Goal: Task Accomplishment & Management: Use online tool/utility

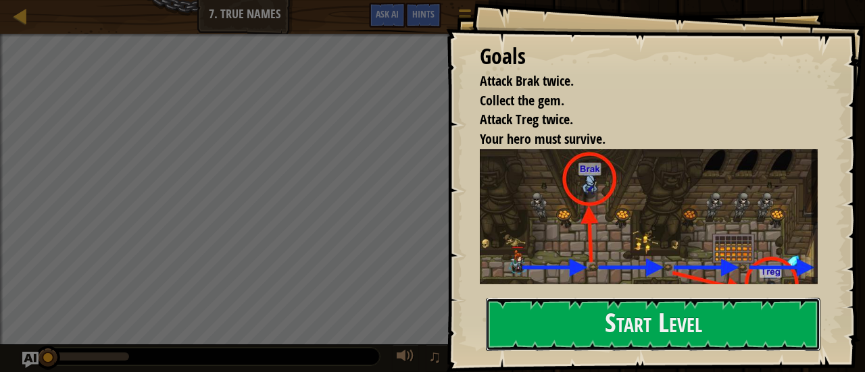
click at [588, 324] on button "Start Level" at bounding box center [653, 324] width 334 height 53
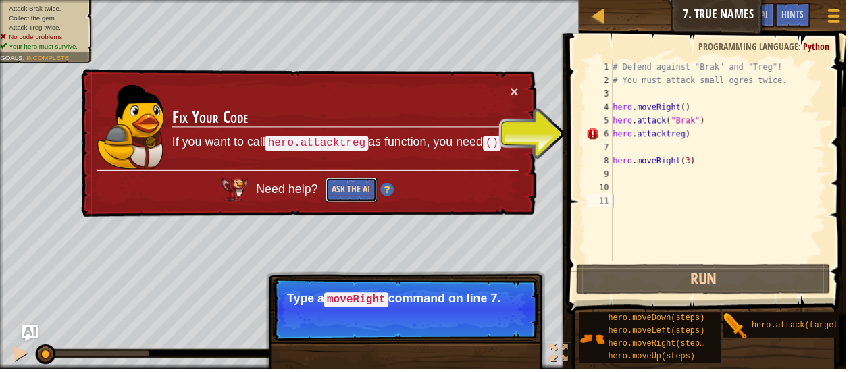
click at [367, 196] on button "Ask the AI" at bounding box center [354, 191] width 52 height 25
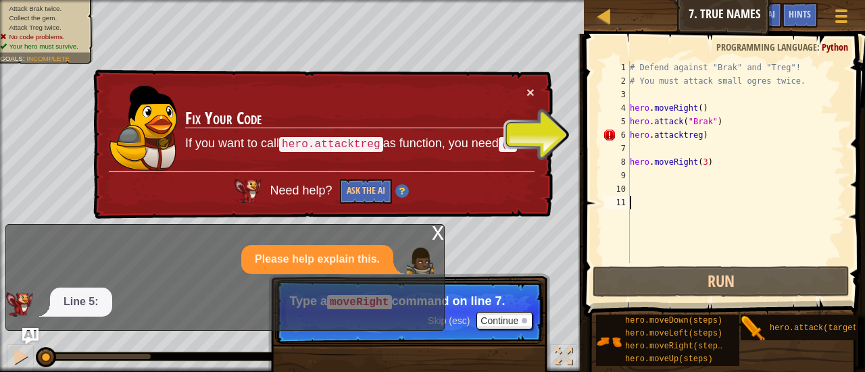
click at [673, 138] on div "# Defend against "Brak" and "Treg"! # You must attack small ogres twice. hero .…" at bounding box center [735, 176] width 217 height 230
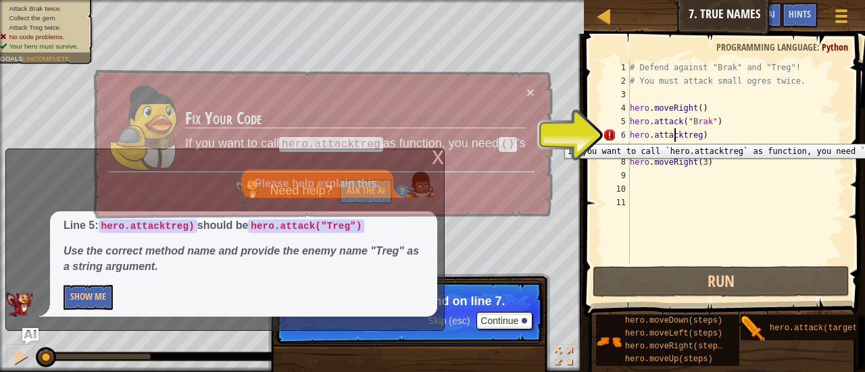
click at [616, 133] on div "6" at bounding box center [615, 135] width 27 height 14
type textarea "hero.attacktreg)"
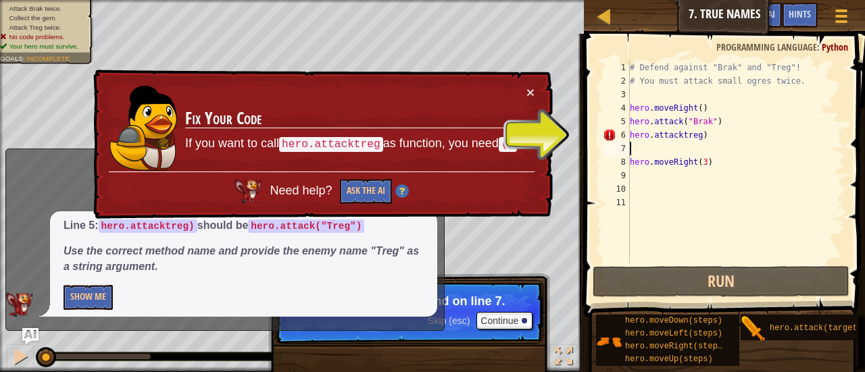
click at [707, 142] on div "# Defend against "Brak" and "Treg"! # You must attack small ogres twice. hero .…" at bounding box center [735, 176] width 217 height 230
click at [713, 139] on div "# Defend against "Brak" and "Treg"! # You must attack small ogres twice. hero .…" at bounding box center [735, 176] width 217 height 230
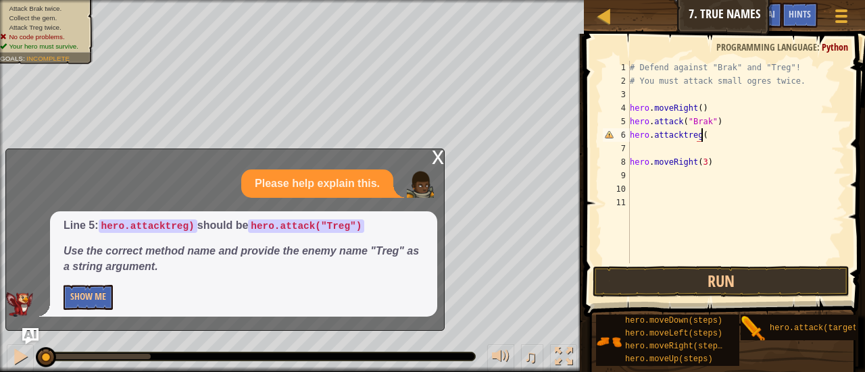
scroll to position [6, 5]
click at [663, 157] on div "# Defend against "Brak" and "Treg"! # You must attack small ogres twice. hero .…" at bounding box center [735, 176] width 217 height 230
click at [665, 140] on div "# Defend against "Brak" and "Treg"! # You must attack small ogres twice. hero .…" at bounding box center [735, 176] width 217 height 230
type textarea "hero.attacktreg(2)"
click at [657, 145] on div "# Defend against "Brak" and "Treg"! # You must attack small ogres twice. hero .…" at bounding box center [735, 176] width 217 height 230
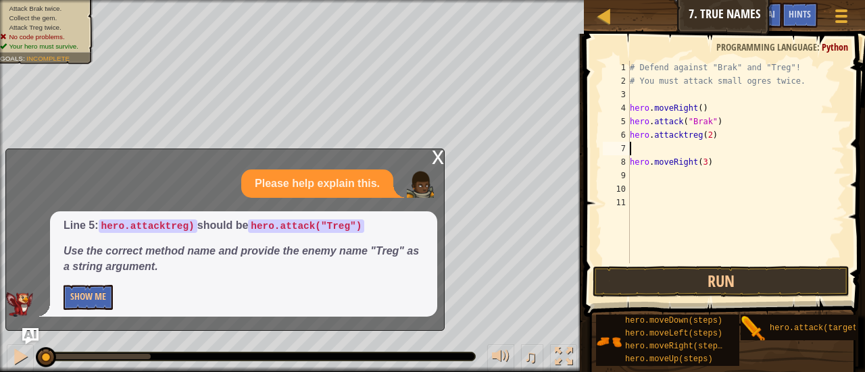
scroll to position [6, 0]
click at [440, 161] on div "x" at bounding box center [438, 156] width 12 height 14
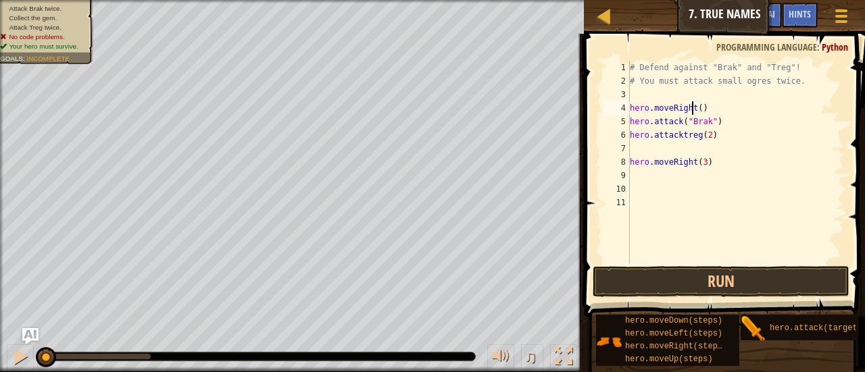
click at [694, 110] on div "# Defend against "Brak" and "Treg"! # You must attack small ogres twice. hero .…" at bounding box center [735, 176] width 217 height 230
click at [698, 108] on div "# Defend against "Brak" and "Treg"! # You must attack small ogres twice. hero .…" at bounding box center [735, 176] width 217 height 230
click at [716, 122] on div "# Defend against "Brak" and "Treg"! # You must attack small ogres twice. hero .…" at bounding box center [735, 176] width 217 height 230
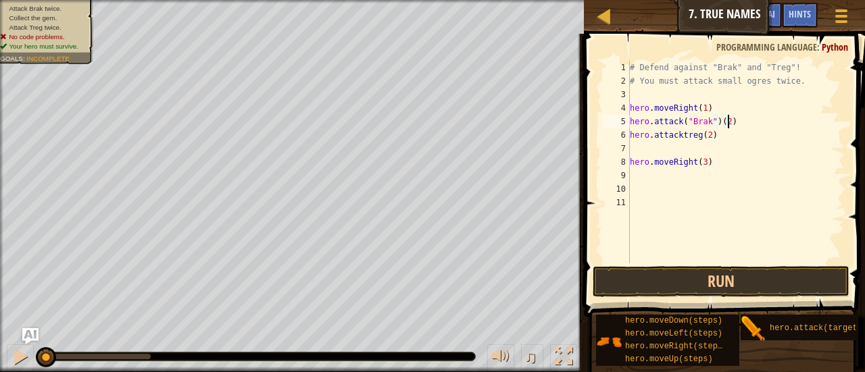
click at [694, 156] on div "# Defend against "Brak" and "Treg"! # You must attack small ogres twice. hero .…" at bounding box center [735, 176] width 217 height 230
type textarea "hero.moveRight(3)"
click at [681, 145] on div "# Defend against "Brak" and "Treg"! # You must attack small ogres twice. hero .…" at bounding box center [735, 176] width 217 height 230
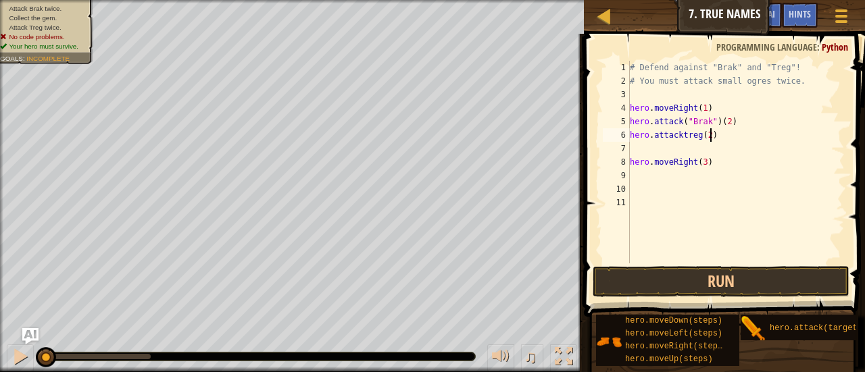
click at [735, 132] on div "# Defend against "Brak" and "Treg"! # You must attack small ogres twice. hero .…" at bounding box center [735, 176] width 217 height 230
type textarea "hero.attacktreg(2)"
click at [696, 155] on div "# Defend against "Brak" and "Treg"! # You must attack small ogres twice. hero .…" at bounding box center [735, 176] width 217 height 230
click at [728, 271] on button "Run" at bounding box center [720, 281] width 257 height 31
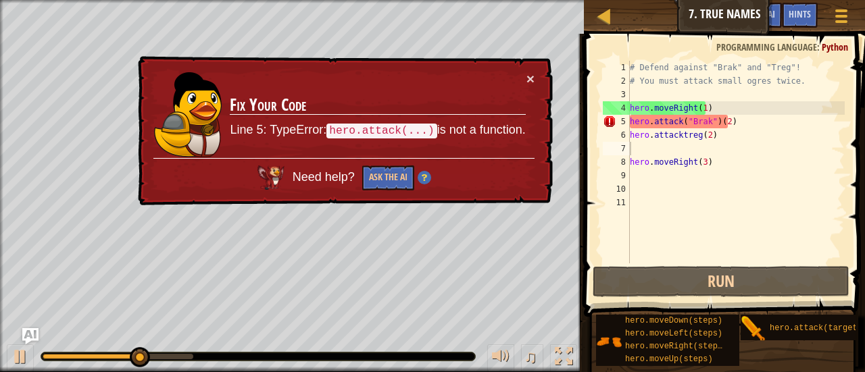
click at [538, 72] on div "× Fix Your Code Line 5: TypeError: hero.attack(...) is not a function. Need hel…" at bounding box center [343, 131] width 417 height 150
click at [535, 75] on div "× Fix Your Code Line 5: TypeError: hero.attack(...) is not a function. Need hel…" at bounding box center [343, 131] width 417 height 150
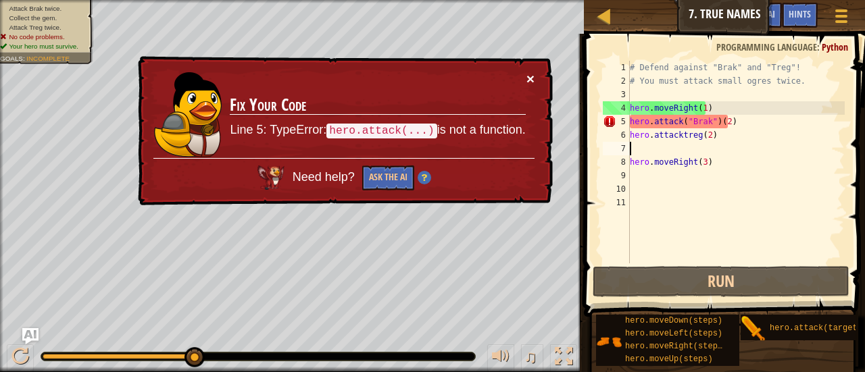
click at [534, 82] on button "×" at bounding box center [530, 79] width 8 height 14
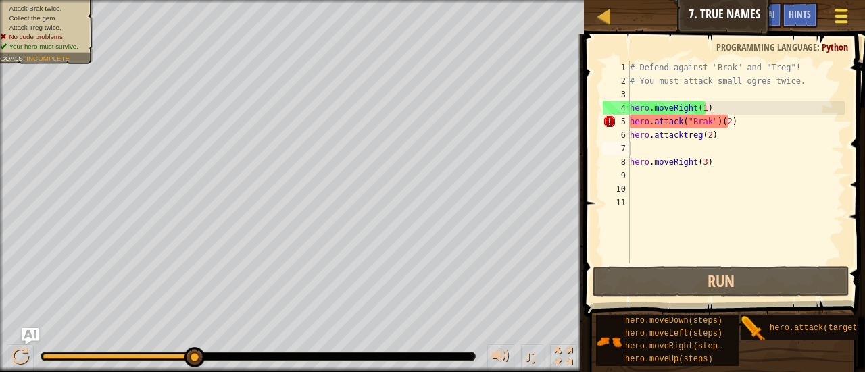
click at [847, 9] on div at bounding box center [840, 16] width 18 height 20
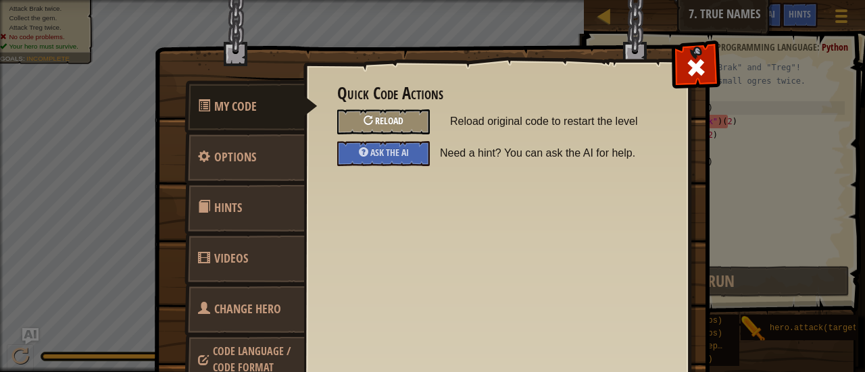
click at [374, 113] on div "Reload" at bounding box center [383, 121] width 93 height 25
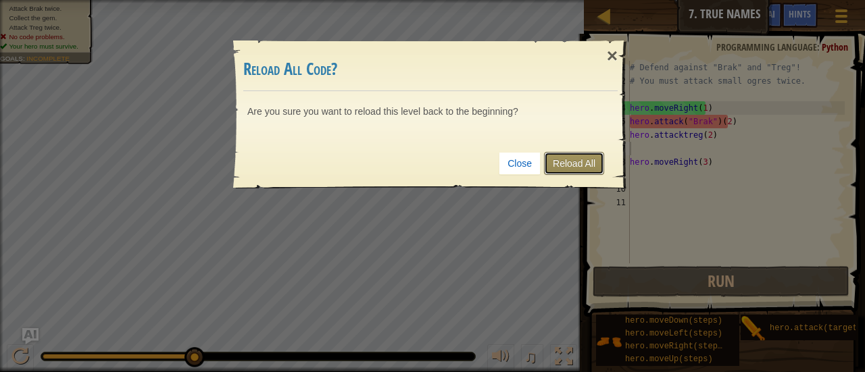
click at [577, 158] on link "Reload All" at bounding box center [574, 163] width 60 height 23
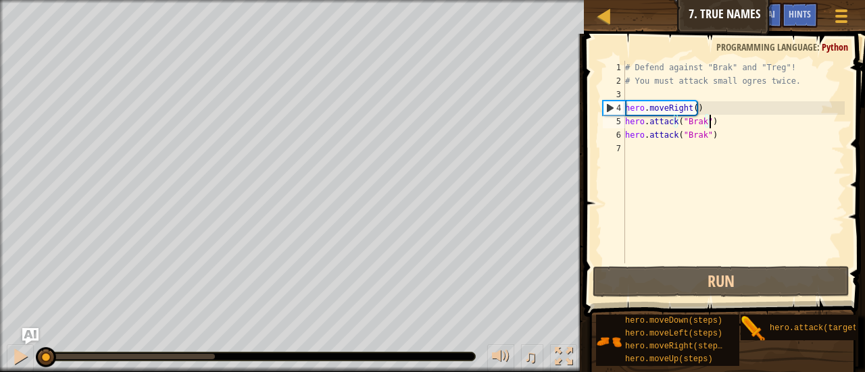
click at [724, 124] on div "# Defend against "Brak" and "Treg"! # You must attack small ogres twice. hero .…" at bounding box center [733, 176] width 222 height 230
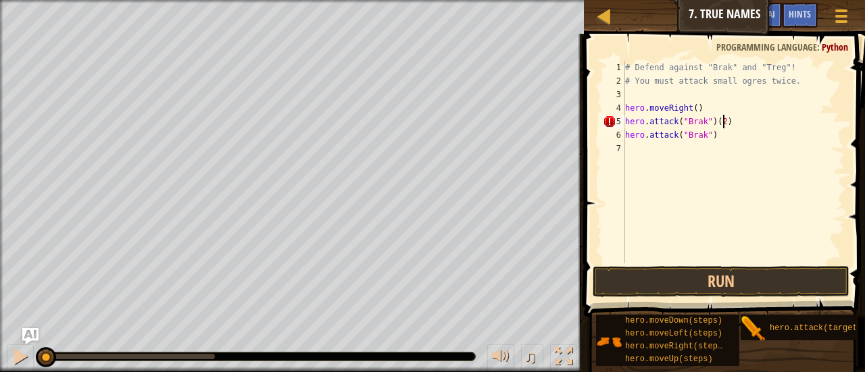
scroll to position [6, 7]
click at [715, 134] on div "# Defend against "Brak" and "Treg"! # You must attack small ogres twice. hero .…" at bounding box center [733, 176] width 222 height 230
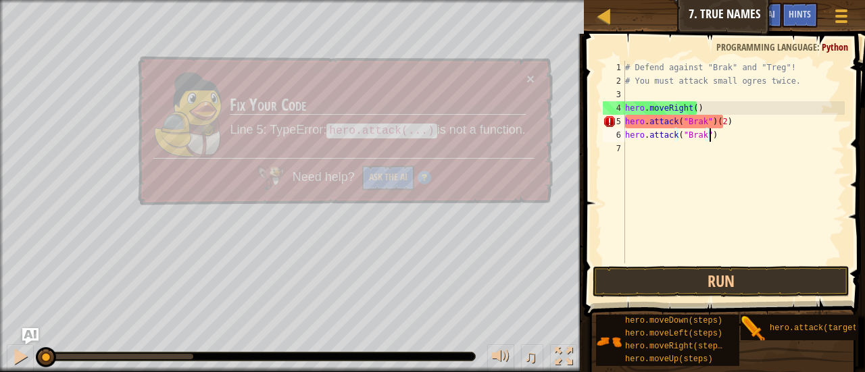
scroll to position [6, 6]
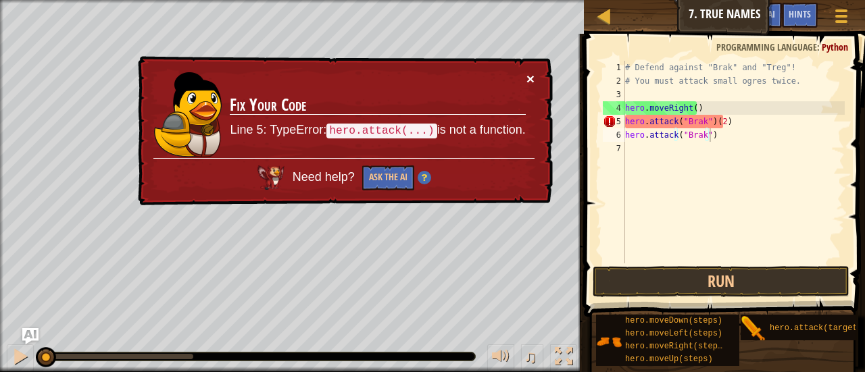
click at [530, 78] on button "×" at bounding box center [530, 79] width 8 height 14
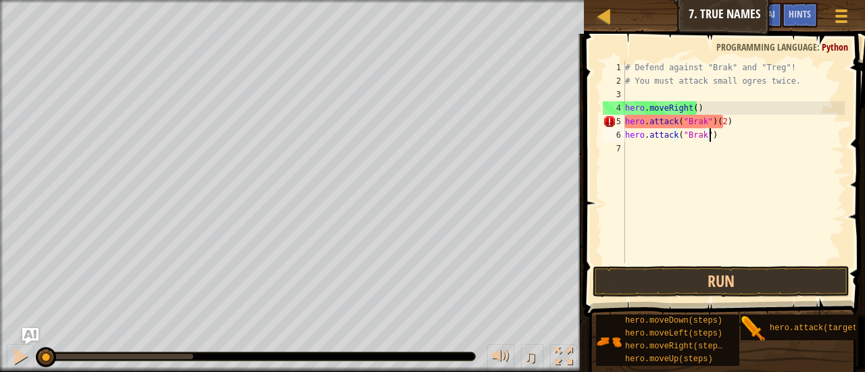
click at [764, 121] on div "# Defend against "Brak" and "Treg"! # You must attack small ogres twice. hero .…" at bounding box center [733, 176] width 222 height 230
type textarea "hero.attack("Brak")"
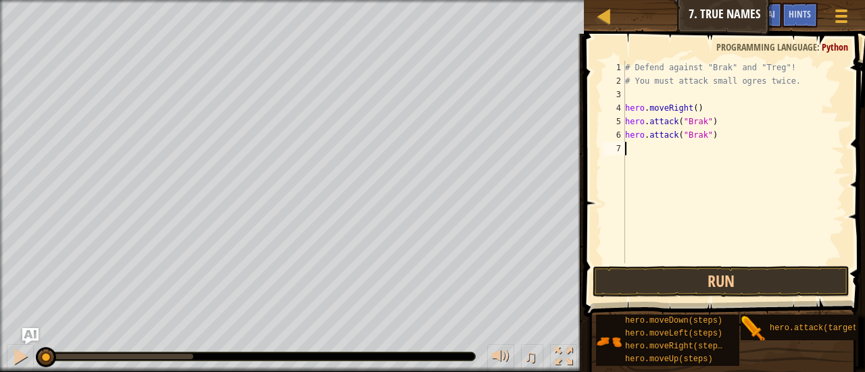
click at [682, 151] on div "# Defend against "Brak" and "Treg"! # You must attack small ogres twice. hero .…" at bounding box center [733, 176] width 222 height 230
type textarea "mo"
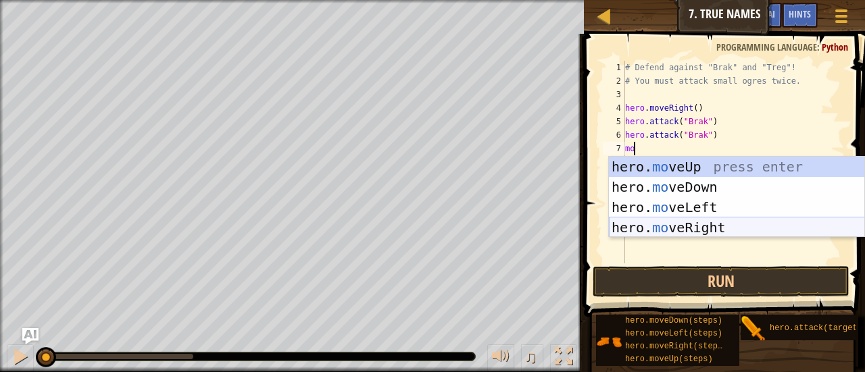
click at [673, 226] on div "hero. mo veUp press enter hero. mo veDown press enter hero. mo veLeft press ent…" at bounding box center [737, 218] width 256 height 122
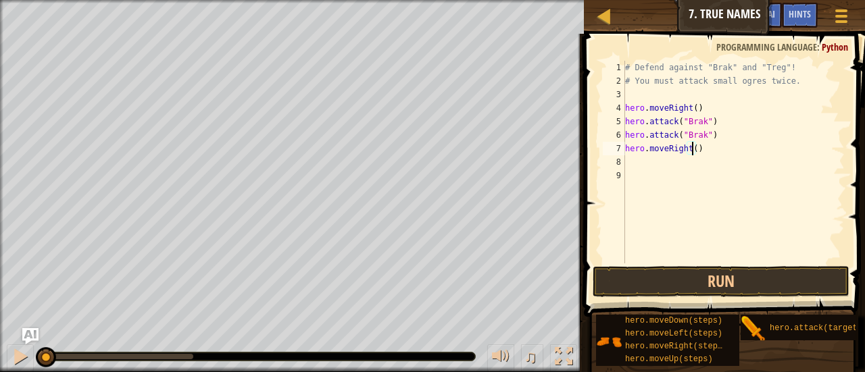
click at [692, 152] on div "# Defend against "Brak" and "Treg"! # You must attack small ogres twice. hero .…" at bounding box center [733, 176] width 222 height 230
type textarea "hero.moveRight(3)"
click at [682, 163] on div "# Defend against "Brak" and "Treg"! # You must attack small ogres twice. hero .…" at bounding box center [733, 176] width 222 height 230
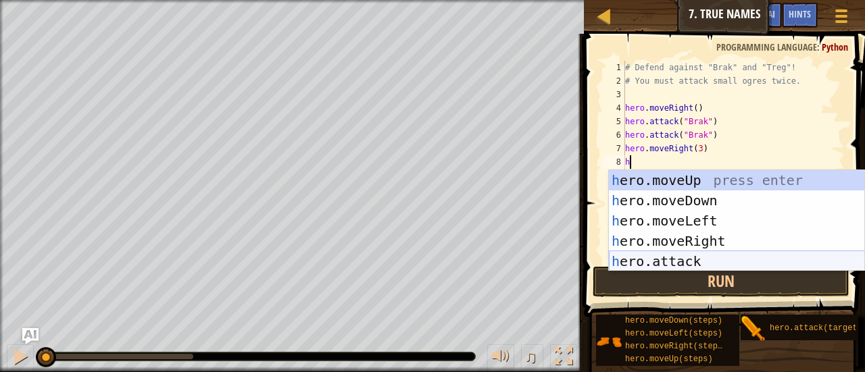
click at [683, 254] on div "h ero.moveUp press enter h ero.moveDown press enter h ero.moveLeft press enter …" at bounding box center [737, 241] width 256 height 142
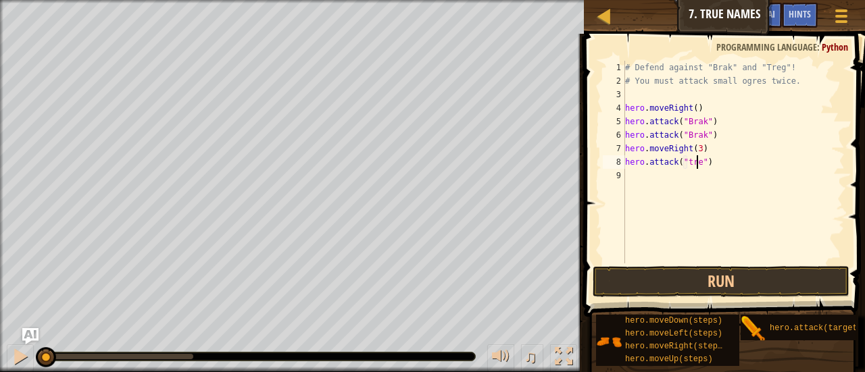
scroll to position [6, 6]
type textarea "hero.attack("treg")"
click at [689, 179] on div "# Defend against "Brak" and "Treg"! # You must attack small ogres twice. hero .…" at bounding box center [733, 176] width 222 height 230
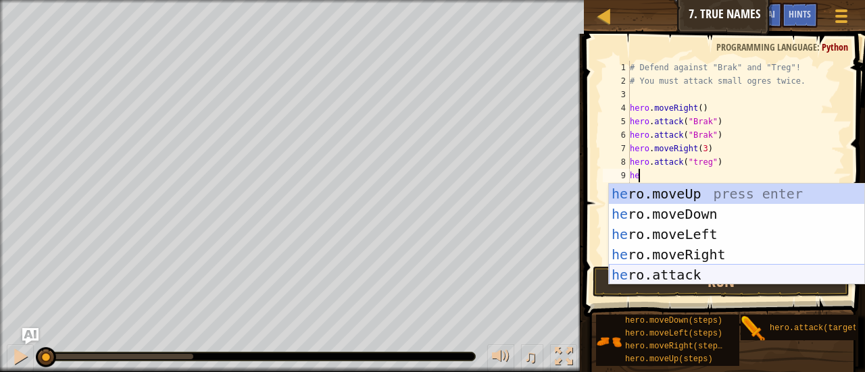
click at [709, 274] on div "he ro.moveUp press enter he ro.moveDown press enter he ro.moveLeft press enter …" at bounding box center [737, 255] width 256 height 142
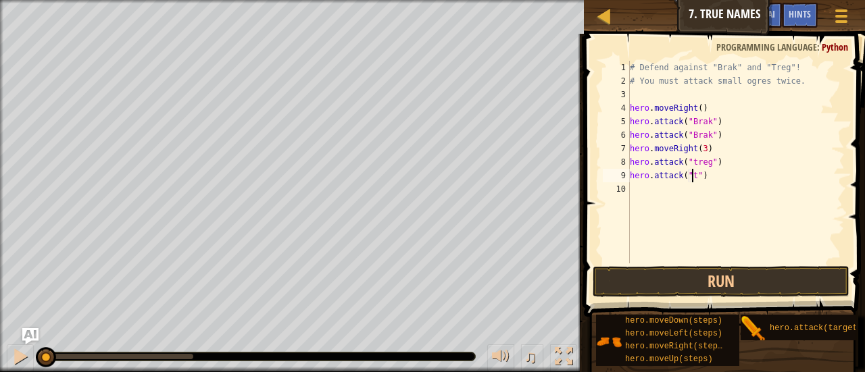
scroll to position [6, 5]
type textarea "hero.attack("treg")"
click at [702, 269] on button "Run" at bounding box center [720, 281] width 257 height 31
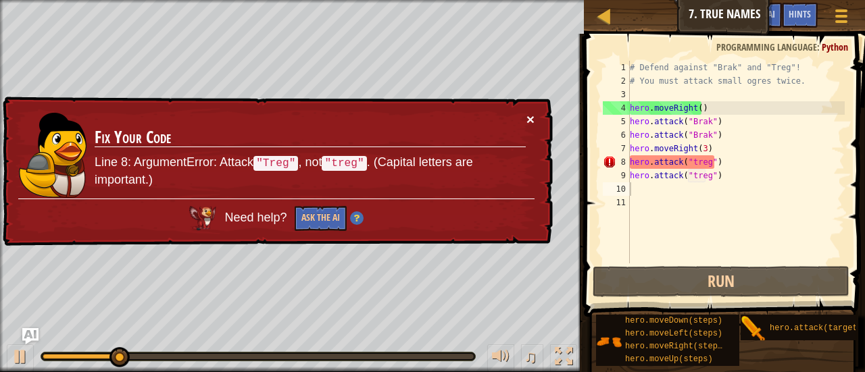
click at [529, 117] on button "×" at bounding box center [530, 120] width 8 height 14
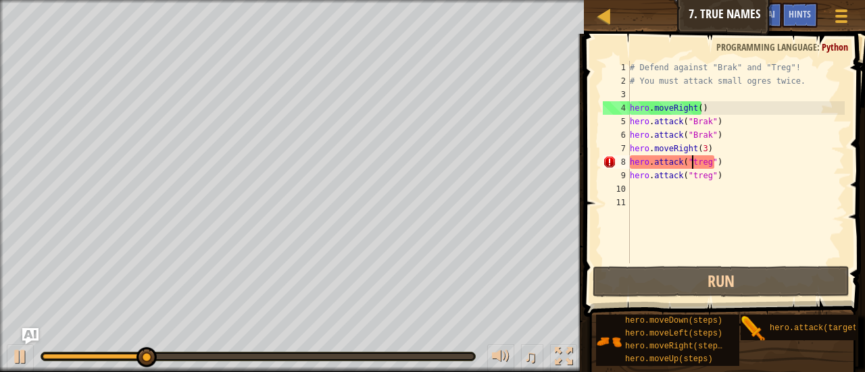
click at [690, 165] on div "# Defend against "Brak" and "Treg"! # You must attack small ogres twice. hero .…" at bounding box center [736, 176] width 218 height 230
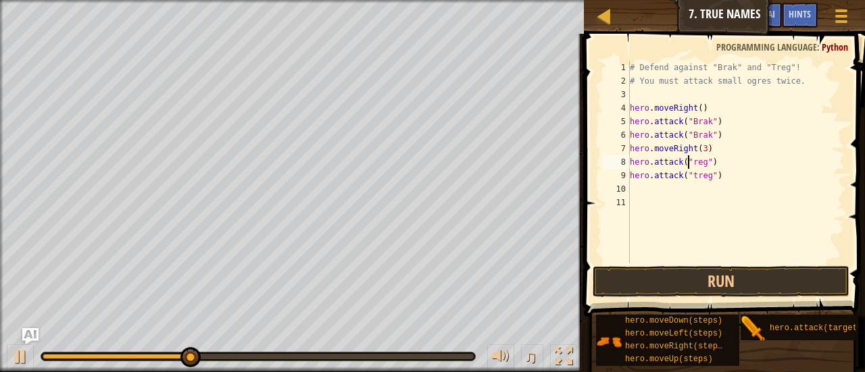
scroll to position [6, 5]
type textarea "hero.attack("Treg")"
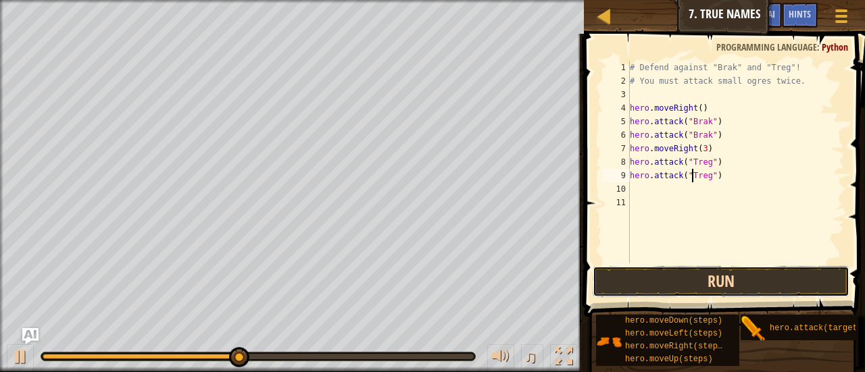
click at [681, 269] on button "Run" at bounding box center [720, 281] width 257 height 31
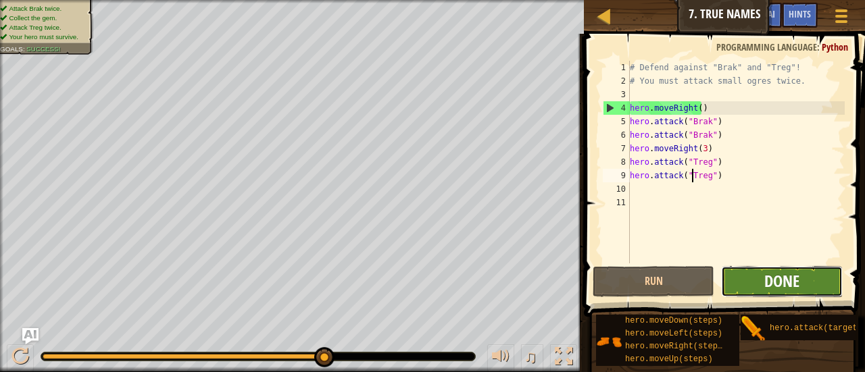
click at [769, 275] on span "Done" at bounding box center [781, 281] width 35 height 22
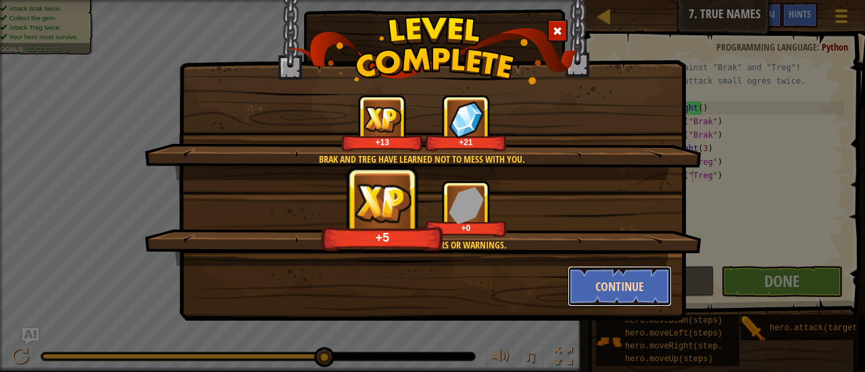
click at [658, 282] on button "Continue" at bounding box center [619, 286] width 105 height 41
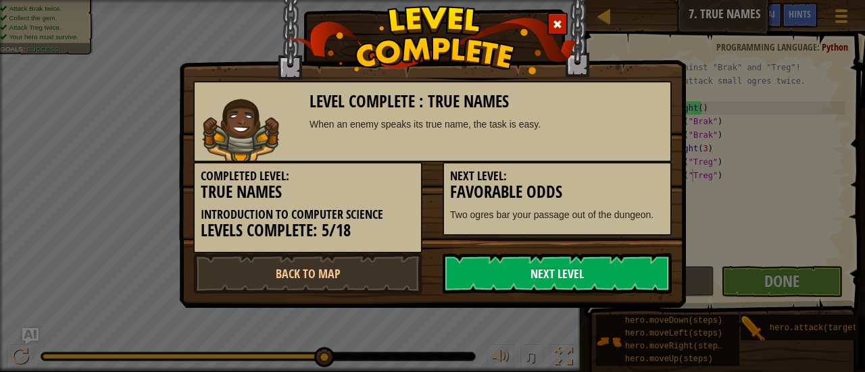
click at [658, 282] on link "Next Level" at bounding box center [556, 273] width 229 height 41
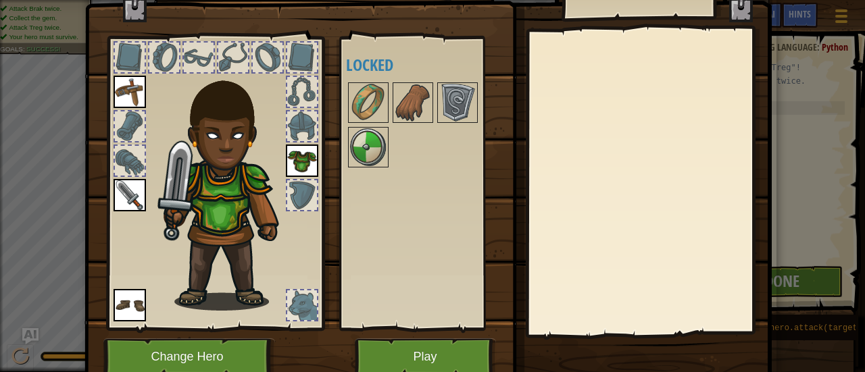
scroll to position [39, 0]
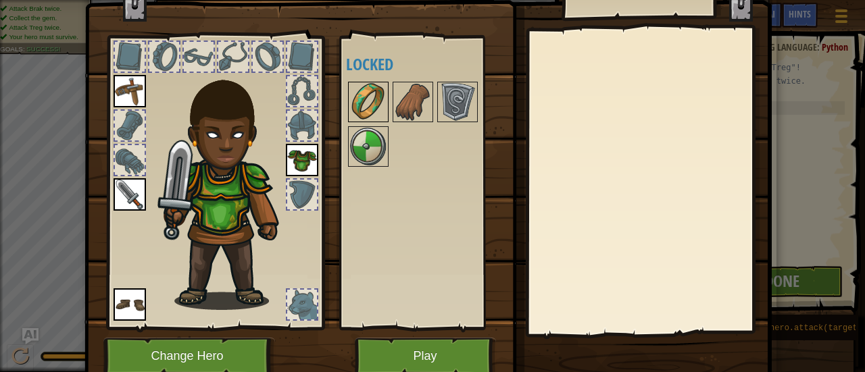
click at [366, 118] on img at bounding box center [368, 102] width 38 height 38
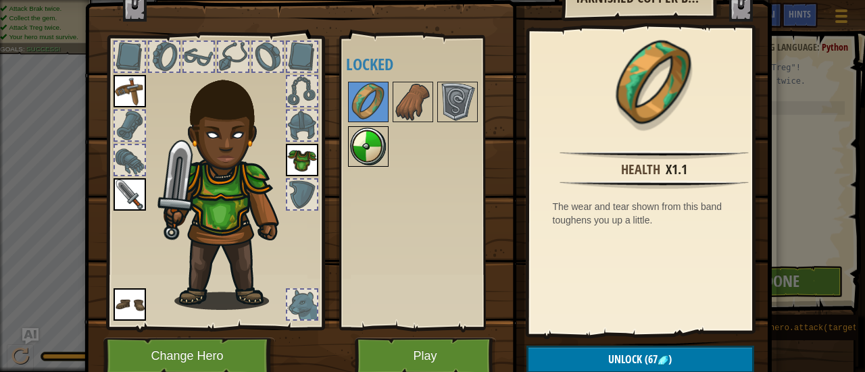
click at [371, 134] on img at bounding box center [368, 147] width 38 height 38
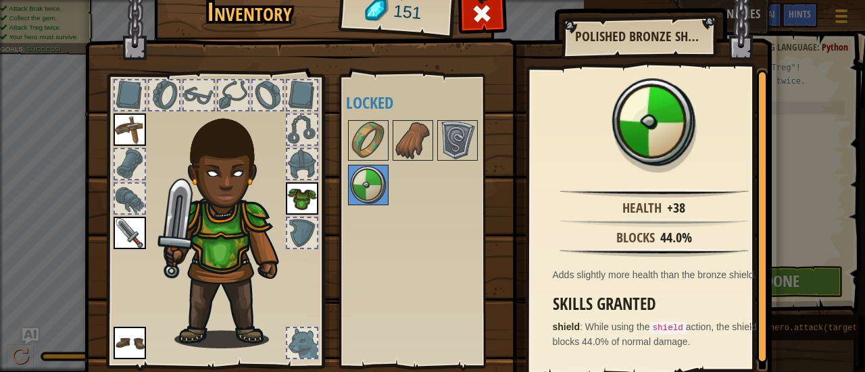
scroll to position [48, 0]
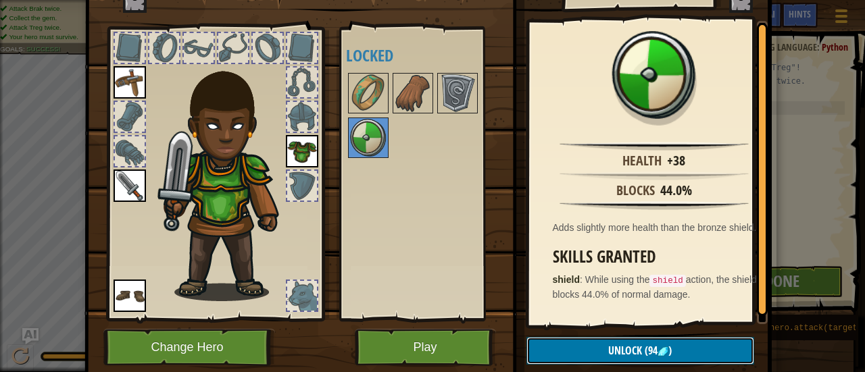
click at [608, 359] on button "Unlock (94 )" at bounding box center [640, 351] width 228 height 28
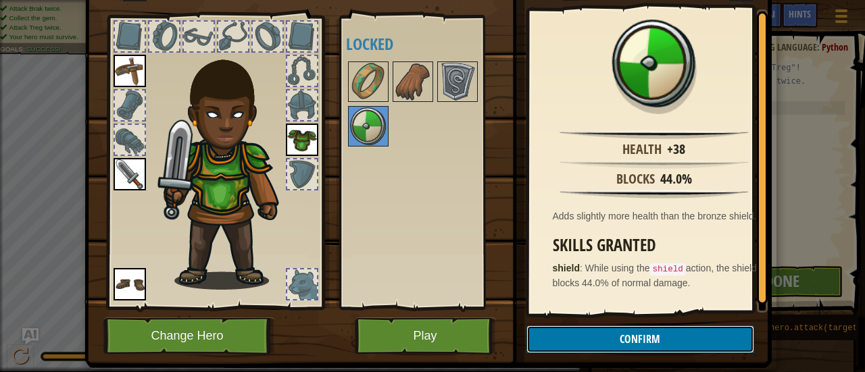
scroll to position [87, 0]
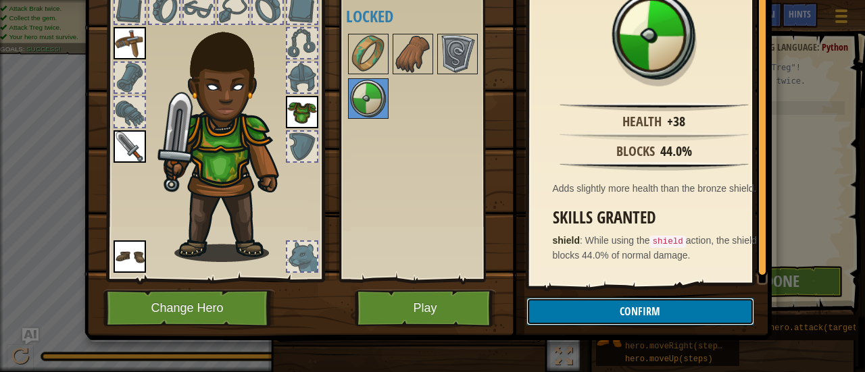
click at [609, 319] on button "Confirm" at bounding box center [640, 312] width 228 height 28
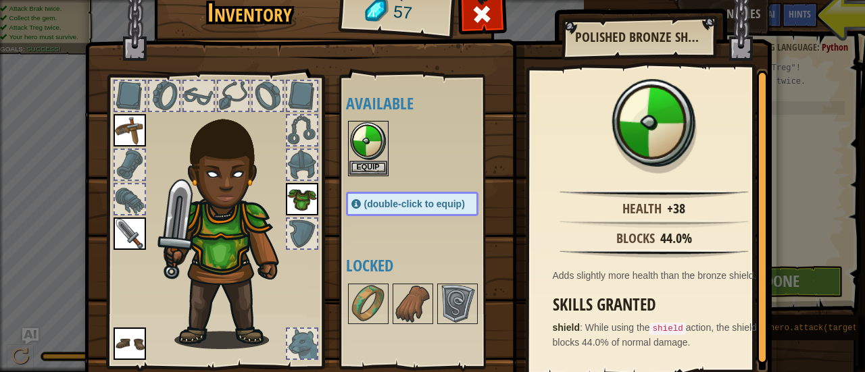
scroll to position [93, 0]
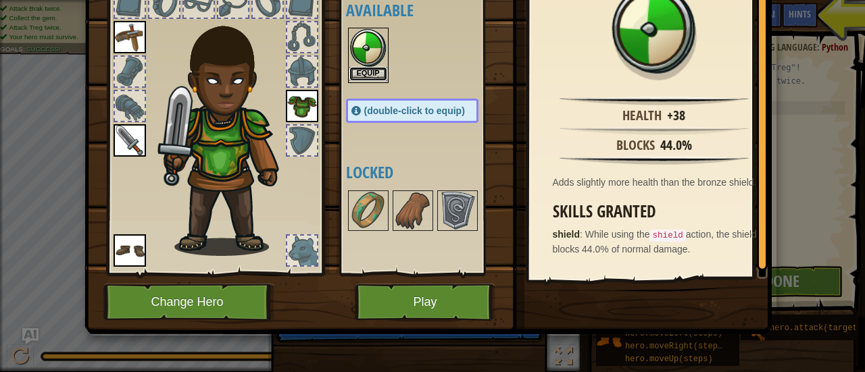
click at [377, 76] on button "Equip" at bounding box center [368, 74] width 38 height 14
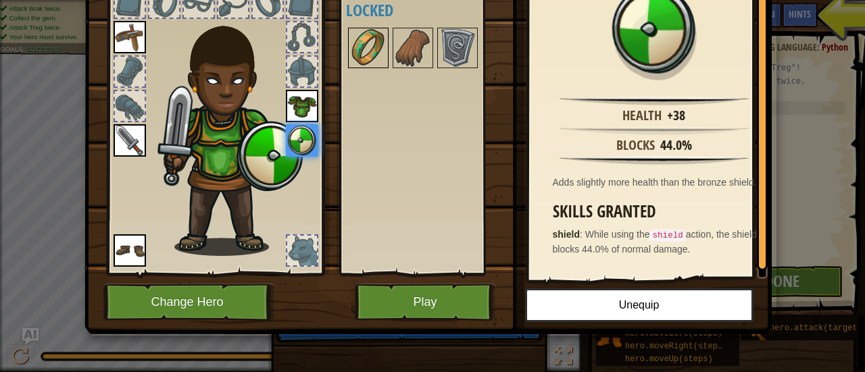
click at [361, 30] on img at bounding box center [368, 48] width 38 height 38
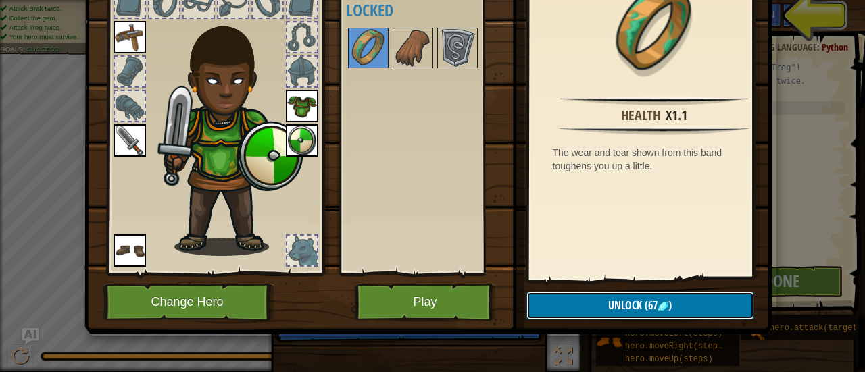
click at [619, 302] on span "Unlock" at bounding box center [625, 305] width 34 height 15
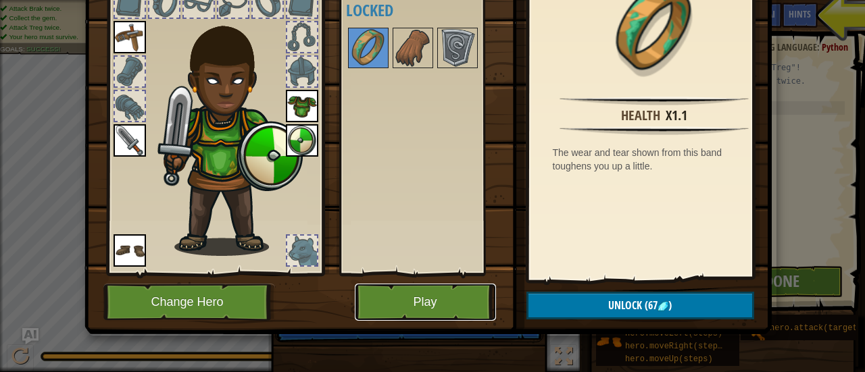
click at [439, 301] on button "Play" at bounding box center [425, 302] width 141 height 37
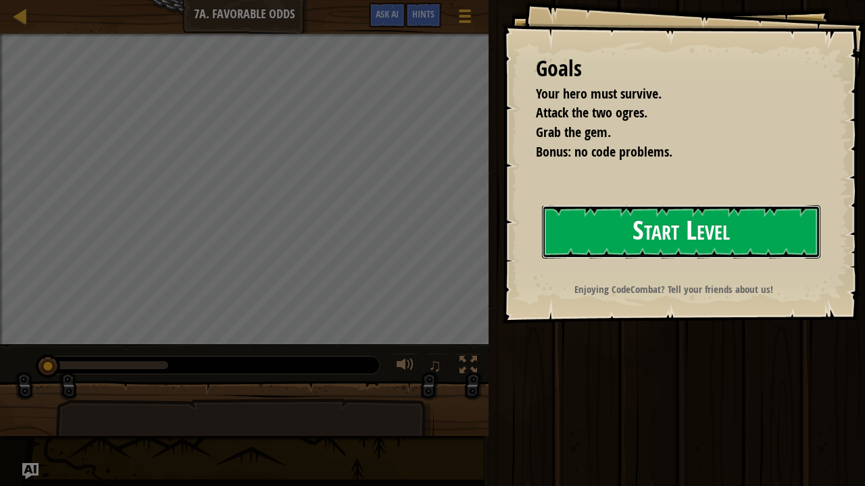
click at [624, 205] on button "Start Level" at bounding box center [681, 231] width 278 height 53
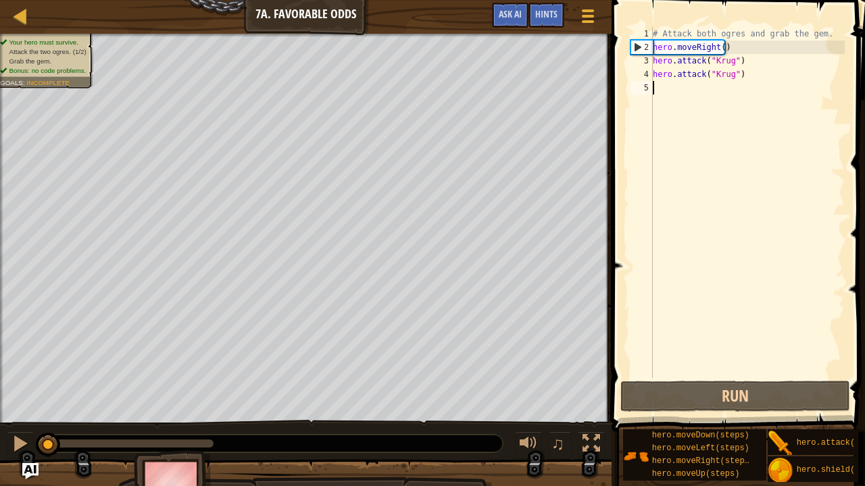
click at [719, 45] on div "# Attack both ogres and grab the gem. hero . moveRight ( ) hero . attack ( "[PE…" at bounding box center [747, 216] width 195 height 378
type textarea "hero.moveRight(1)"
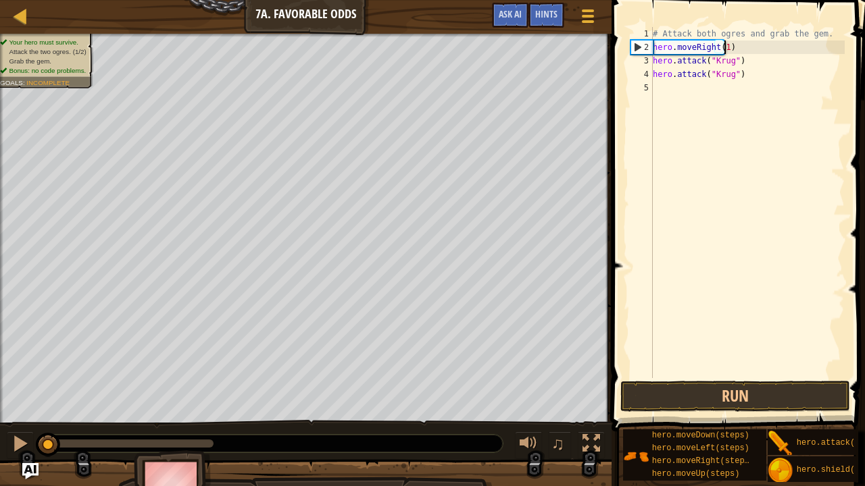
scroll to position [6, 5]
click at [699, 93] on div "# Attack both ogres and grab the gem. hero . moveRight ( 1 ) hero . attack ( "[…" at bounding box center [747, 216] width 195 height 378
click at [720, 47] on div "# Attack both ogres and grab the gem. hero . moveRight ( 1 ) hero . attack ( "[…" at bounding box center [747, 216] width 195 height 378
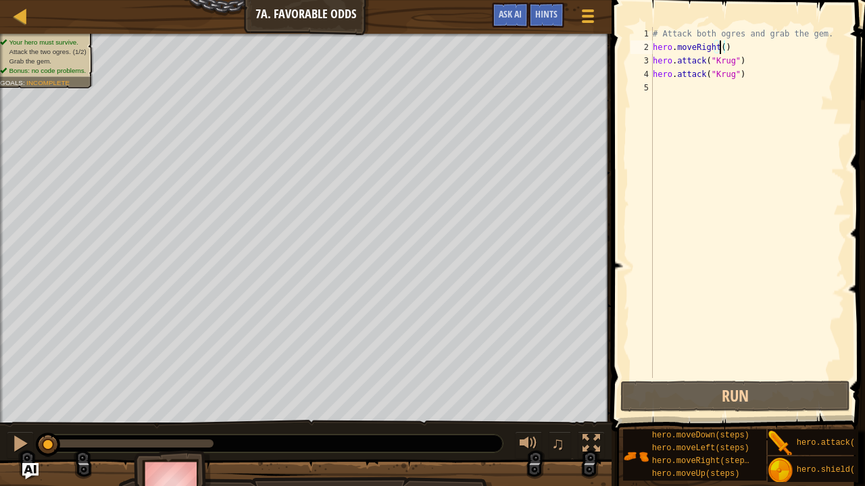
type textarea "hero.moveRight(2)"
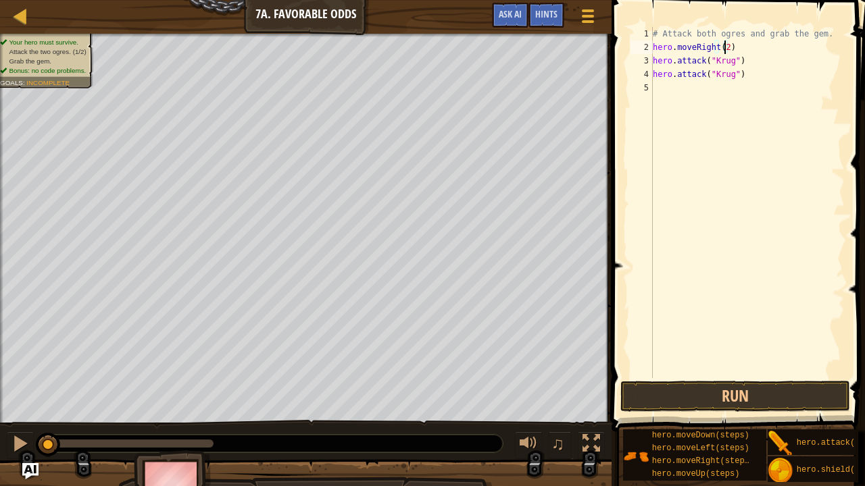
click at [723, 96] on div "# Attack both ogres and grab the gem. hero . moveRight ( 2 ) hero . attack ( "[…" at bounding box center [747, 216] width 195 height 378
type textarea "he"
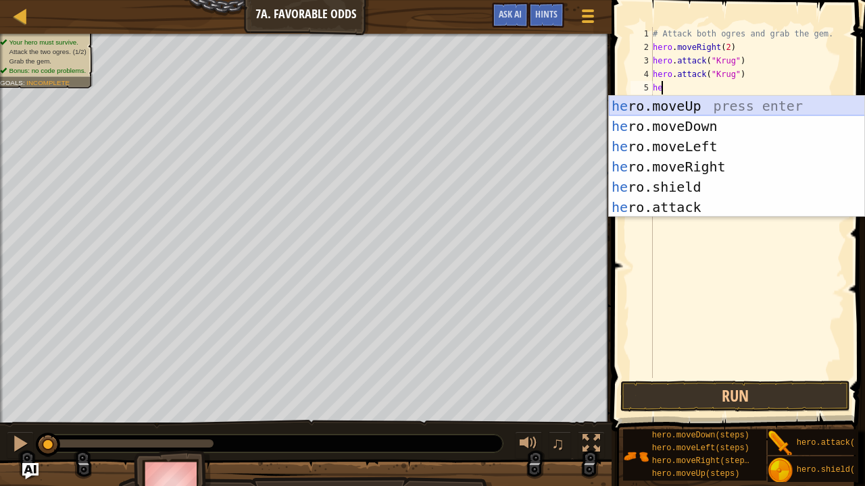
click at [692, 107] on div "he ro.moveUp press enter he ro.moveDown press enter he ro.moveLeft press enter …" at bounding box center [737, 177] width 256 height 162
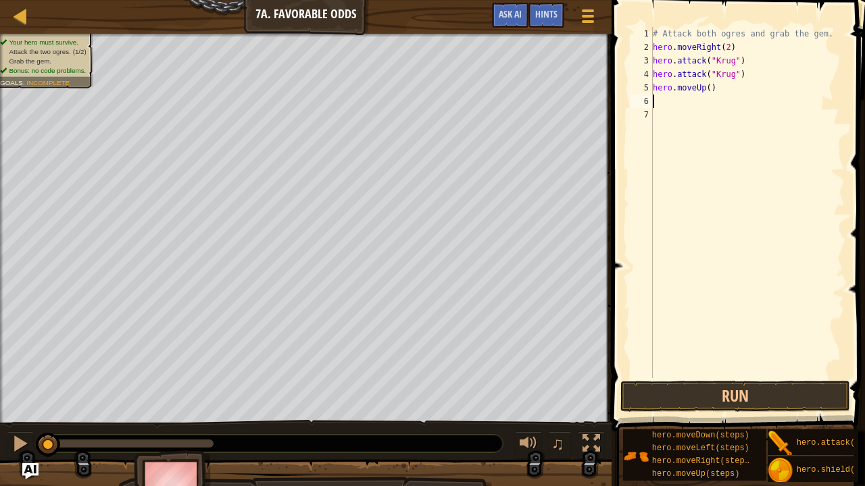
click at [706, 90] on div "# Attack both ogres and grab the gem. hero . moveRight ( 2 ) hero . attack ( "[…" at bounding box center [747, 216] width 195 height 378
type textarea "hero.moveUp(1)"
click at [692, 107] on div "# Attack both ogres and grab the gem. hero . moveRight ( 2 ) hero . attack ( "[…" at bounding box center [747, 216] width 195 height 378
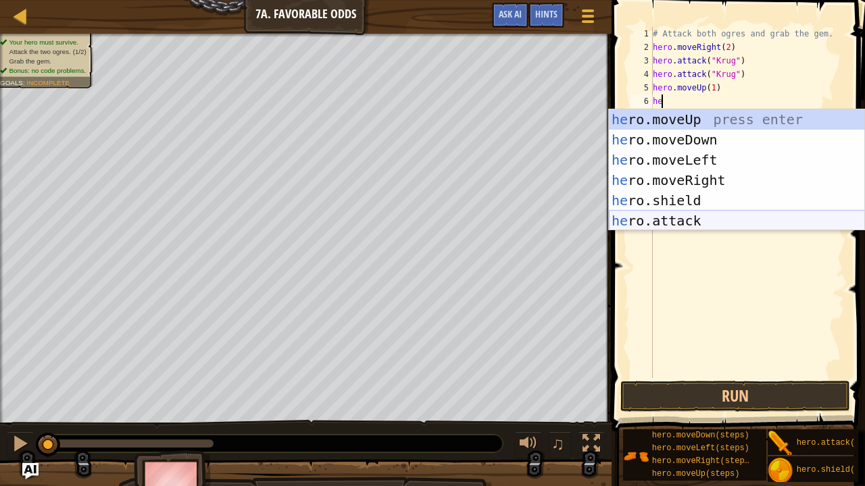
click at [709, 211] on div "he ro.moveUp press enter he ro.moveDown press enter he ro.moveLeft press enter …" at bounding box center [737, 190] width 256 height 162
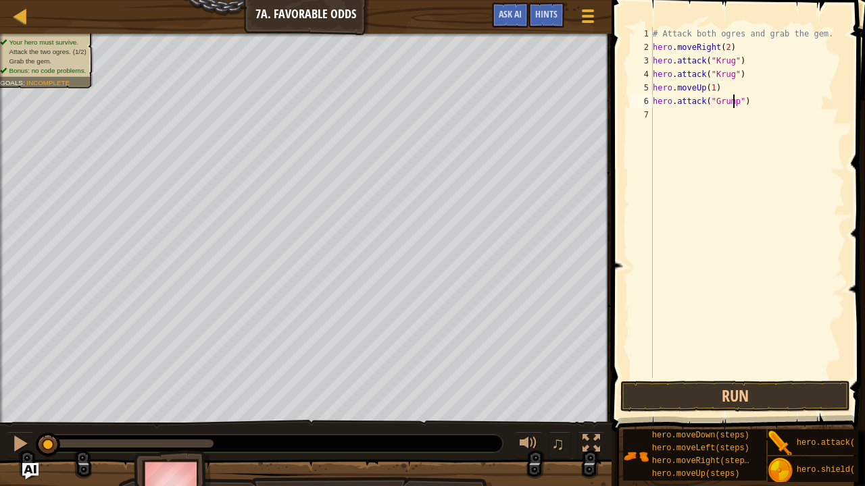
scroll to position [6, 7]
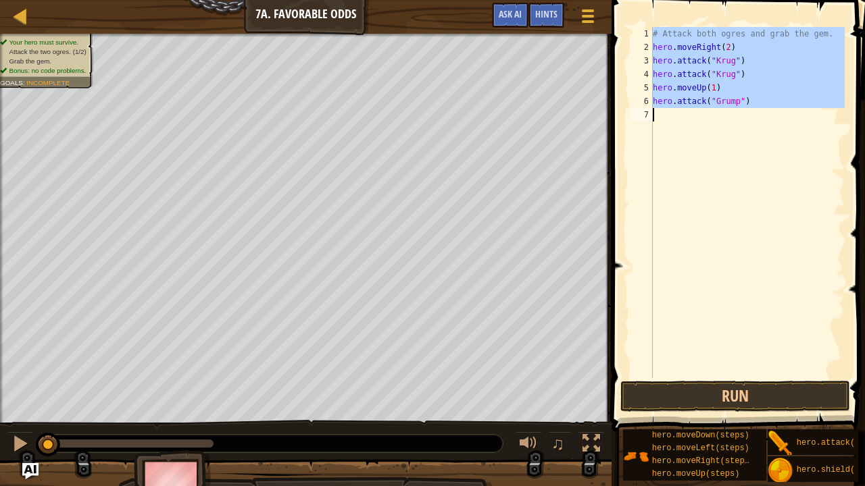
type textarea "hero.attack("Grump")"
click at [688, 112] on div "# Attack both ogres and grab the gem. hero . moveRight ( 2 ) hero . attack ( "[…" at bounding box center [747, 202] width 195 height 351
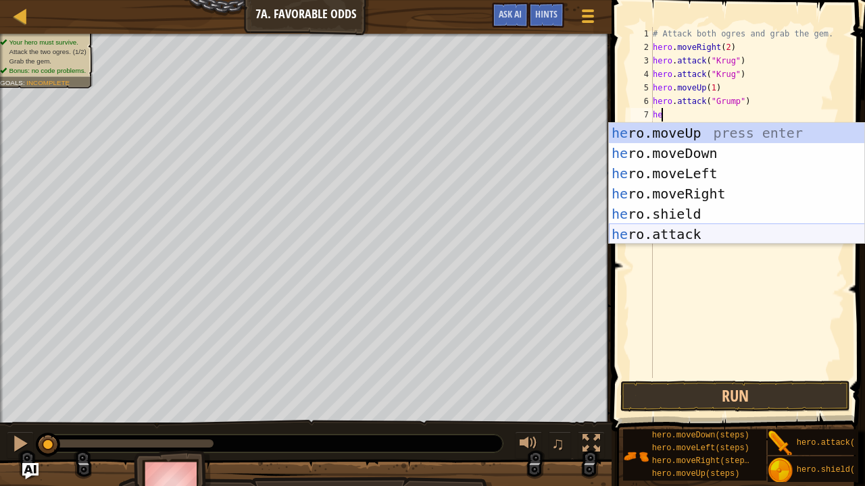
click at [698, 230] on div "he ro.moveUp press enter he ro.moveDown press enter he ro.moveLeft press enter …" at bounding box center [737, 204] width 256 height 162
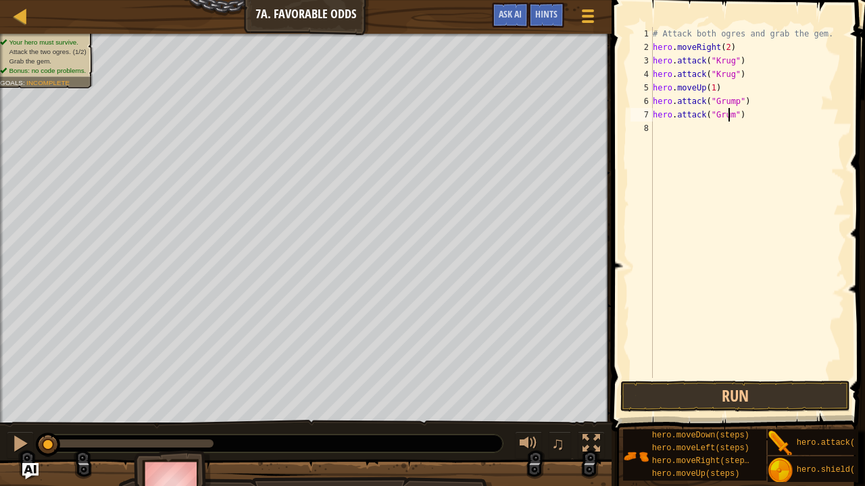
type textarea "hero.attack("Grump")"
click at [717, 128] on div "# Attack both ogres and grab the gem. hero . moveRight ( 2 ) hero . attack ( "[…" at bounding box center [747, 216] width 195 height 378
type textarea "he"
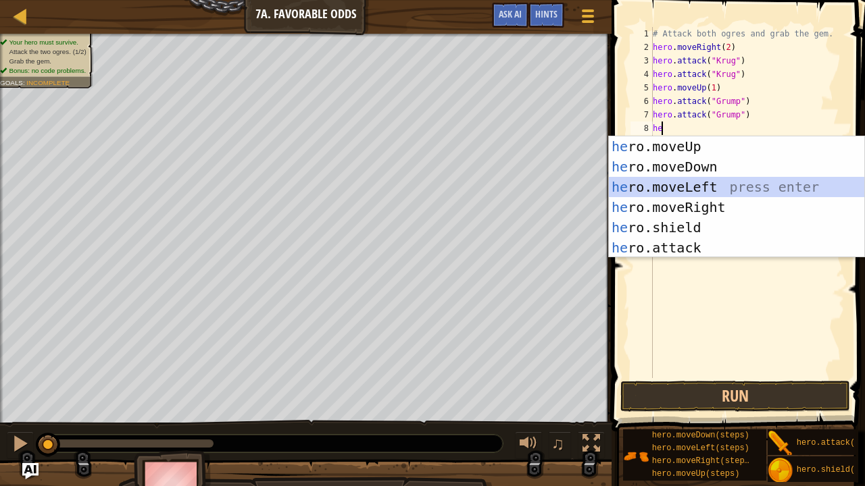
click at [704, 182] on div "he ro.moveUp press enter he ro.moveDown press enter he ro.moveLeft press enter …" at bounding box center [737, 217] width 256 height 162
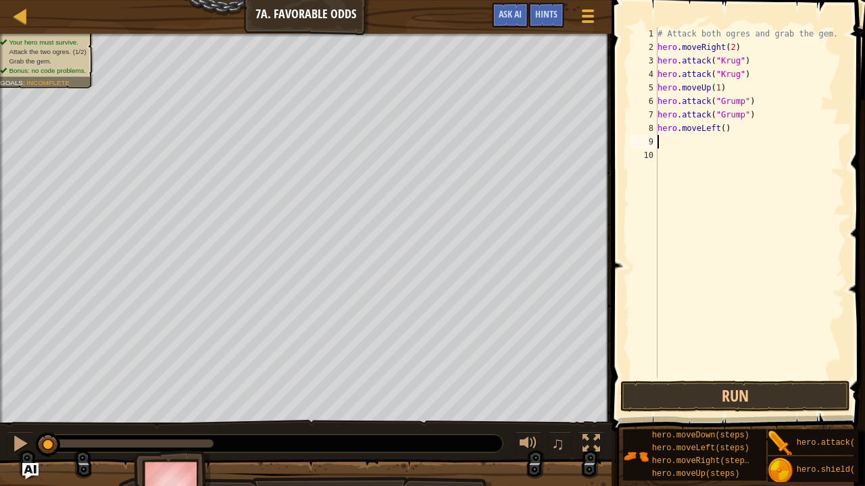
click at [719, 130] on div "# Attack both ogres and grab the gem. hero . moveRight ( 2 ) hero . attack ( "[…" at bounding box center [749, 216] width 190 height 378
type textarea "hero.moveLeft(2)"
click at [720, 371] on button "Run" at bounding box center [735, 396] width 230 height 31
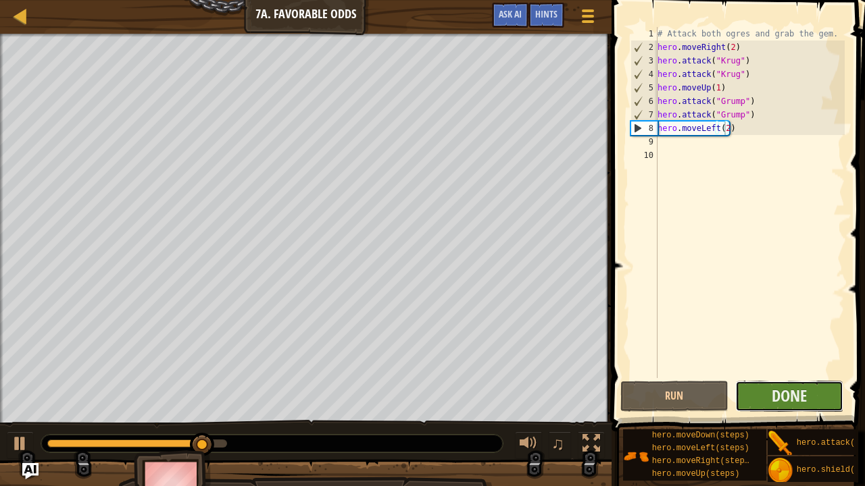
click at [808, 371] on button "Done" at bounding box center [789, 396] width 108 height 31
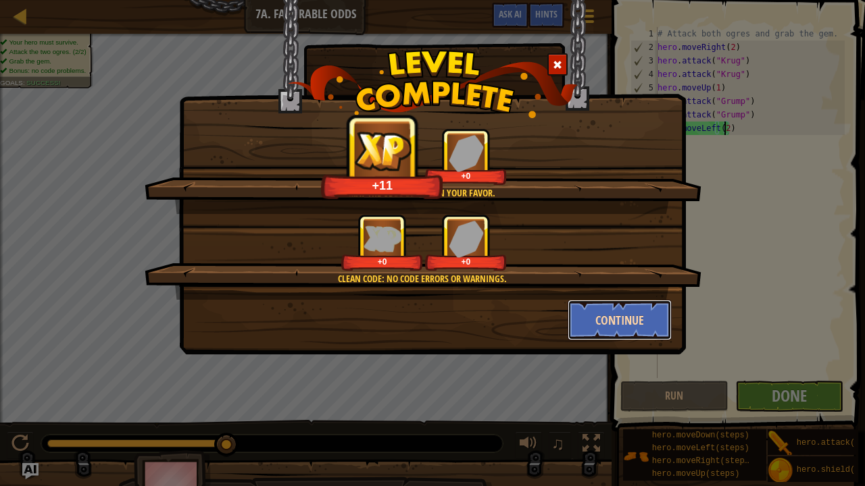
click at [592, 310] on button "Continue" at bounding box center [619, 320] width 105 height 41
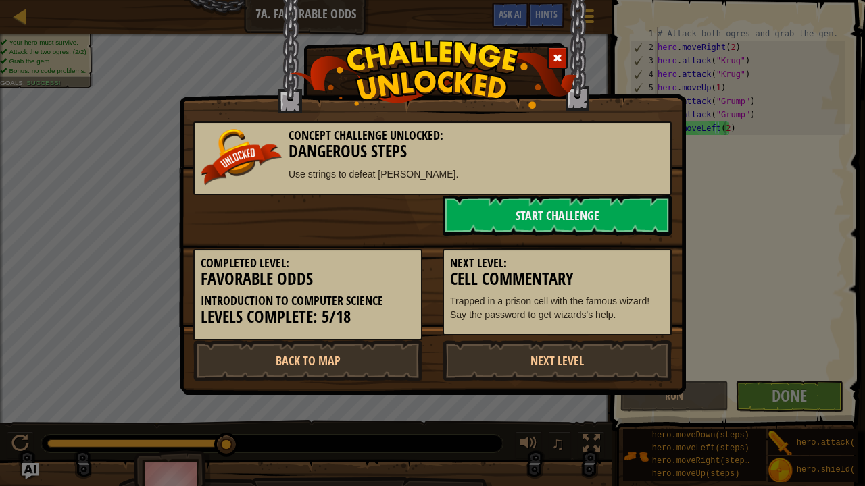
drag, startPoint x: 513, startPoint y: 358, endPoint x: 503, endPoint y: 427, distance: 69.7
click at [503, 371] on div "Concept Challenge Unlocked: Dangerous Steps Use strings to defeat [PERSON_NAME]…" at bounding box center [432, 243] width 865 height 486
click at [385, 357] on link "Back to Map" at bounding box center [307, 360] width 229 height 41
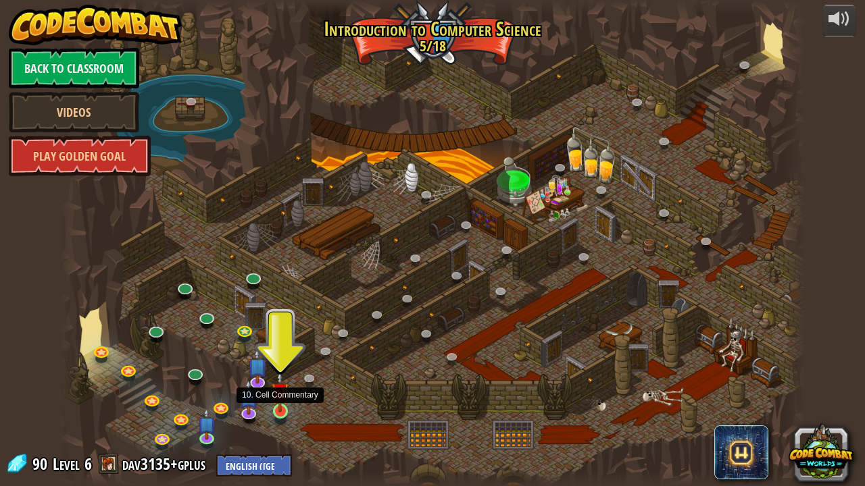
click at [282, 371] on img at bounding box center [280, 392] width 18 height 42
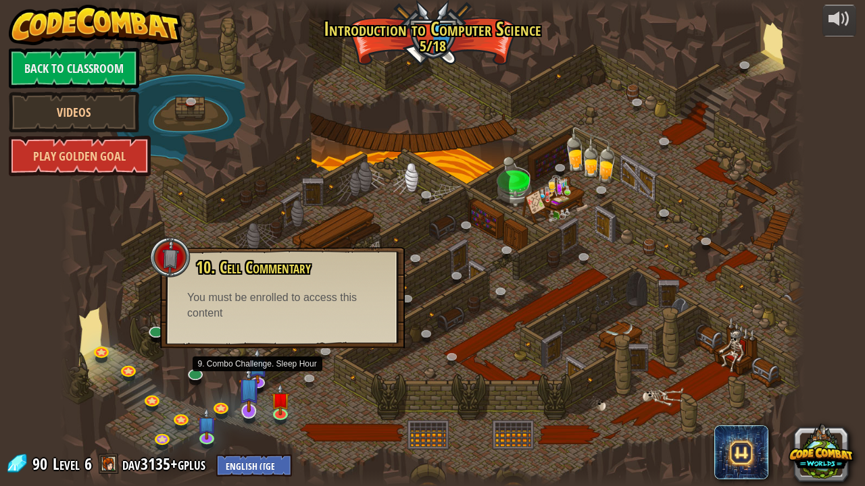
click at [258, 371] on img at bounding box center [248, 388] width 21 height 47
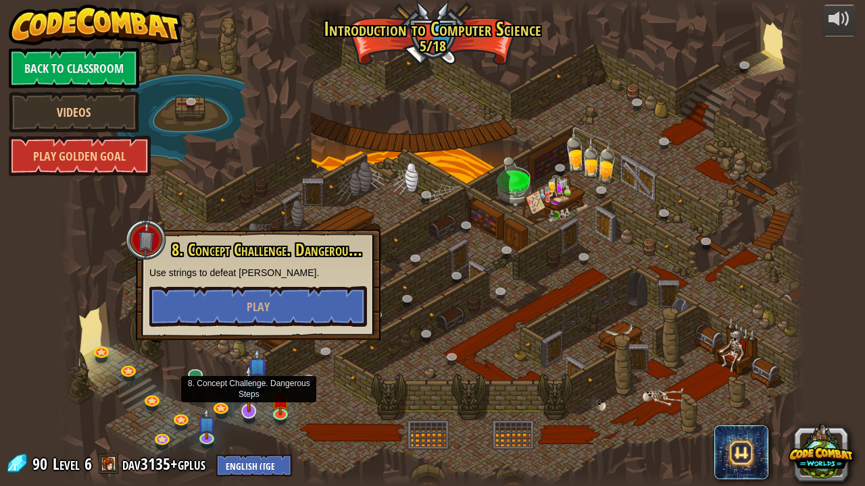
click at [257, 371] on img at bounding box center [248, 388] width 21 height 47
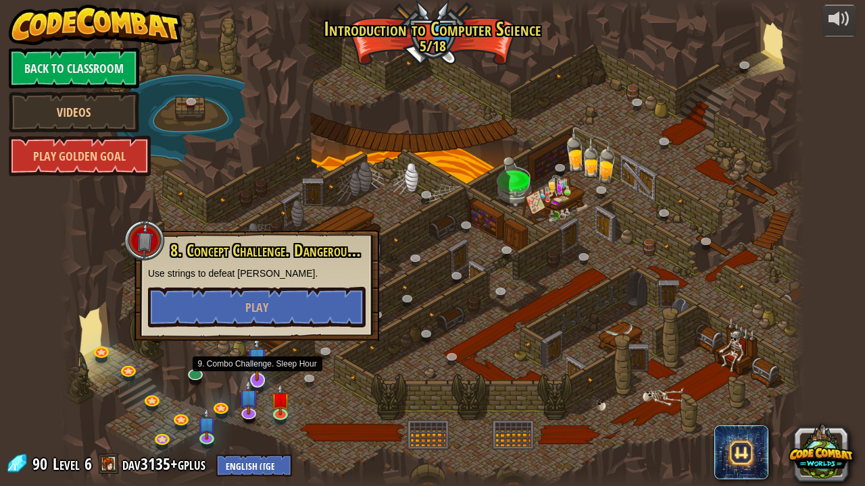
click at [261, 368] on img at bounding box center [257, 357] width 21 height 47
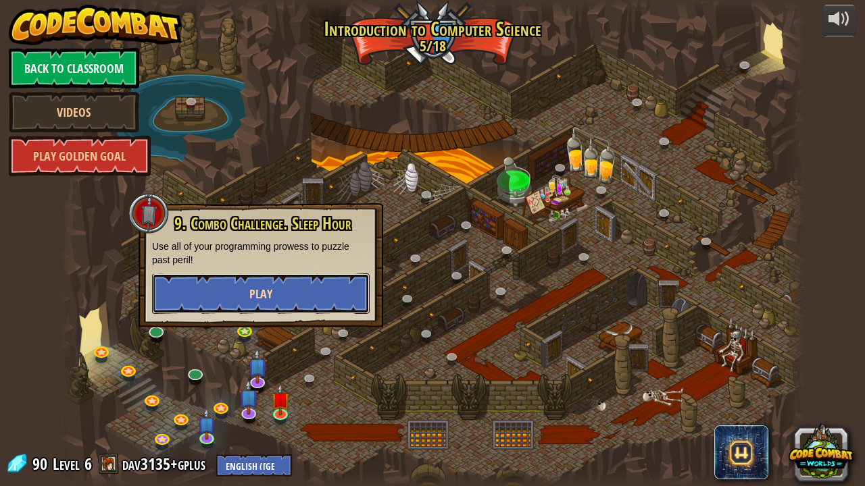
click at [294, 308] on button "Play" at bounding box center [260, 294] width 217 height 41
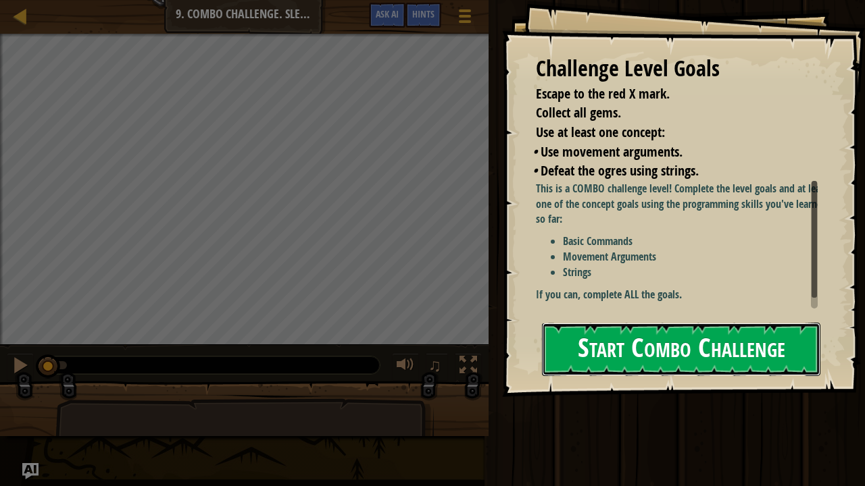
click at [645, 371] on button "Start Combo Challenge" at bounding box center [681, 349] width 278 height 53
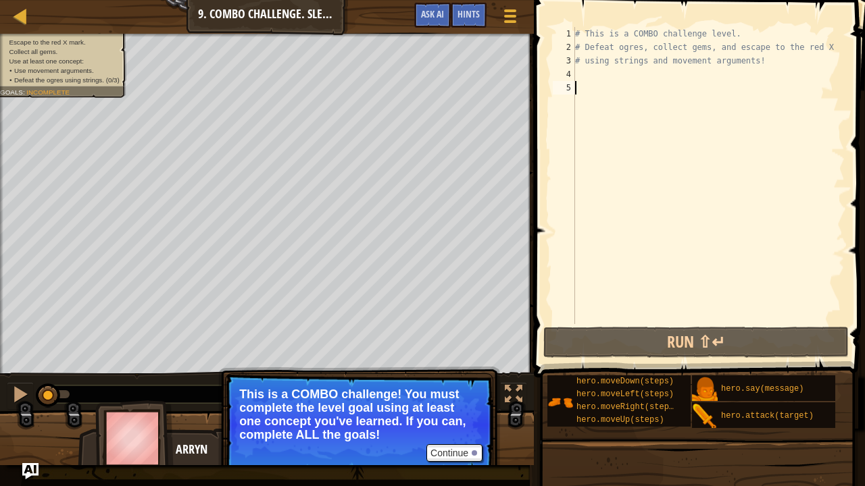
click at [643, 77] on div "# This is a COMBO challenge level. # Defeat [PERSON_NAME], collect gems, and es…" at bounding box center [708, 189] width 272 height 324
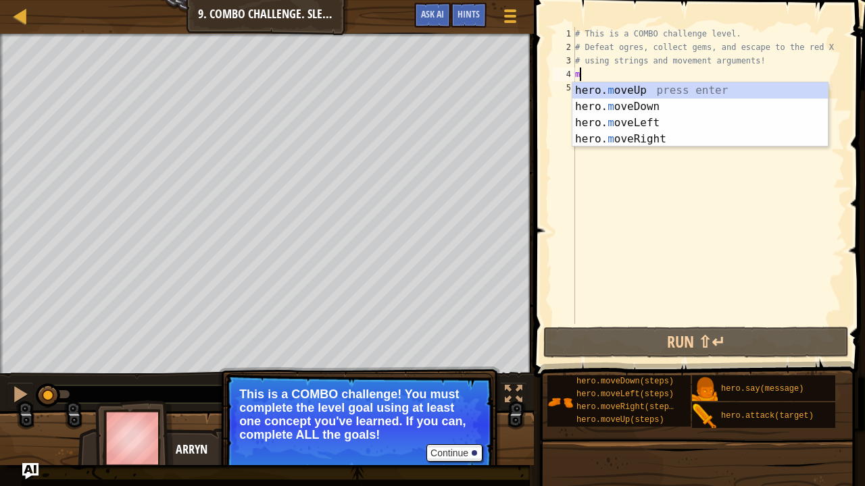
scroll to position [6, 0]
type textarea "mo"
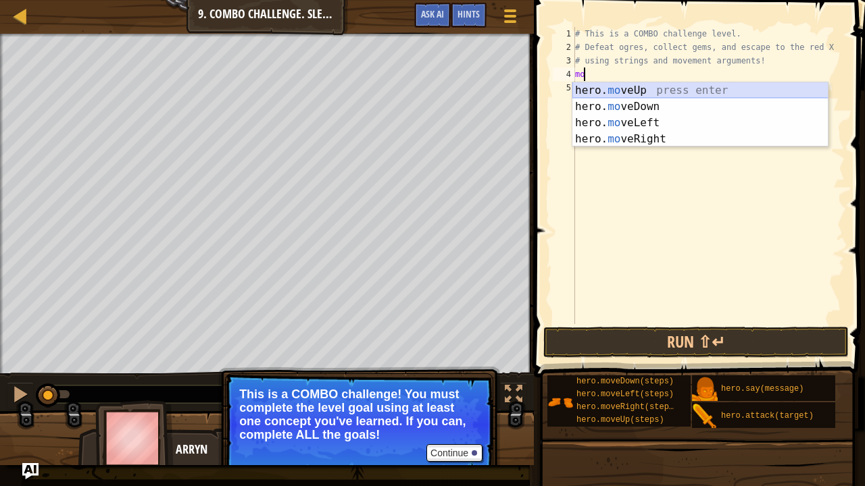
click at [637, 94] on div "hero. mo veUp press enter hero. mo veDown press enter hero. mo veLeft press ent…" at bounding box center [700, 130] width 256 height 97
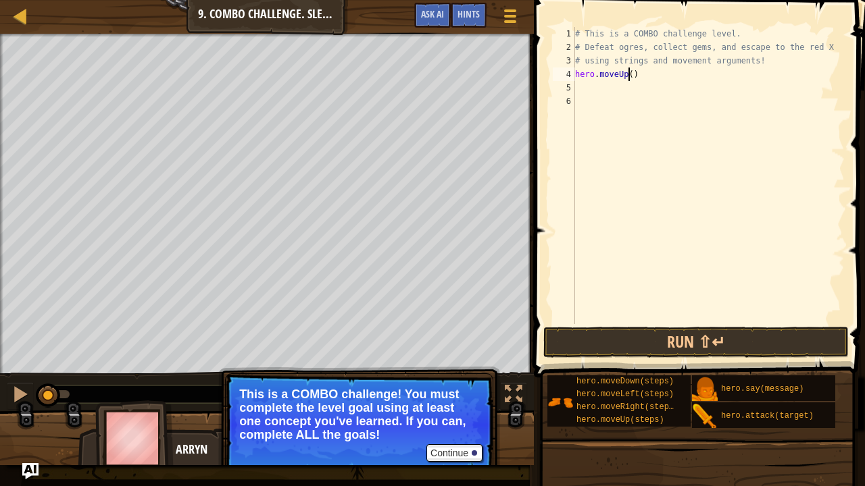
click at [629, 76] on div "# This is a COMBO challenge level. # Defeat [PERSON_NAME], collect gems, and es…" at bounding box center [708, 189] width 272 height 324
type textarea "hero.moveUp(1)"
click at [621, 88] on div "# This is a COMBO challenge level. # Defeat [PERSON_NAME], collect gems, and es…" at bounding box center [708, 189] width 272 height 324
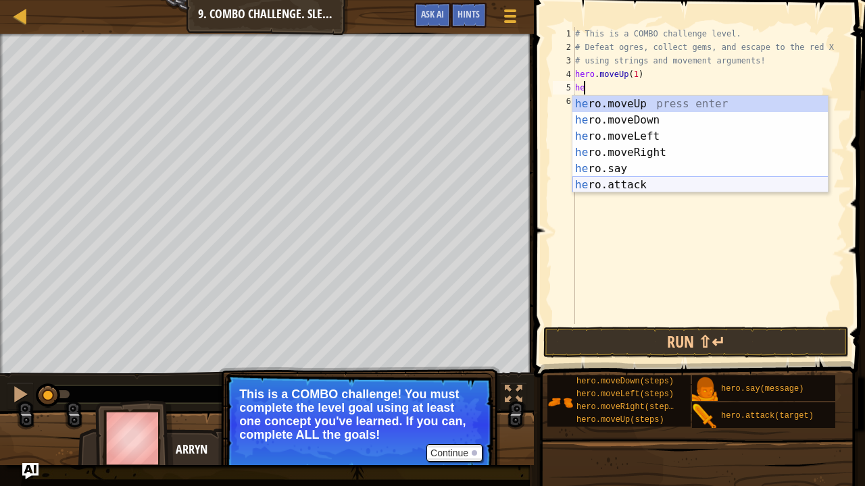
click at [627, 186] on div "he ro.moveUp press enter he ro.moveDown press enter he ro.moveLeft press enter …" at bounding box center [700, 161] width 256 height 130
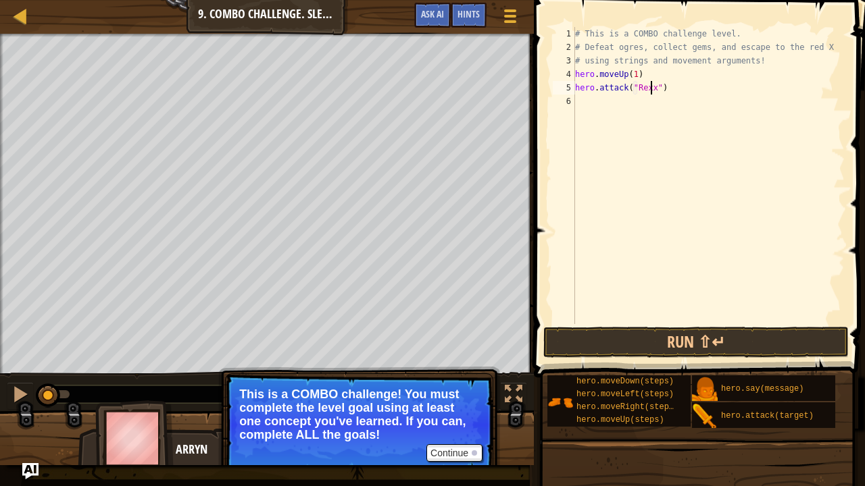
scroll to position [6, 7]
click at [635, 87] on div "# This is a COMBO challenge level. # Defeat [PERSON_NAME], collect gems, and es…" at bounding box center [708, 189] width 272 height 324
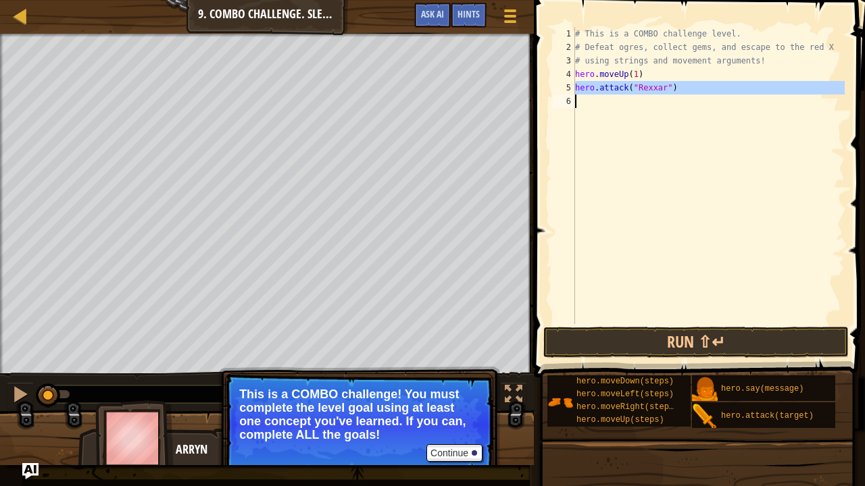
type textarea "hero.attack("Rexxar")"
click at [620, 101] on div "# This is a COMBO challenge level. # Defeat [PERSON_NAME], collect gems, and es…" at bounding box center [708, 175] width 272 height 297
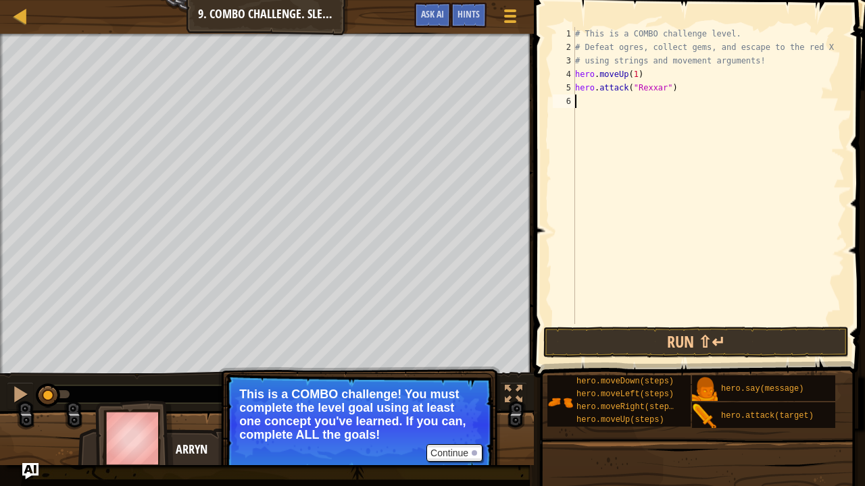
scroll to position [6, 0]
click at [609, 121] on div "# This is a COMBO challenge level. # Defeat [PERSON_NAME], collect gems, and es…" at bounding box center [708, 189] width 272 height 324
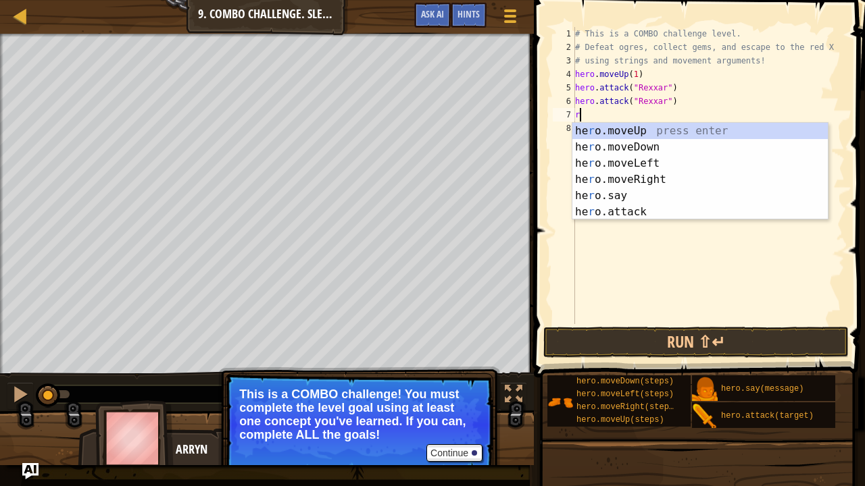
type textarea "ri"
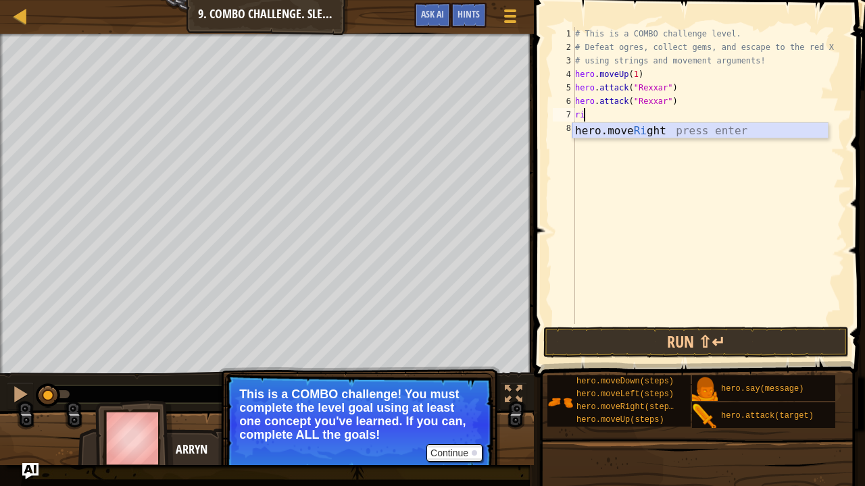
click at [662, 131] on div "hero.move Ri ght press enter" at bounding box center [700, 147] width 256 height 49
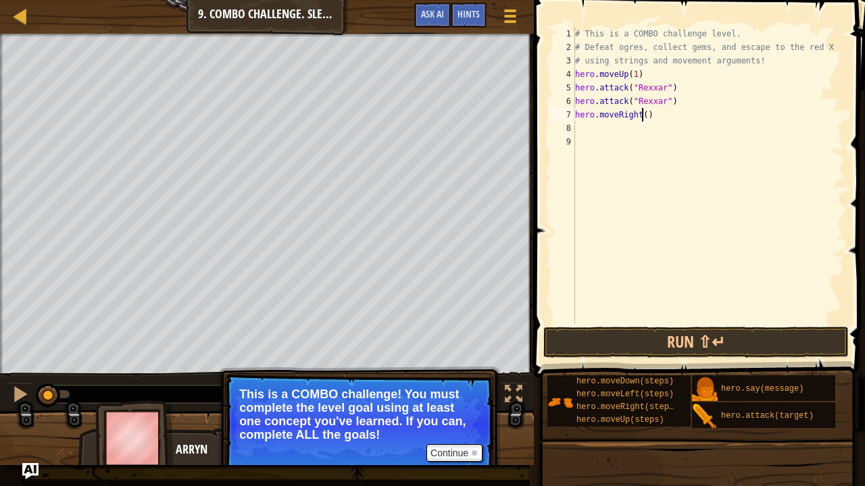
click at [642, 117] on div "# This is a COMBO challenge level. # Defeat [PERSON_NAME], collect gems, and es…" at bounding box center [708, 189] width 272 height 324
type textarea "hero.moveRight(1)"
click at [624, 130] on div "# This is a COMBO challenge level. # Defeat [PERSON_NAME], collect gems, and es…" at bounding box center [708, 189] width 272 height 324
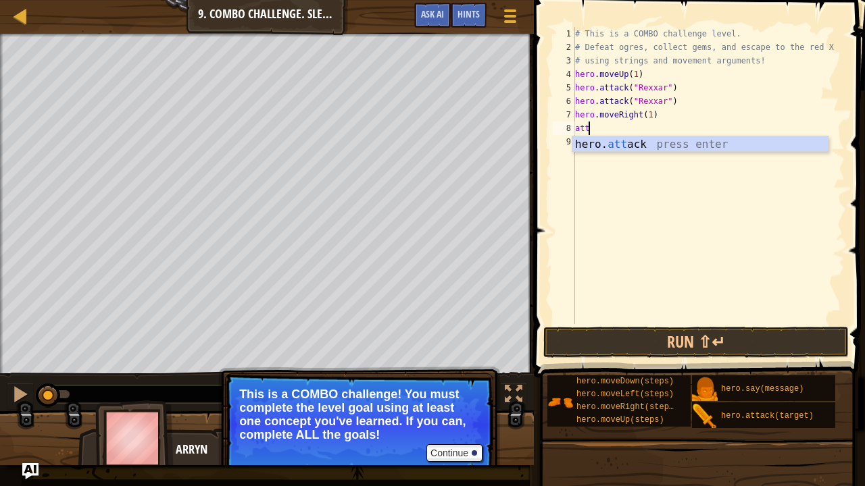
scroll to position [6, 1]
click at [624, 143] on div "hero. [PERSON_NAME] press enter" at bounding box center [700, 160] width 256 height 49
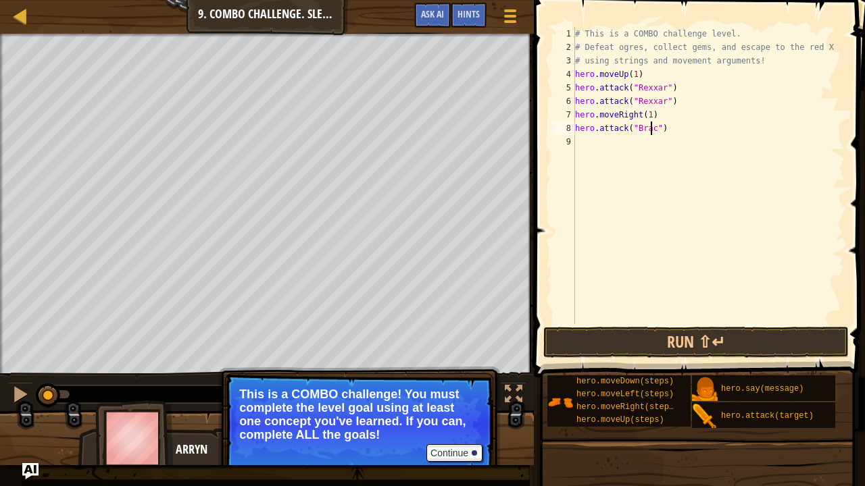
scroll to position [6, 7]
click at [640, 128] on div "# This is a COMBO challenge level. # Defeat [PERSON_NAME], collect gems, and es…" at bounding box center [708, 189] width 272 height 324
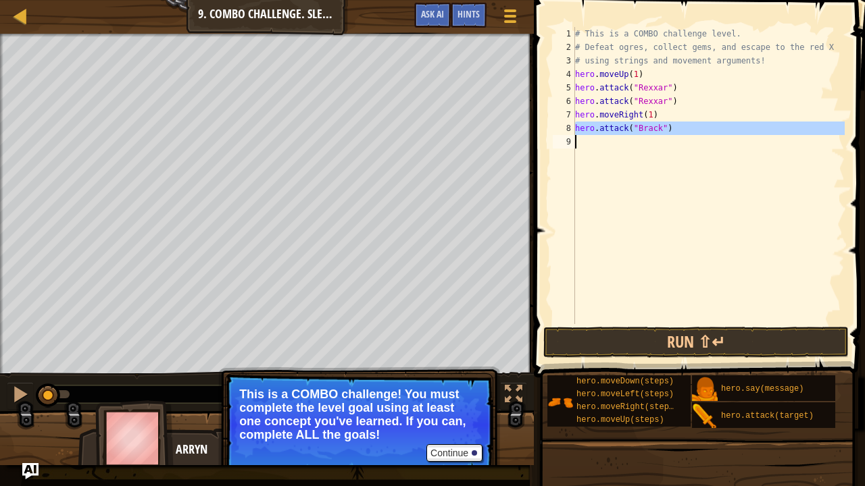
type textarea "hero.attack("Brack")"
click at [620, 135] on div "# This is a COMBO challenge level. # Defeat [PERSON_NAME], collect gems, and es…" at bounding box center [708, 175] width 272 height 297
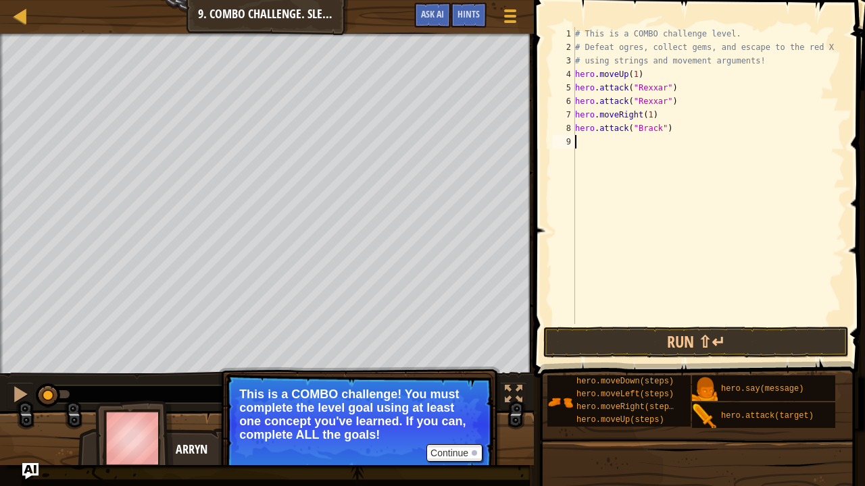
paste textarea "d"
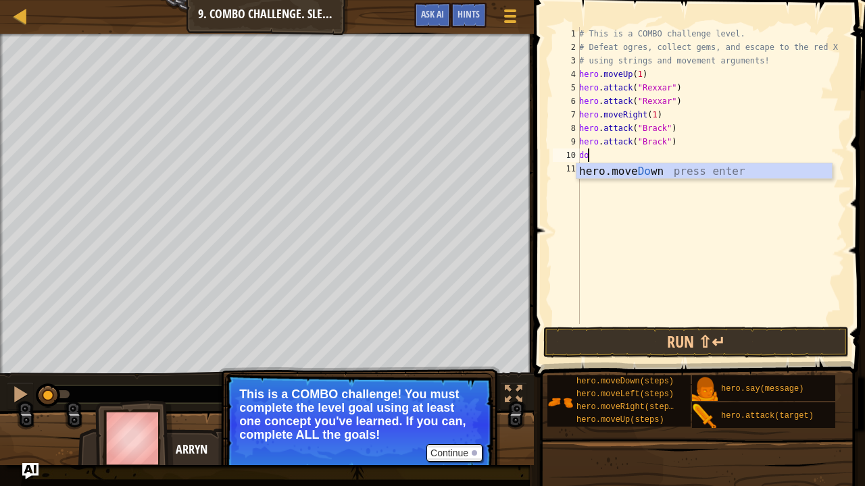
type textarea "dow"
click at [627, 172] on div "hero.move Dow n press enter" at bounding box center [704, 187] width 256 height 49
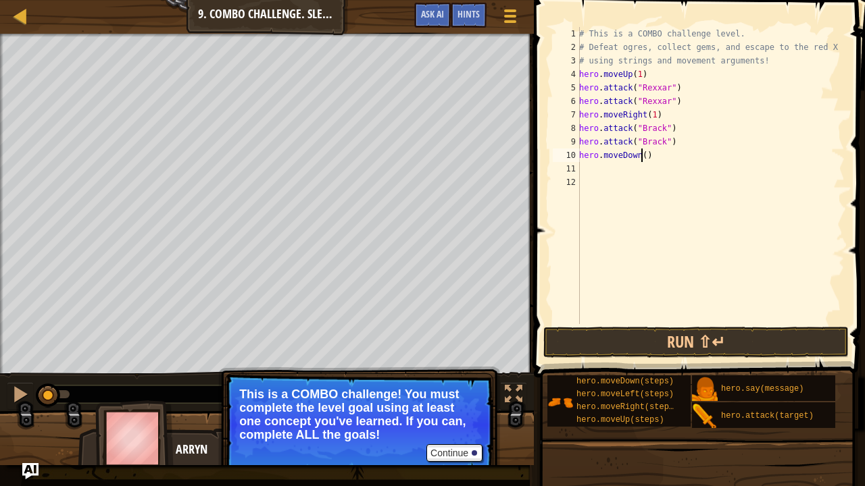
click at [642, 155] on div "# This is a COMBO challenge level. # Defeat [PERSON_NAME], collect gems, and es…" at bounding box center [710, 189] width 268 height 324
type textarea "hero.moveDown(2)"
click at [603, 171] on div "# This is a COMBO challenge level. # Defeat [PERSON_NAME], collect gems, and es…" at bounding box center [710, 189] width 268 height 324
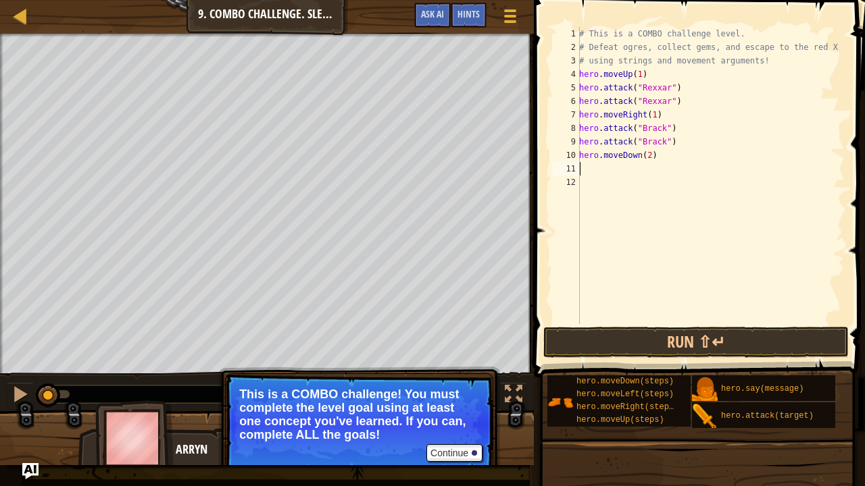
type textarea "mo"
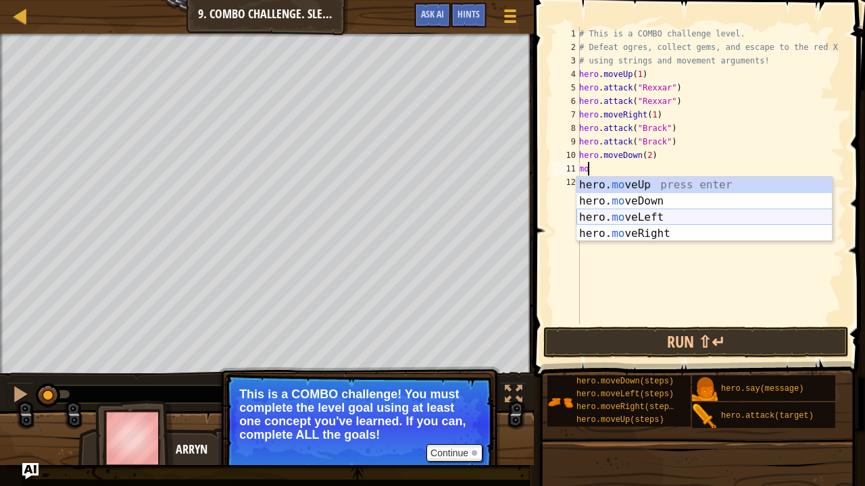
click at [637, 211] on div "hero. mo veUp press enter hero. mo veDown press enter hero. mo veLeft press ent…" at bounding box center [704, 225] width 256 height 97
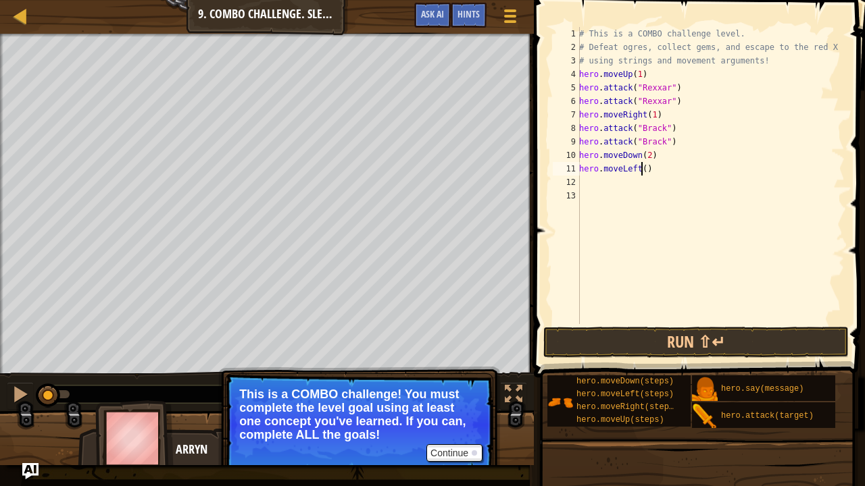
click at [642, 174] on div "# This is a COMBO challenge level. # Defeat [PERSON_NAME], collect gems, and es…" at bounding box center [710, 189] width 268 height 324
type textarea "hero.moveLeft(1)"
click at [609, 181] on div "# This is a COMBO challenge level. # Defeat [PERSON_NAME], collect gems, and es…" at bounding box center [710, 189] width 268 height 324
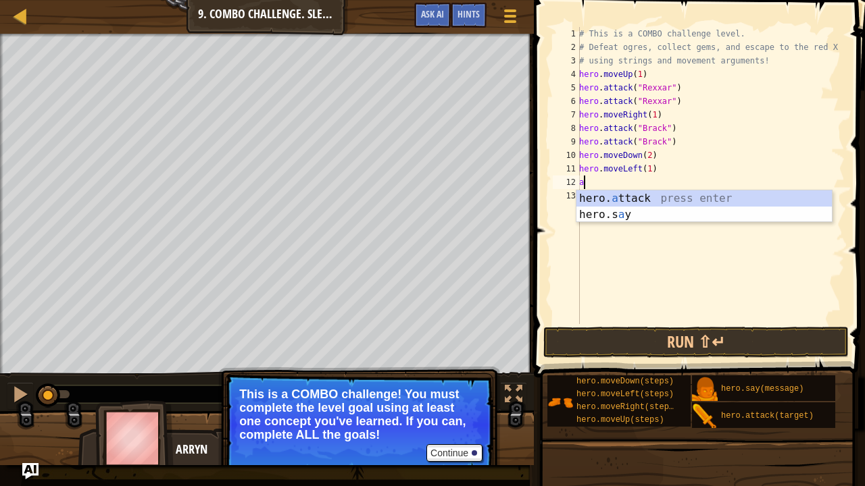
scroll to position [6, 0]
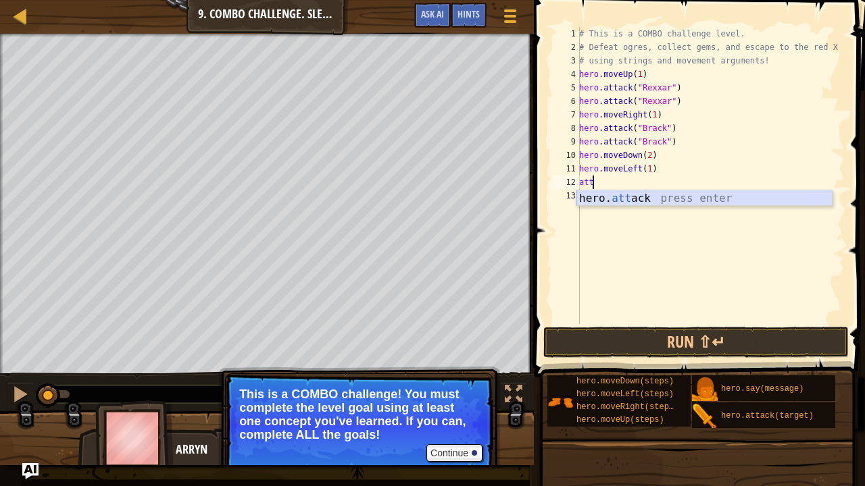
click at [621, 203] on div "hero. att ack press enter" at bounding box center [704, 214] width 256 height 49
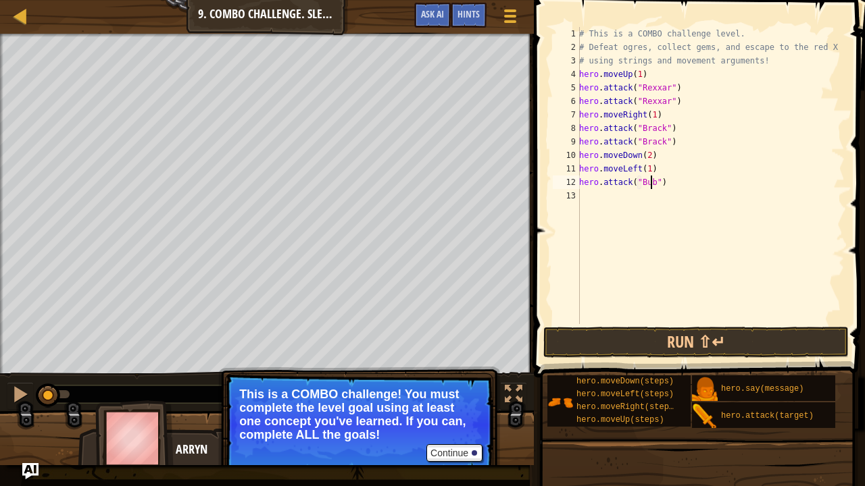
scroll to position [6, 7]
click at [659, 182] on div "# This is a COMBO challenge level. # Defeat [PERSON_NAME], collect gems, and es…" at bounding box center [710, 189] width 268 height 324
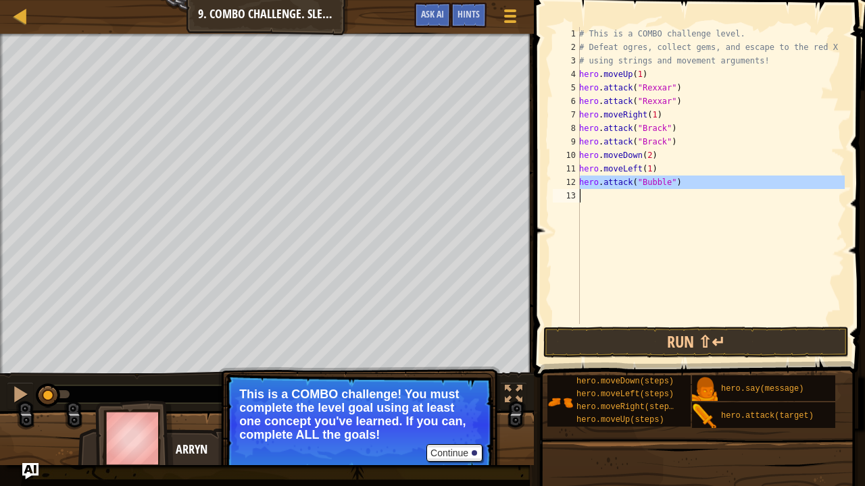
type textarea "hero.attack("Bubble")"
click at [619, 196] on div "# This is a COMBO challenge level. # Defeat [PERSON_NAME], collect gems, and es…" at bounding box center [710, 175] width 268 height 297
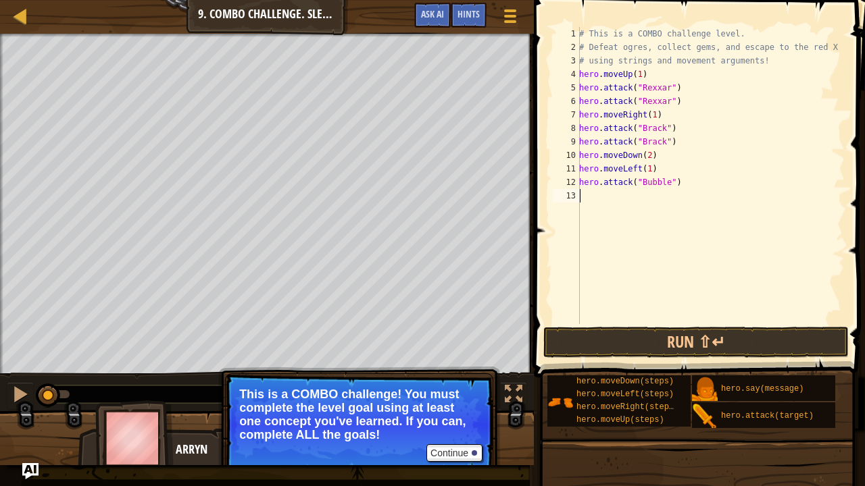
scroll to position [6, 0]
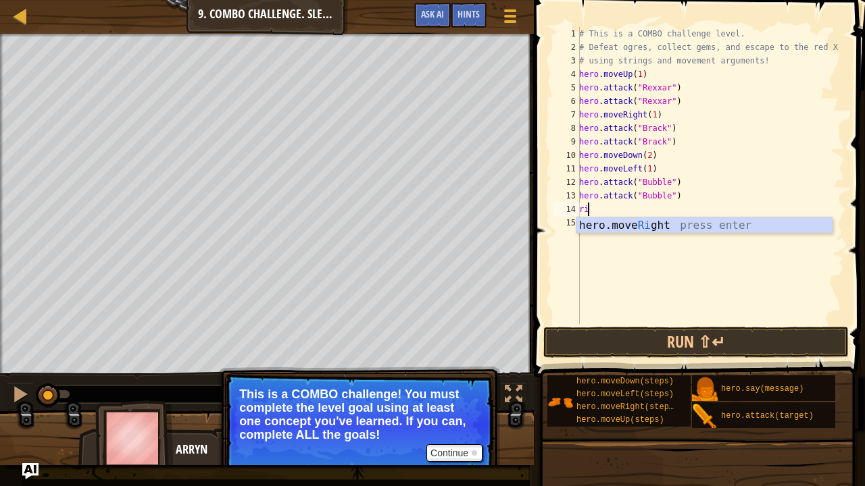
type textarea "rig"
click at [621, 220] on div "hero.move Rig ht press enter" at bounding box center [704, 241] width 256 height 49
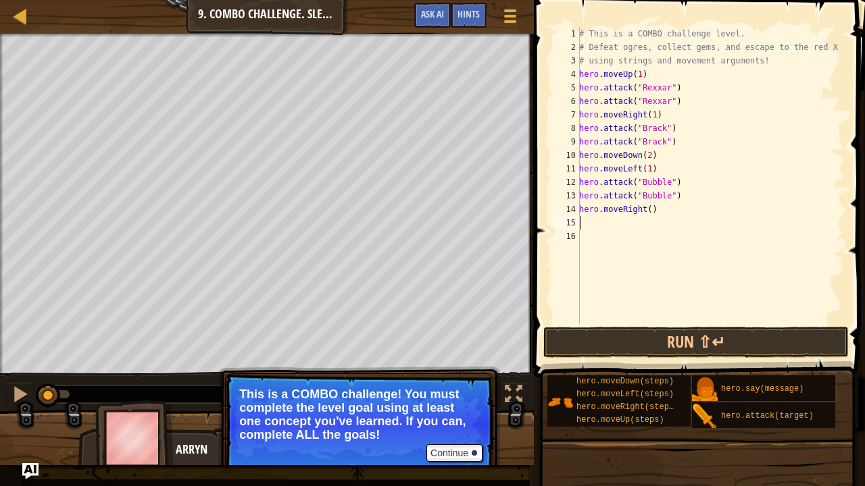
click at [646, 209] on div "# This is a COMBO challenge level. # Defeat [PERSON_NAME], collect gems, and es…" at bounding box center [710, 189] width 268 height 324
type textarea "hero.moveRight(2)"
click at [621, 227] on div "# This is a COMBO challenge level. # Defeat [PERSON_NAME], collect gems, and es…" at bounding box center [710, 189] width 268 height 324
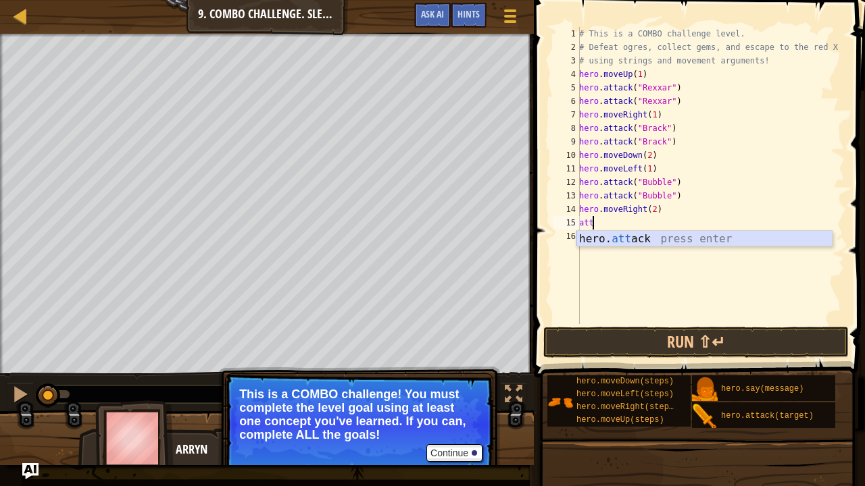
click at [632, 238] on div "hero. att ack press enter" at bounding box center [704, 255] width 256 height 49
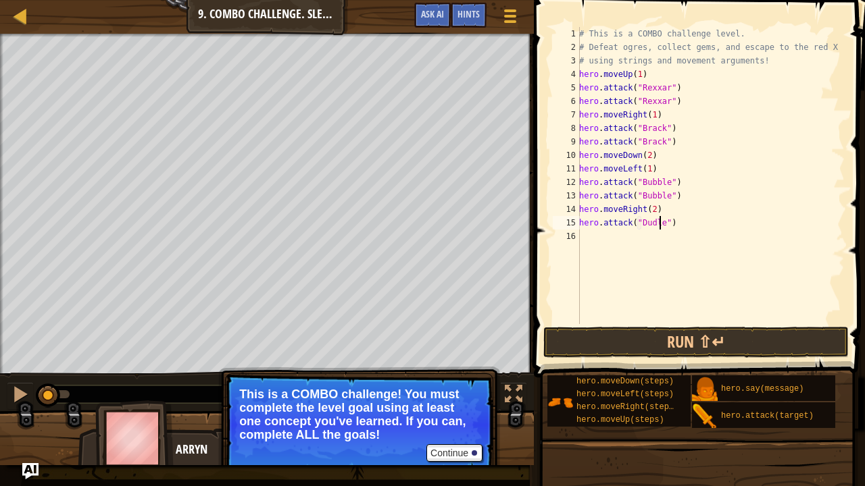
scroll to position [6, 7]
click at [650, 222] on div "# This is a COMBO challenge level. # Defeat [PERSON_NAME], collect gems, and es…" at bounding box center [710, 189] width 268 height 324
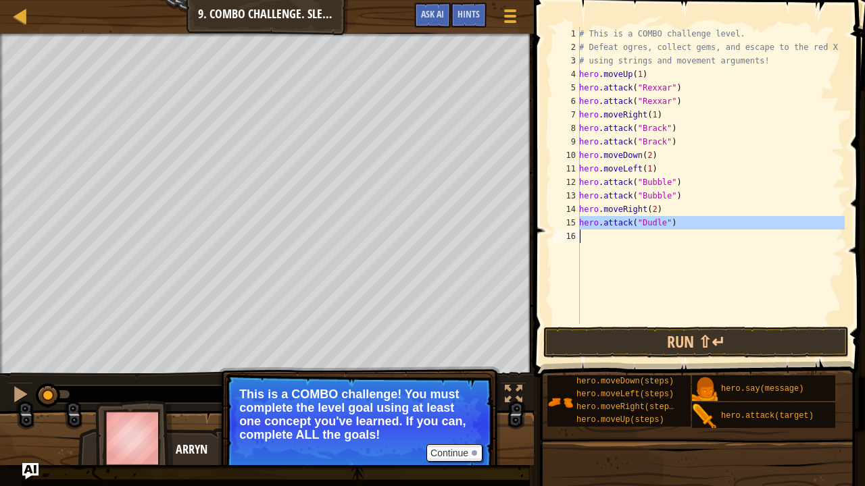
type textarea "hero.attack("Dudle")"
click at [625, 233] on div "# This is a COMBO challenge level. # Defeat [PERSON_NAME], collect gems, and es…" at bounding box center [710, 175] width 268 height 297
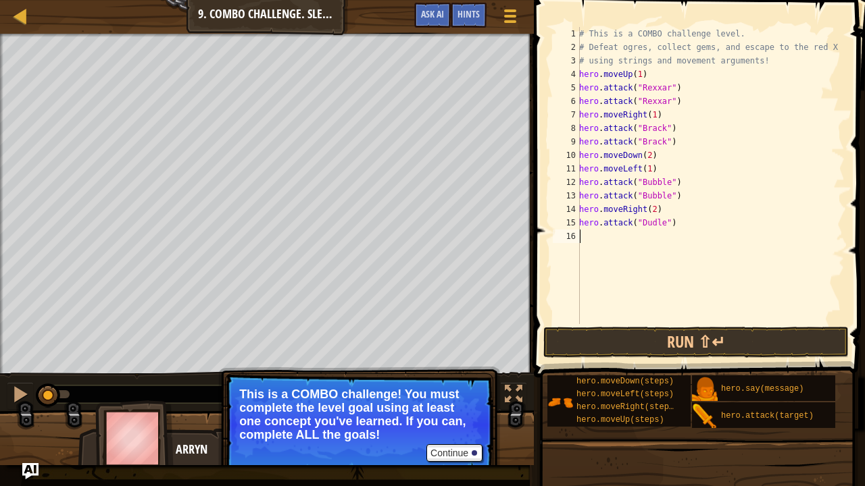
scroll to position [6, 0]
paste textarea "u"
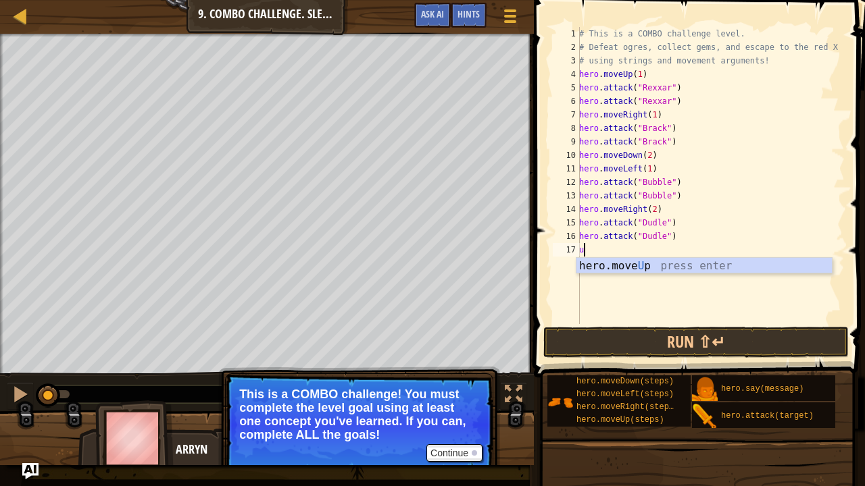
type textarea "up"
click at [602, 258] on div "hero.move Up press enter" at bounding box center [704, 282] width 256 height 49
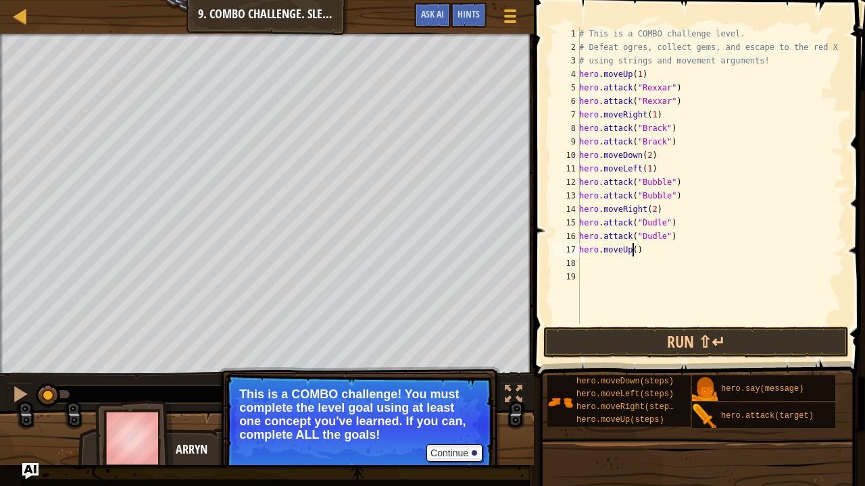
click at [631, 250] on div "# This is a COMBO challenge level. # Defeat [PERSON_NAME], collect gems, and es…" at bounding box center [710, 189] width 268 height 324
type textarea "hero.moveUp(1)"
click at [611, 257] on div "# This is a COMBO challenge level. # Defeat [PERSON_NAME], collect gems, and es…" at bounding box center [710, 189] width 268 height 324
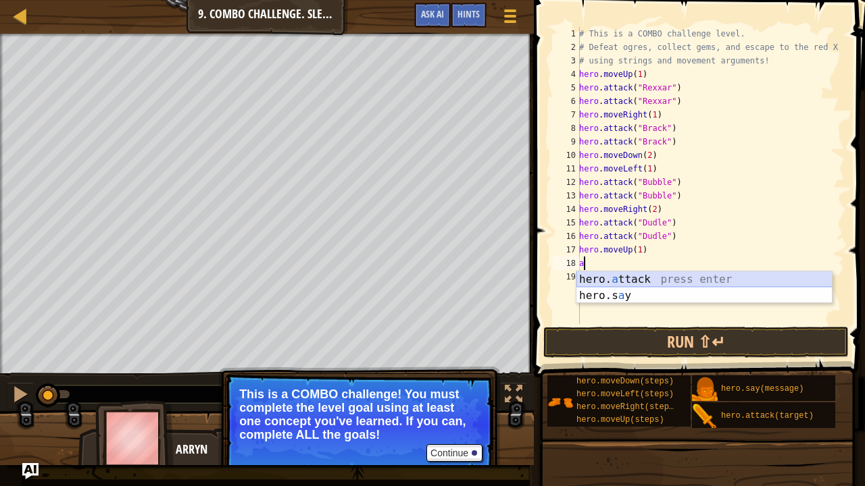
click at [633, 277] on div "hero. a ttack press enter hero.s a y press enter" at bounding box center [704, 304] width 256 height 65
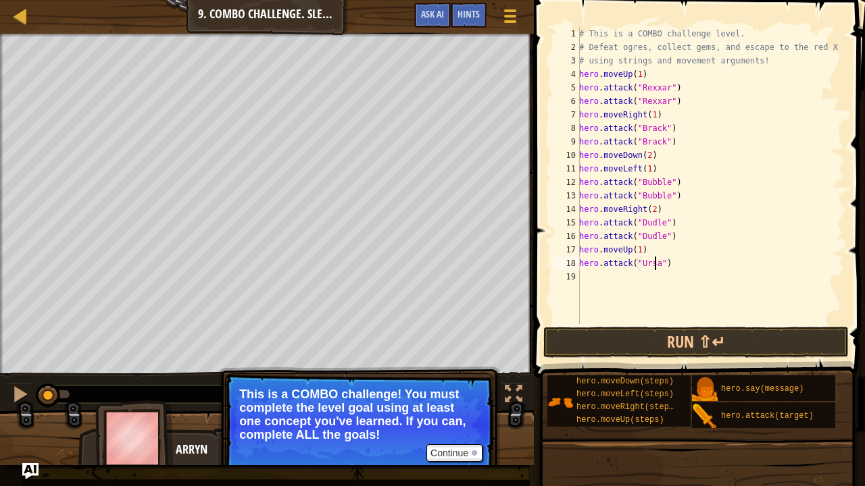
scroll to position [6, 6]
click at [659, 263] on div "# This is a COMBO challenge level. # Defeat [PERSON_NAME], collect gems, and es…" at bounding box center [710, 189] width 268 height 324
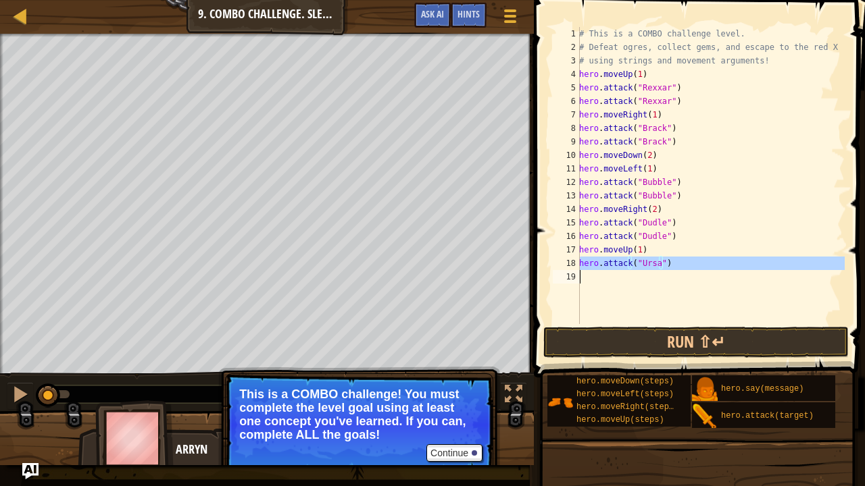
click at [659, 263] on div "# This is a COMBO challenge level. # Defeat [PERSON_NAME], collect gems, and es…" at bounding box center [710, 189] width 268 height 324
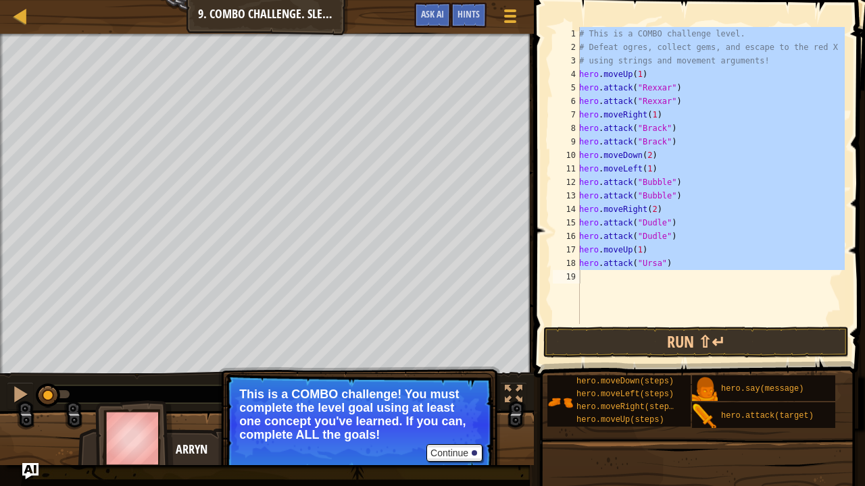
click at [641, 269] on div "# This is a COMBO challenge level. # Defeat [PERSON_NAME], collect gems, and es…" at bounding box center [710, 175] width 268 height 297
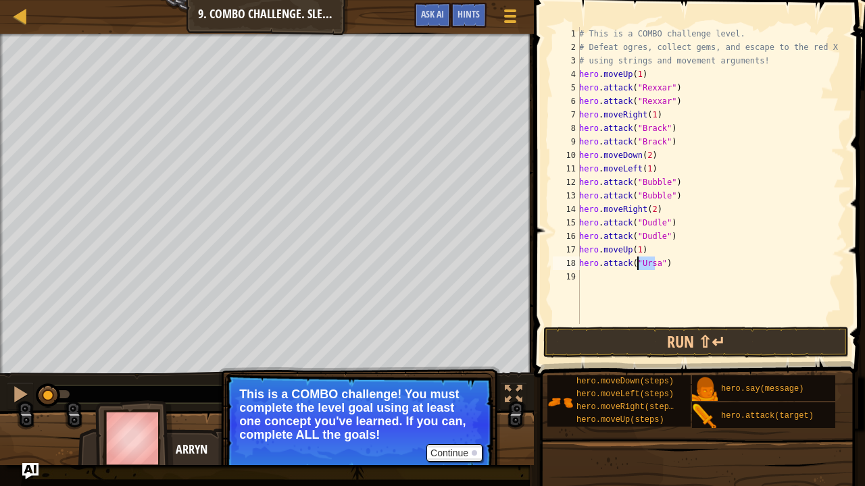
click at [640, 269] on div "# This is a COMBO challenge level. # Defeat [PERSON_NAME], collect gems, and es…" at bounding box center [710, 189] width 268 height 324
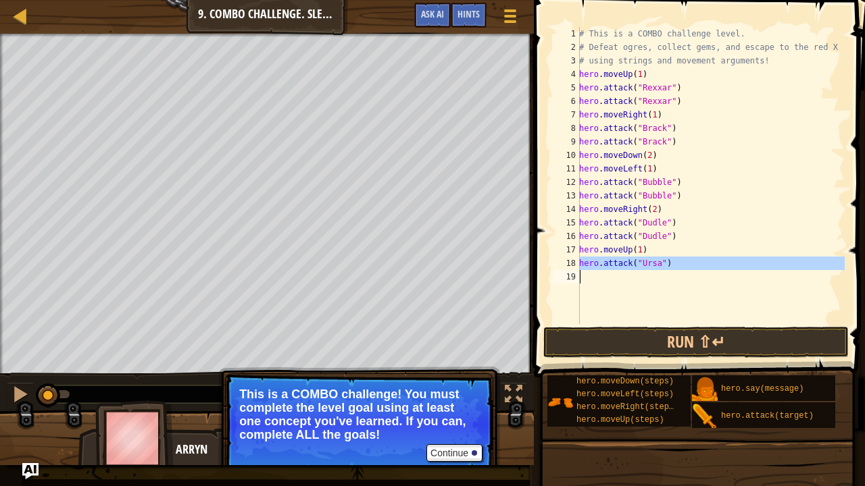
type textarea "hero.attack("Ursa")"
click at [632, 279] on div "# This is a COMBO challenge level. # Defeat [PERSON_NAME], collect gems, and es…" at bounding box center [710, 175] width 268 height 297
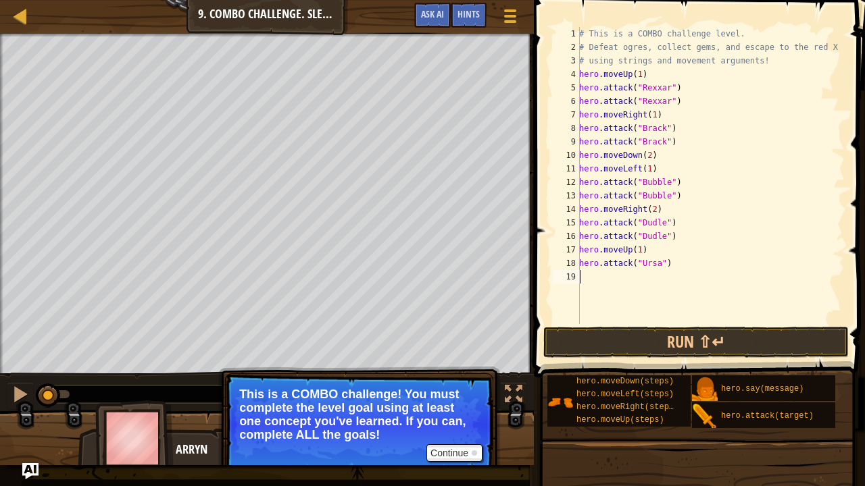
paste textarea "u"
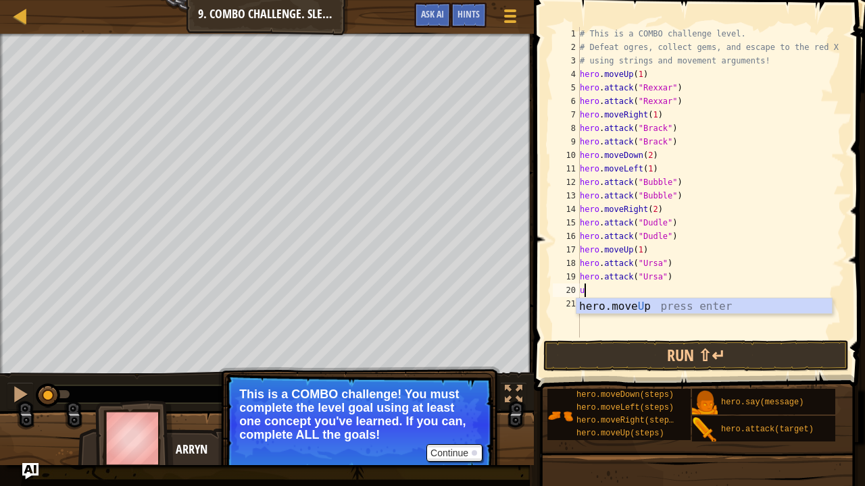
type textarea "up"
click at [604, 300] on div "hero.move Up press enter" at bounding box center [705, 323] width 256 height 49
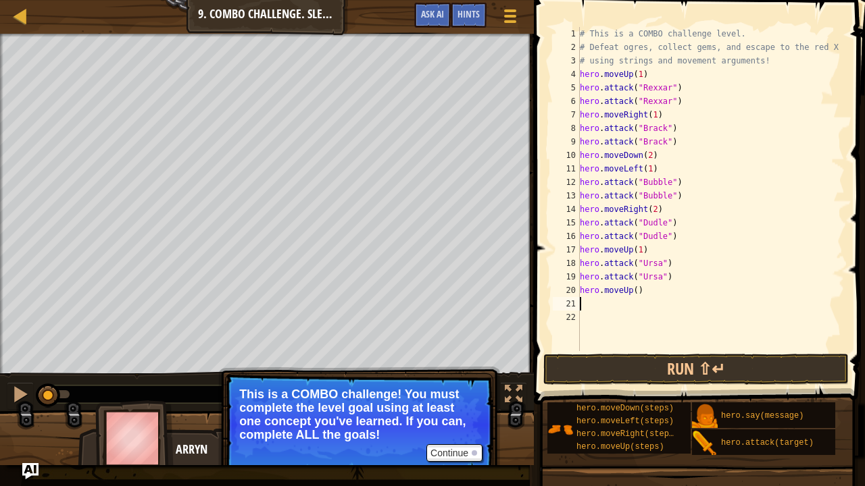
click at [631, 292] on div "# This is a COMBO challenge level. # Defeat [PERSON_NAME], collect gems, and es…" at bounding box center [710, 202] width 267 height 351
click at [632, 290] on div "# This is a COMBO challenge level. # Defeat [PERSON_NAME], collect gems, and es…" at bounding box center [710, 202] width 267 height 351
type textarea "hero.moveUp(1)"
click at [627, 305] on div "# This is a COMBO challenge level. # Defeat [PERSON_NAME], collect gems, and es…" at bounding box center [710, 202] width 267 height 351
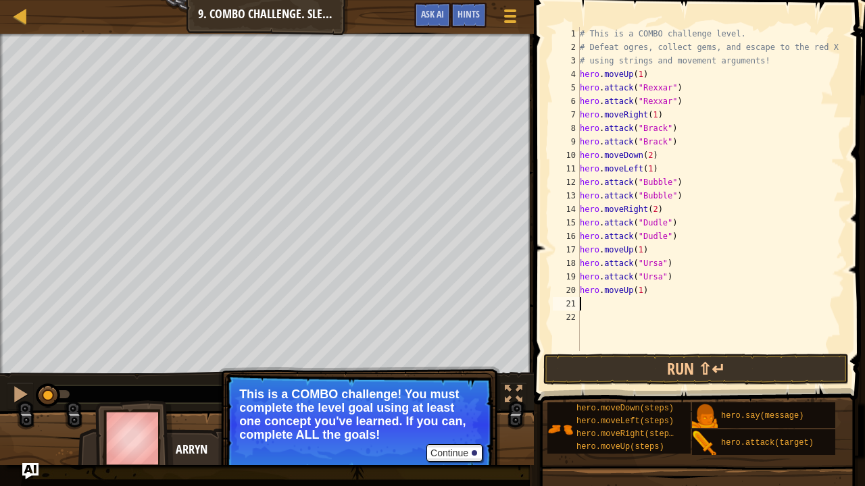
scroll to position [6, 0]
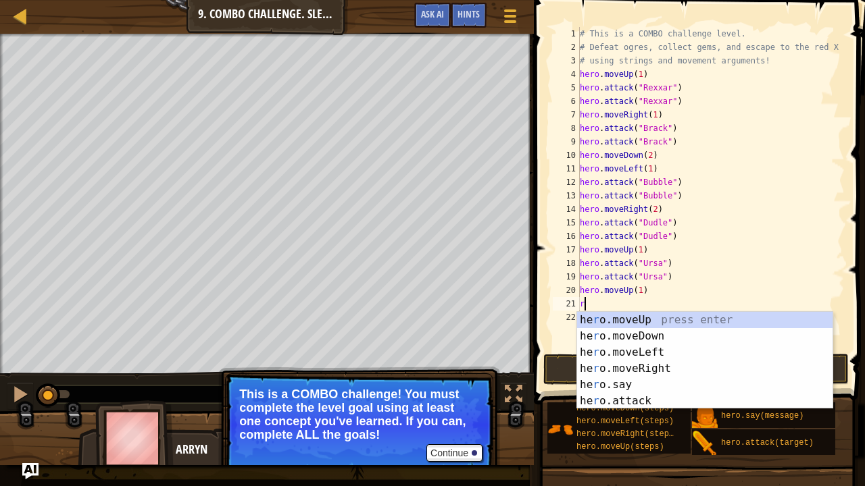
type textarea "ri"
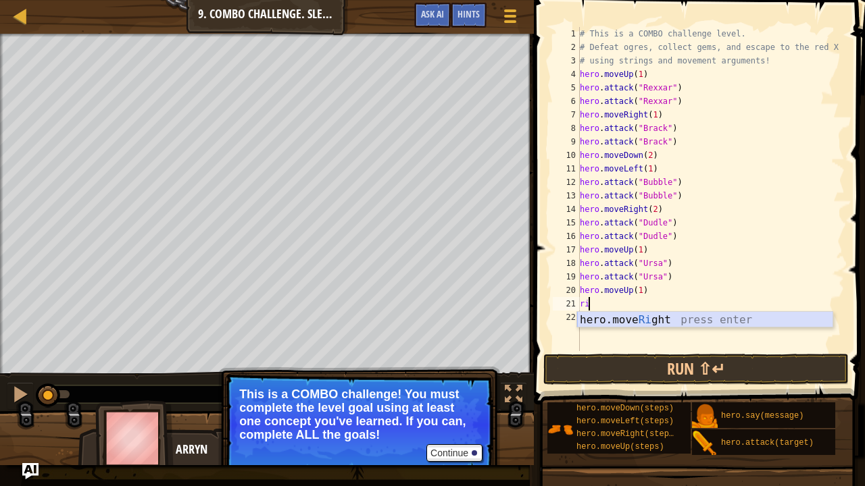
click at [638, 315] on div "hero.move Ri ght press enter" at bounding box center [705, 336] width 256 height 49
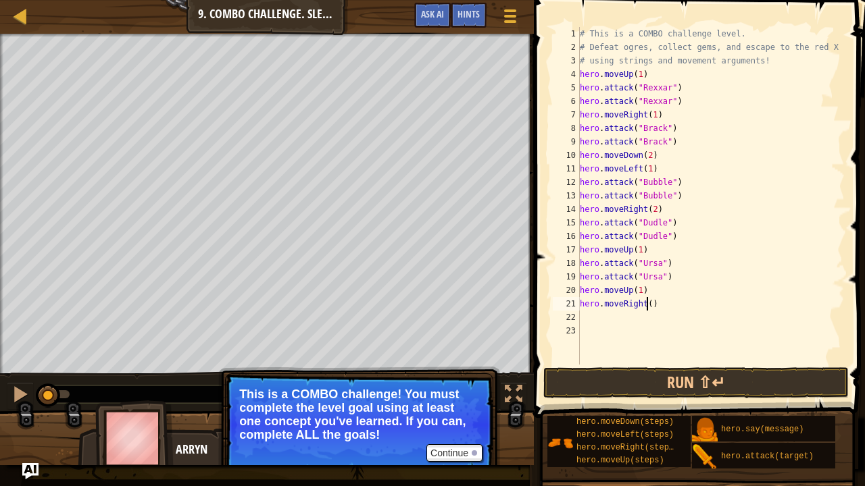
click at [646, 306] on div "# This is a COMBO challenge level. # Defeat [PERSON_NAME], collect gems, and es…" at bounding box center [710, 209] width 267 height 365
click at [683, 371] on button "Run ⇧↵" at bounding box center [695, 382] width 305 height 31
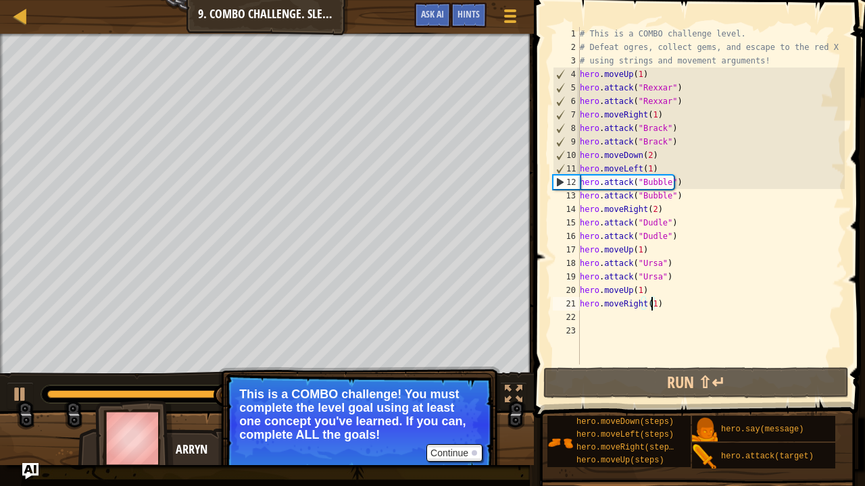
click at [660, 155] on div "# This is a COMBO challenge level. # Defeat [PERSON_NAME], collect gems, and es…" at bounding box center [710, 209] width 267 height 365
click at [626, 159] on div "# This is a COMBO challenge level. # Defeat [PERSON_NAME], collect gems, and es…" at bounding box center [710, 209] width 267 height 365
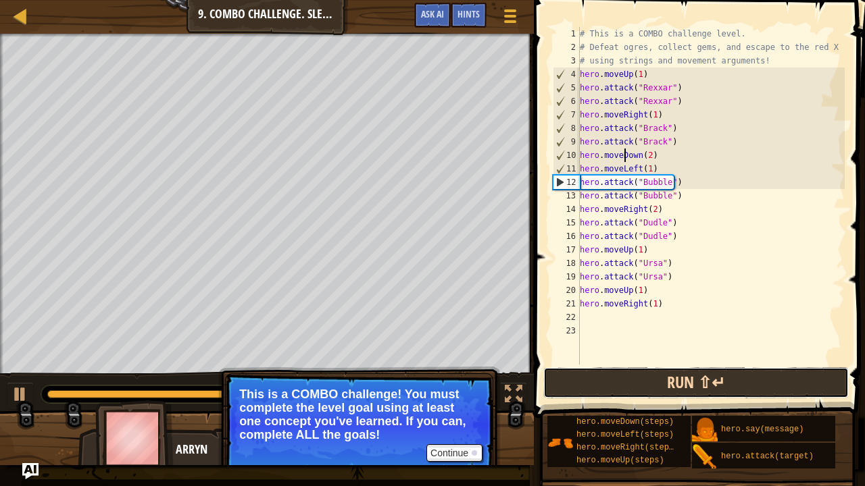
click at [689, 371] on button "Run ⇧↵" at bounding box center [695, 382] width 305 height 31
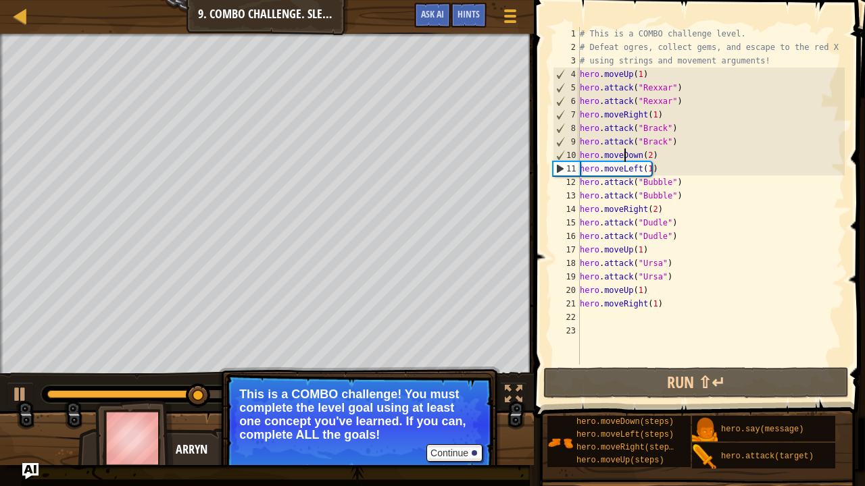
click at [644, 155] on div "# This is a COMBO challenge level. # Defeat [PERSON_NAME], collect gems, and es…" at bounding box center [710, 209] width 267 height 365
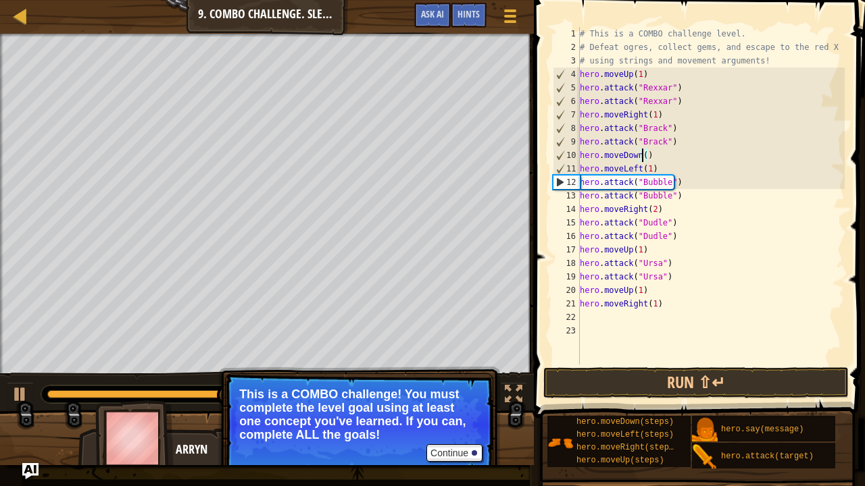
scroll to position [6, 5]
click at [673, 371] on button "Run ⇧↵" at bounding box center [695, 382] width 305 height 31
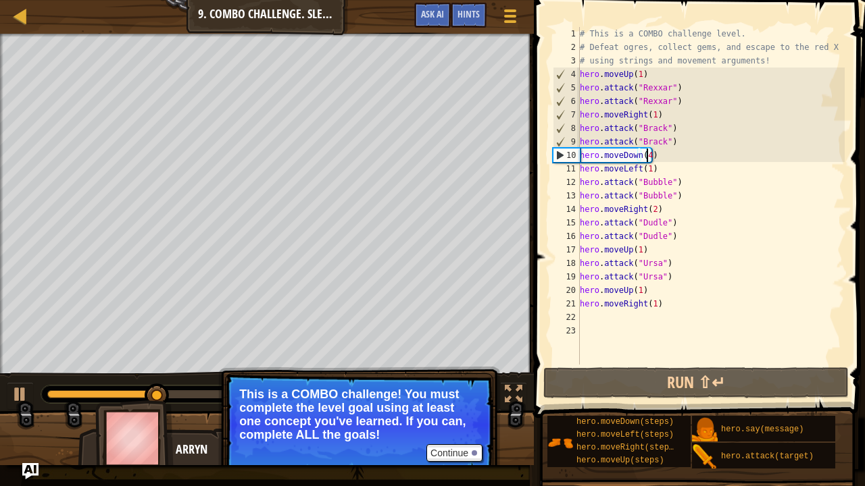
click at [659, 161] on div "# This is a COMBO challenge level. # Defeat [PERSON_NAME], collect gems, and es…" at bounding box center [710, 209] width 267 height 365
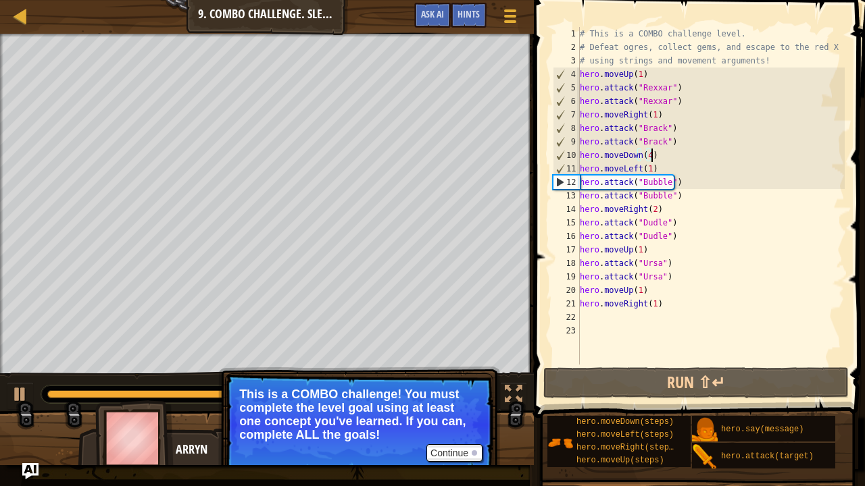
click at [658, 170] on div "# This is a COMBO challenge level. # Defeat [PERSON_NAME], collect gems, and es…" at bounding box center [710, 209] width 267 height 365
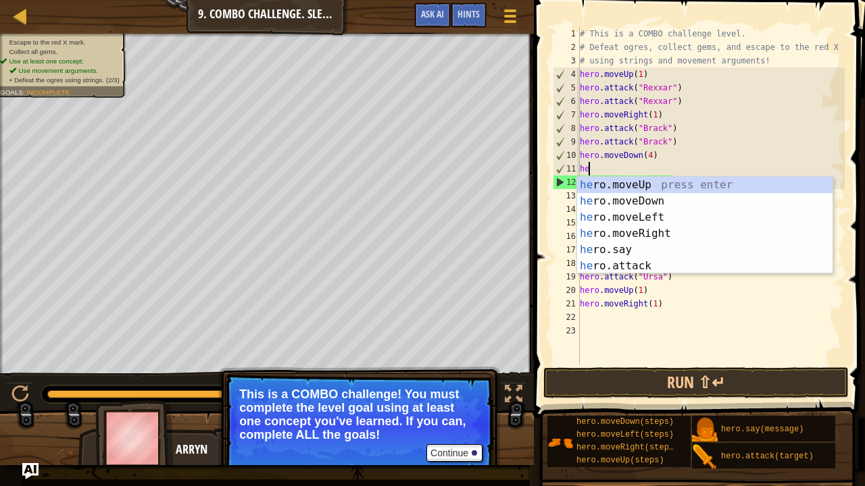
scroll to position [6, 0]
type textarea "h"
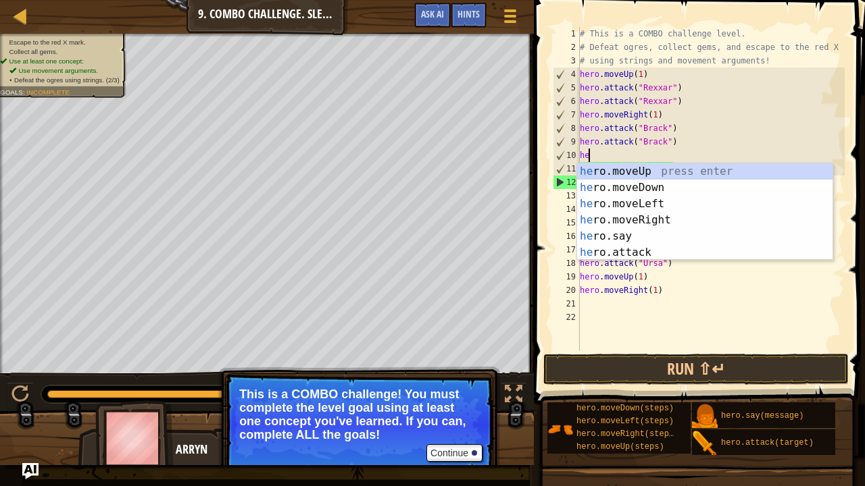
type textarea "h"
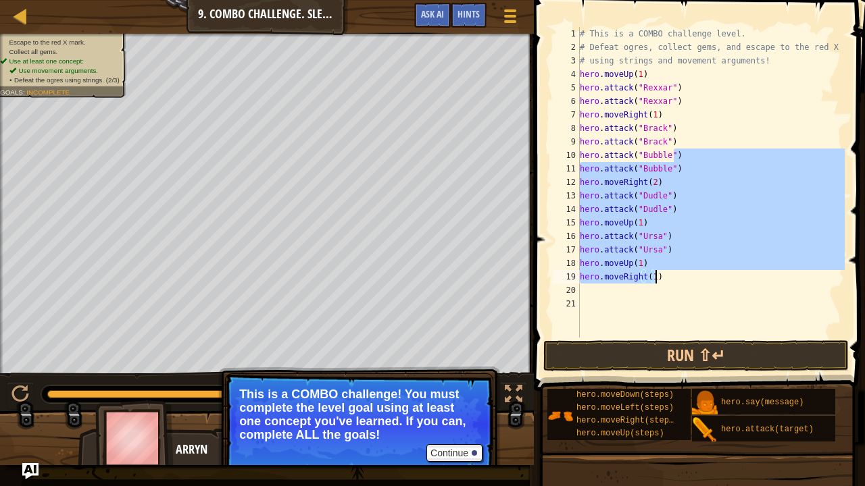
drag, startPoint x: 681, startPoint y: 155, endPoint x: 659, endPoint y: 280, distance: 126.1
click at [659, 280] on div "# This is a COMBO challenge level. # Defeat [PERSON_NAME], collect gems, and es…" at bounding box center [710, 196] width 267 height 338
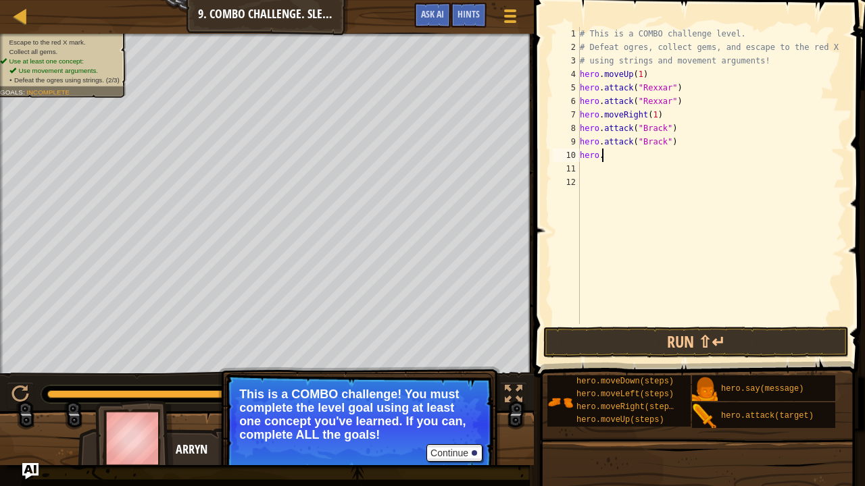
type textarea "hero"
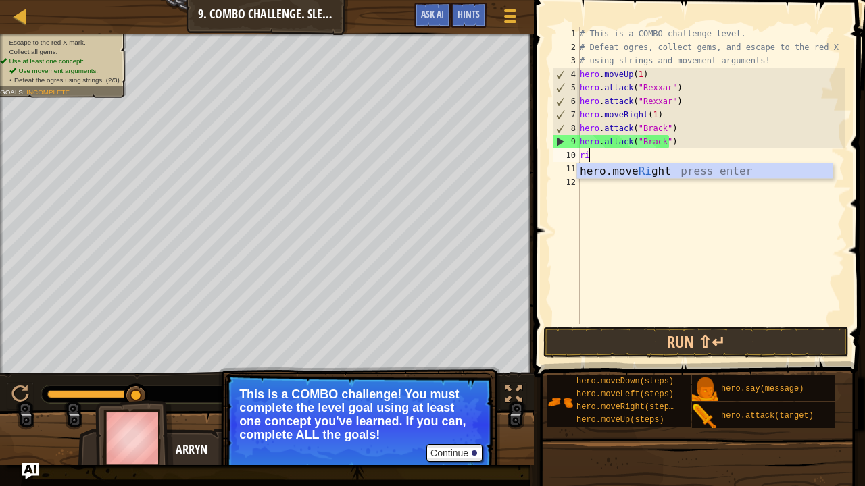
type textarea "righ"
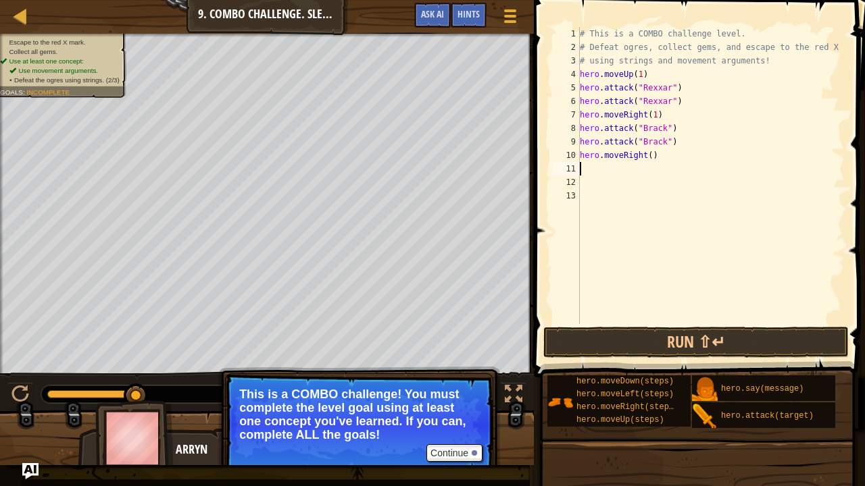
click at [646, 157] on div "# This is a COMBO challenge level. # Defeat [PERSON_NAME], collect gems, and es…" at bounding box center [710, 189] width 267 height 324
type textarea "hero.moveRight(1)"
click at [592, 169] on div "# This is a COMBO challenge level. # Defeat [PERSON_NAME], collect gems, and es…" at bounding box center [710, 189] width 267 height 324
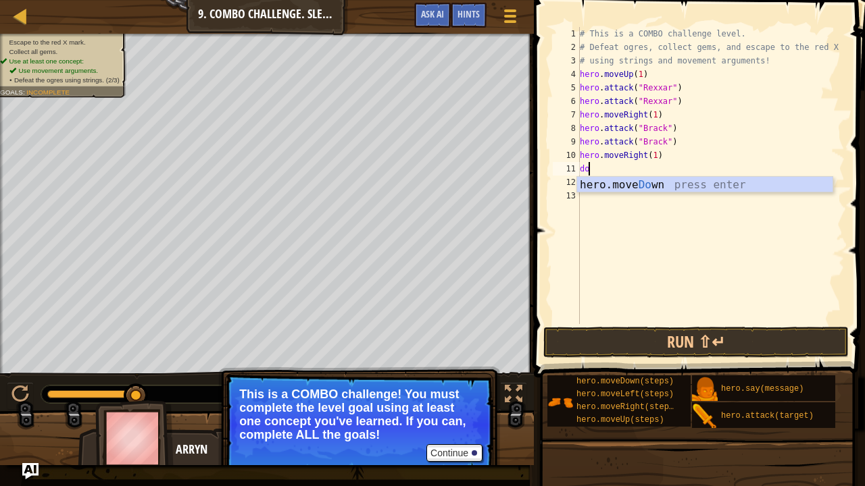
click at [630, 0] on body "Map Introduction to Computer Science 9. Combo Challenge. Sleep Hour Game Menu D…" at bounding box center [432, 0] width 865 height 0
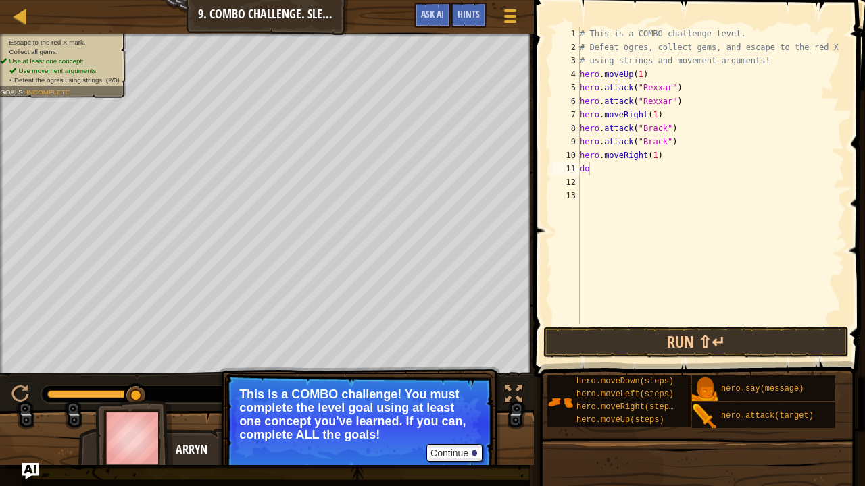
click at [605, 173] on div "# This is a COMBO challenge level. # Defeat [PERSON_NAME], collect gems, and es…" at bounding box center [710, 189] width 267 height 324
type textarea "dow"
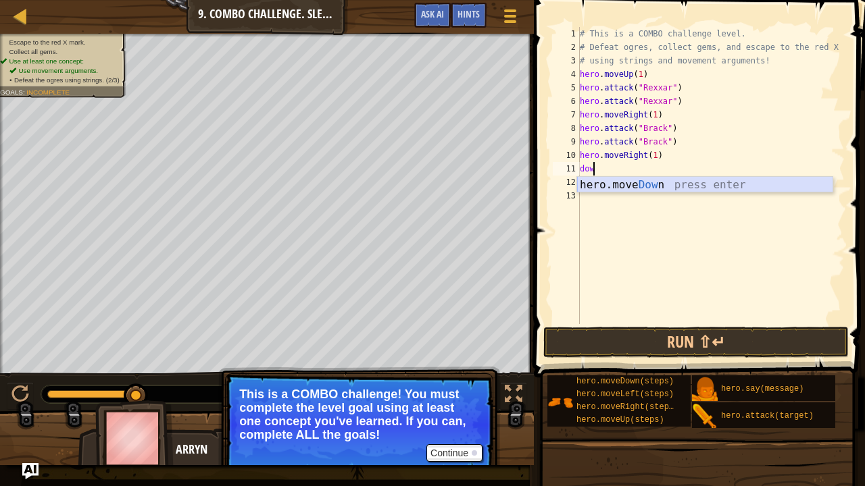
click at [618, 182] on div "hero.move Dow n press enter" at bounding box center [705, 201] width 256 height 49
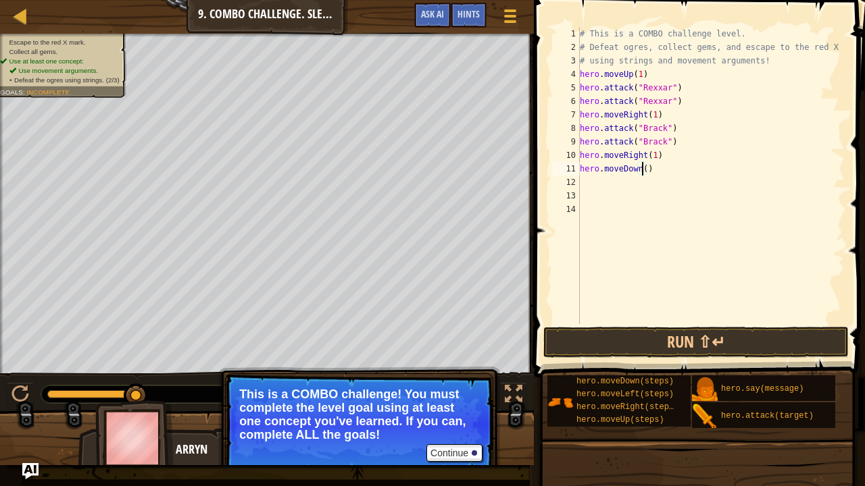
click at [643, 168] on div "# This is a COMBO challenge level. # Defeat [PERSON_NAME], collect gems, and es…" at bounding box center [710, 189] width 267 height 324
type textarea "hero.moveDown(1)"
click at [634, 182] on div "# This is a COMBO challenge level. # Defeat [PERSON_NAME], collect gems, and es…" at bounding box center [710, 189] width 267 height 324
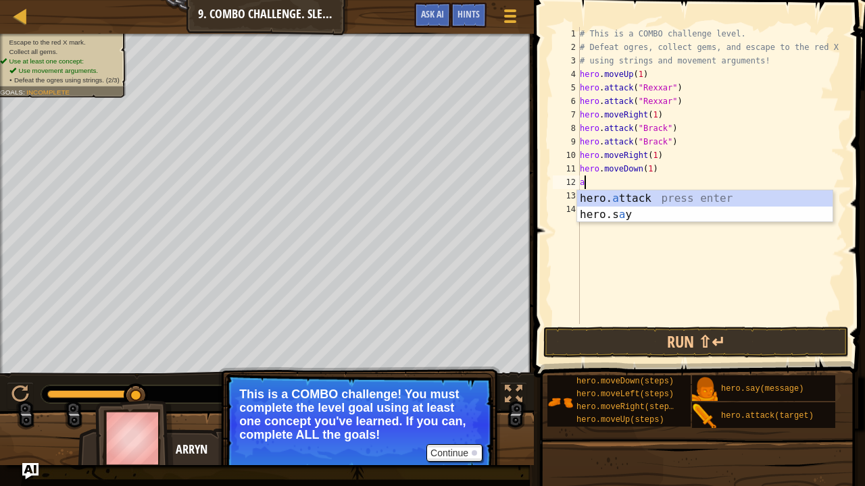
type textarea "at"
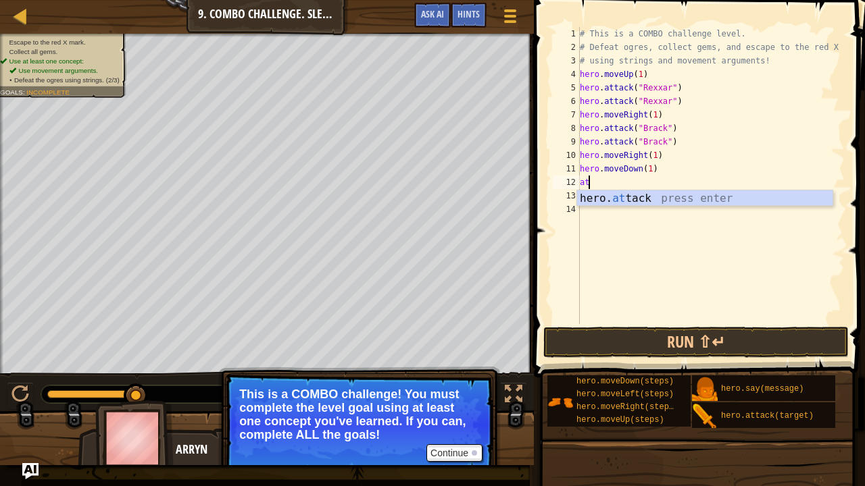
click at [631, 208] on div "# This is a COMBO challenge level. # Defeat [PERSON_NAME], collect gems, and es…" at bounding box center [710, 189] width 267 height 324
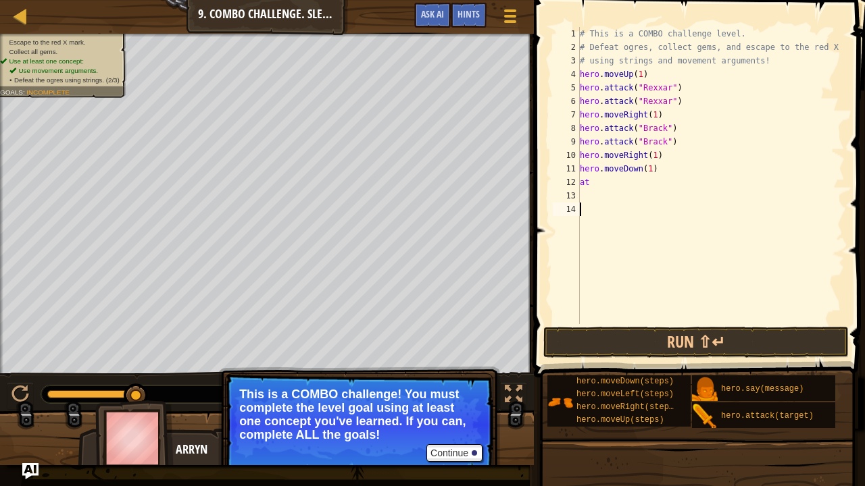
click at [611, 187] on div "# This is a COMBO challenge level. # Defeat [PERSON_NAME], collect gems, and es…" at bounding box center [710, 189] width 267 height 324
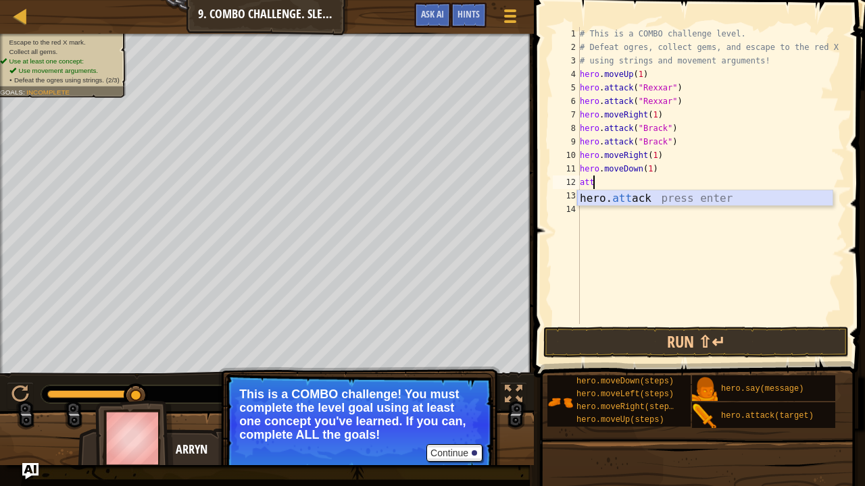
click at [611, 197] on div "hero. att ack press enter" at bounding box center [705, 214] width 256 height 49
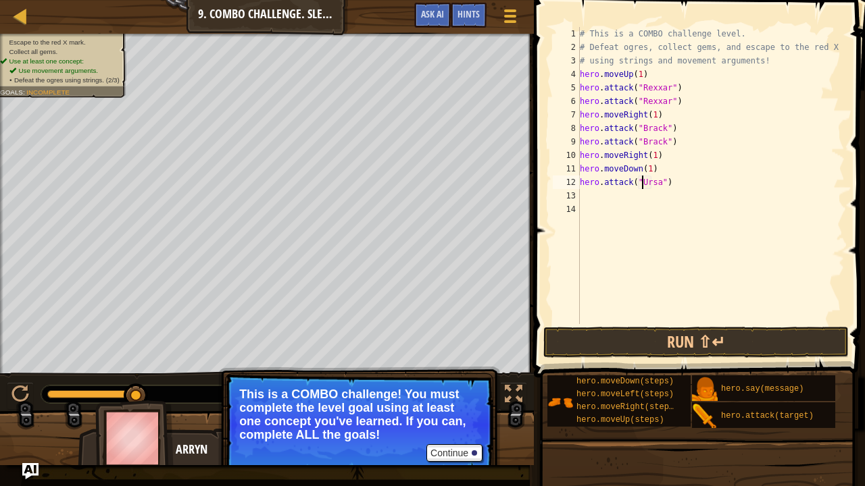
scroll to position [6, 5]
click at [652, 181] on div "# This is a COMBO challenge level. # Defeat [PERSON_NAME], collect gems, and es…" at bounding box center [710, 189] width 267 height 324
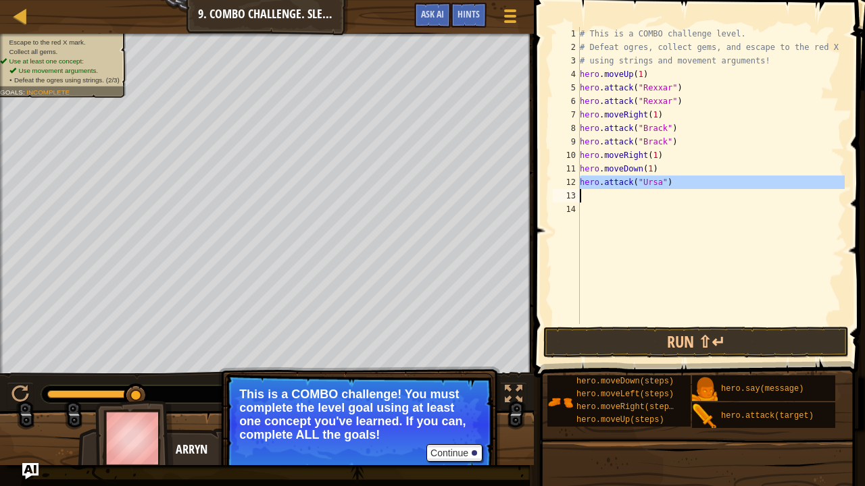
click at [652, 181] on div "# This is a COMBO challenge level. # Defeat [PERSON_NAME], collect gems, and es…" at bounding box center [710, 189] width 267 height 324
click at [627, 186] on div "# This is a COMBO challenge level. # Defeat [PERSON_NAME], collect gems, and es…" at bounding box center [710, 175] width 267 height 297
type textarea "hero.attack("Ursa")"
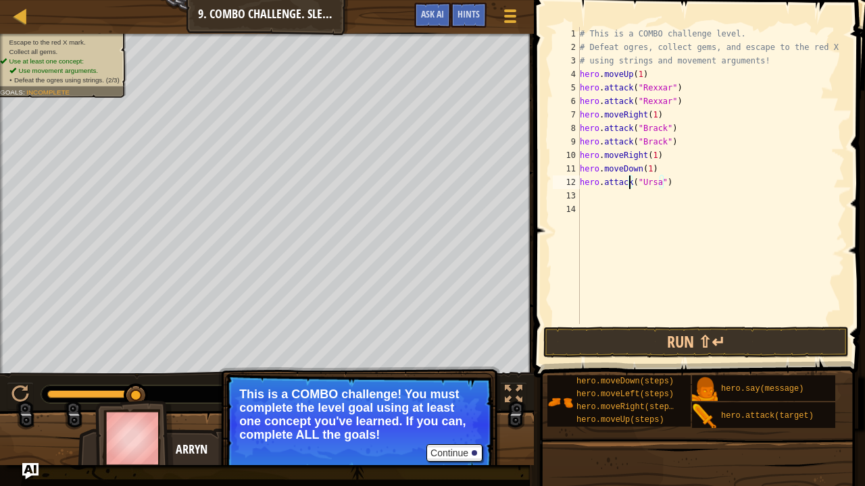
click at [616, 192] on div "# This is a COMBO challenge level. # Defeat [PERSON_NAME], collect gems, and es…" at bounding box center [710, 189] width 267 height 324
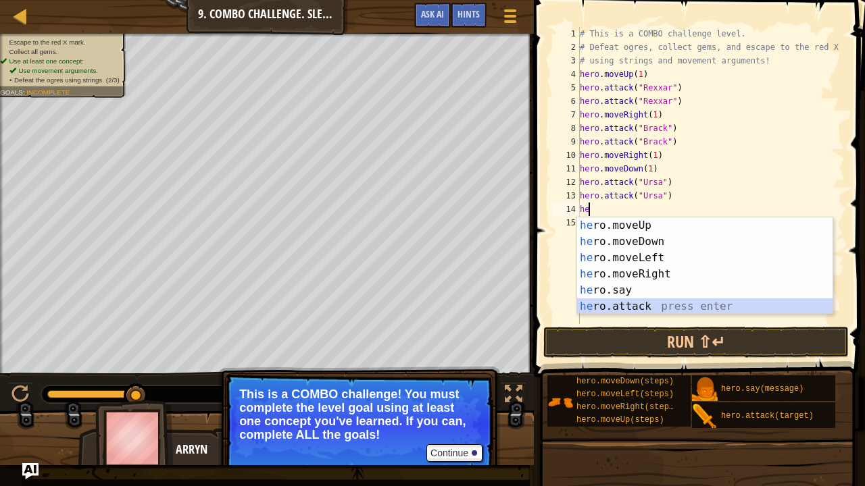
click at [662, 305] on div "he ro.moveUp press enter he ro.moveDown press enter he ro.moveLeft press enter …" at bounding box center [705, 282] width 256 height 130
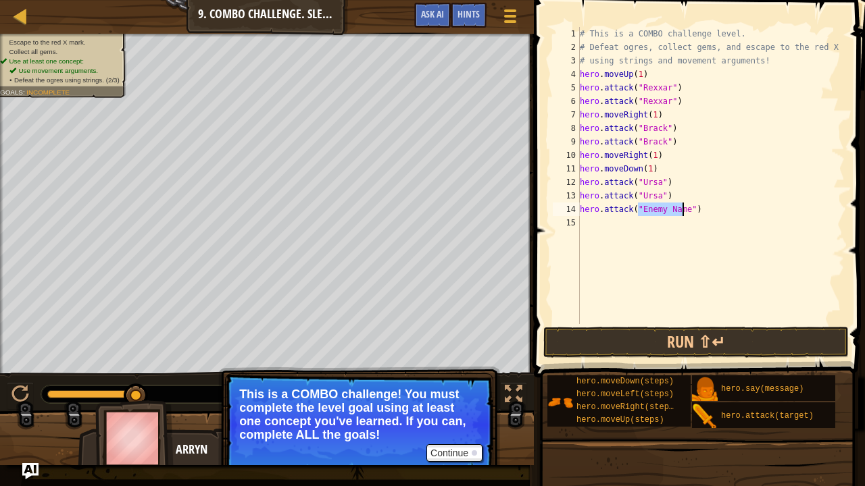
click at [708, 205] on div "# This is a COMBO challenge level. # Defeat [PERSON_NAME], collect gems, and es…" at bounding box center [710, 189] width 267 height 324
type textarea "hero"
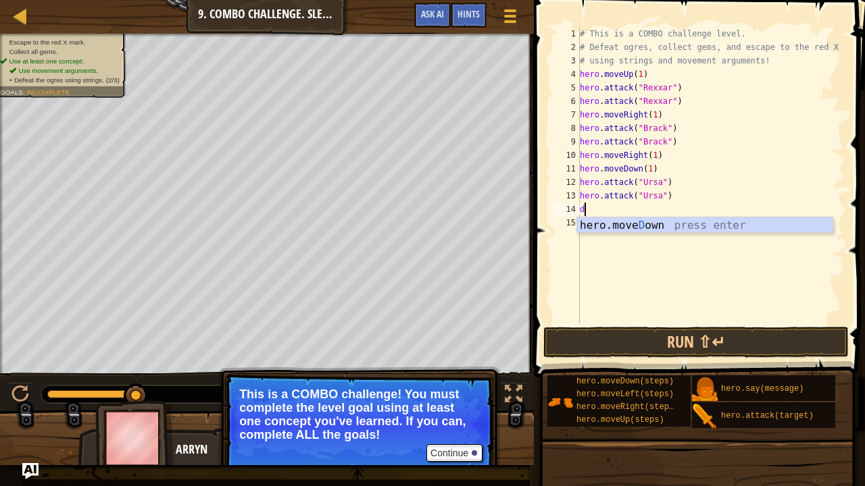
type textarea "dow"
click at [666, 230] on div "hero.move Dow n press enter" at bounding box center [705, 241] width 256 height 49
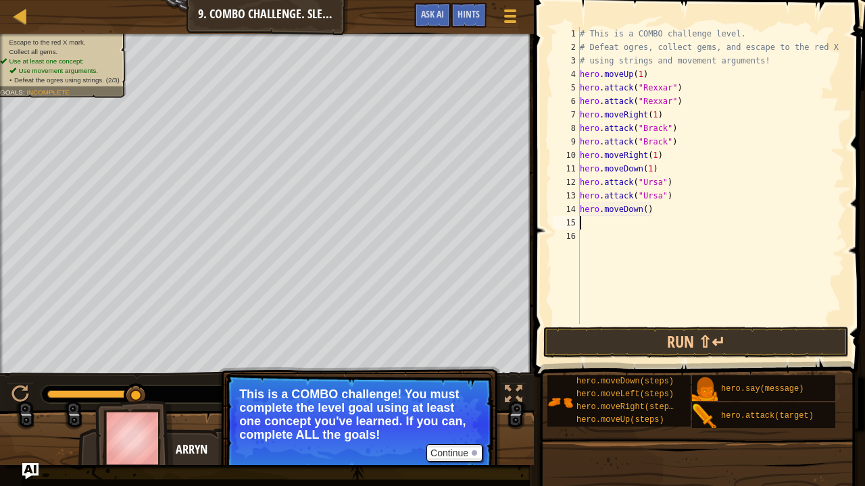
click at [644, 212] on div "# This is a COMBO challenge level. # Defeat [PERSON_NAME], collect gems, and es…" at bounding box center [710, 189] width 267 height 324
type textarea "hero.moveDown(1)"
click at [640, 222] on div "# This is a COMBO challenge level. # Defeat [PERSON_NAME], collect gems, and es…" at bounding box center [710, 189] width 267 height 324
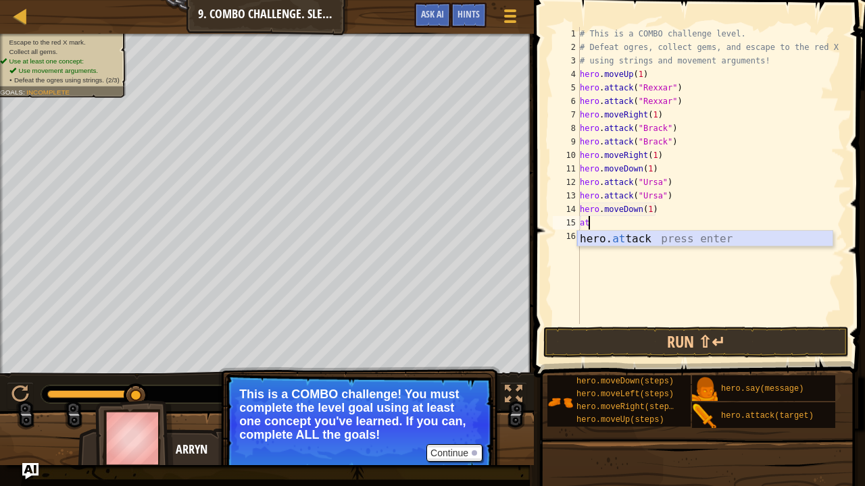
click at [630, 238] on div "hero. at tack press enter" at bounding box center [705, 255] width 256 height 49
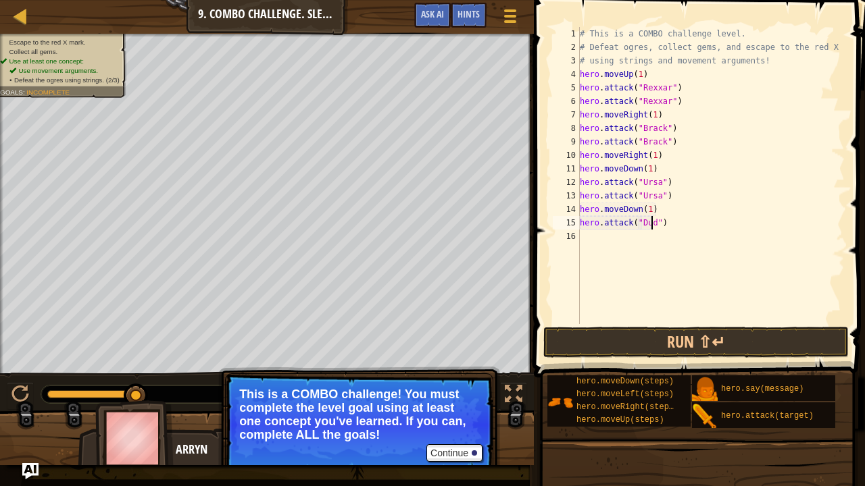
scroll to position [6, 6]
click at [659, 226] on div "# This is a COMBO challenge level. # Defeat [PERSON_NAME], collect gems, and es…" at bounding box center [710, 189] width 267 height 324
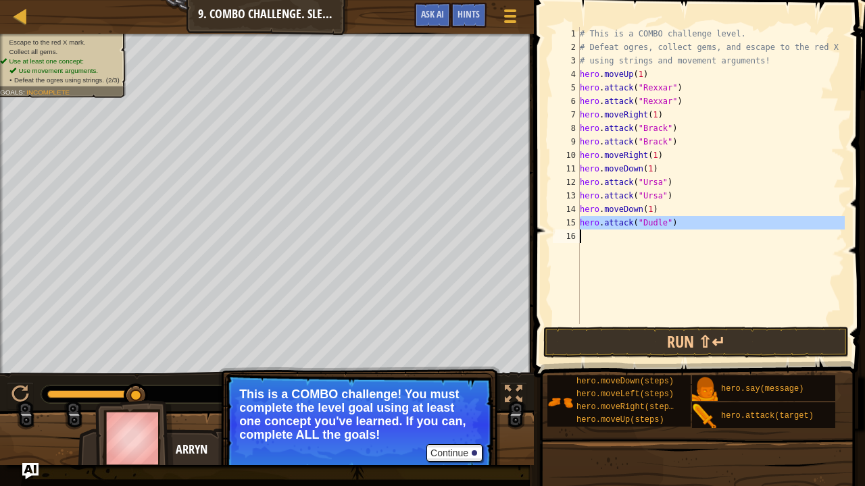
type textarea "hero.attack("Dudle")"
click at [623, 239] on div "# This is a COMBO challenge level. # Defeat [PERSON_NAME], collect gems, and es…" at bounding box center [710, 175] width 267 height 297
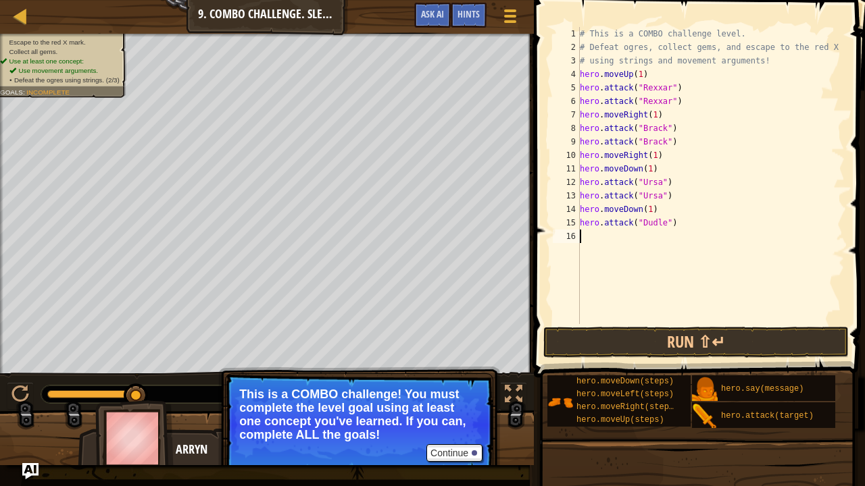
scroll to position [6, 0]
type textarea "l"
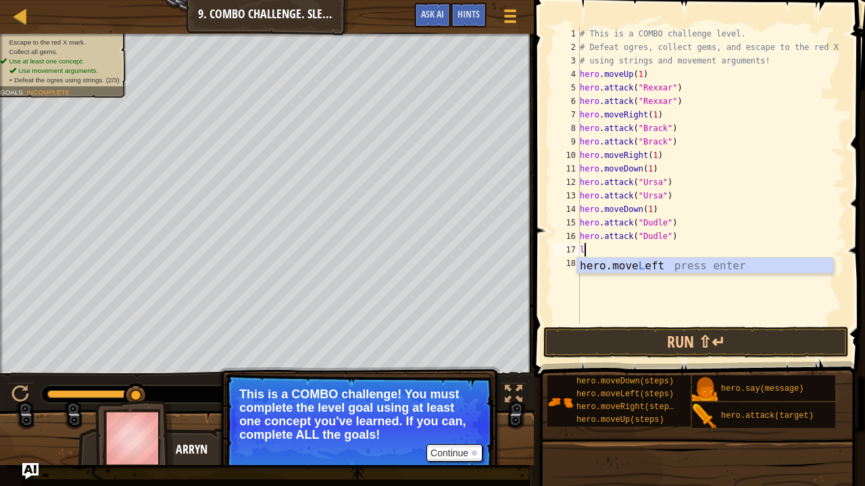
click at [594, 259] on div "hero.move L eft press enter" at bounding box center [705, 282] width 256 height 49
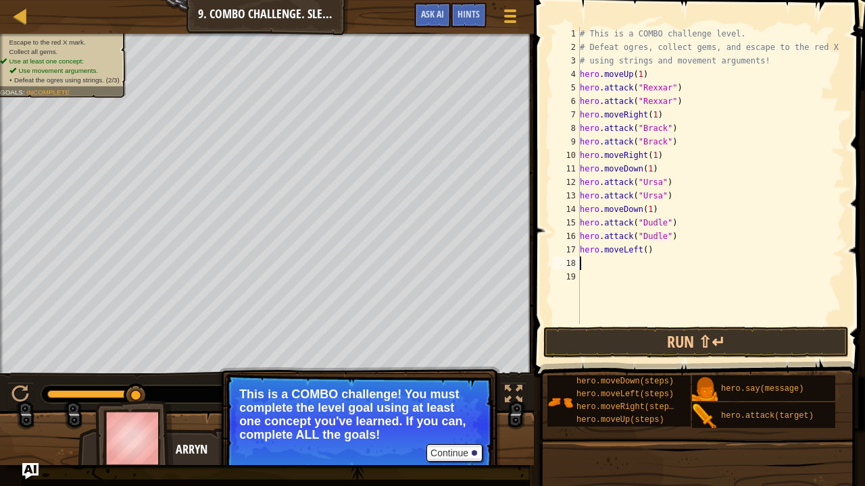
click at [640, 249] on div "# This is a COMBO challenge level. # Defeat [PERSON_NAME], collect gems, and es…" at bounding box center [710, 189] width 267 height 324
click at [641, 249] on div "# This is a COMBO challenge level. # Defeat [PERSON_NAME], collect gems, and es…" at bounding box center [710, 189] width 267 height 324
type textarea "hero.moveLeft(2)"
click at [617, 263] on div "# This is a COMBO challenge level. # Defeat [PERSON_NAME], collect gems, and es…" at bounding box center [710, 189] width 267 height 324
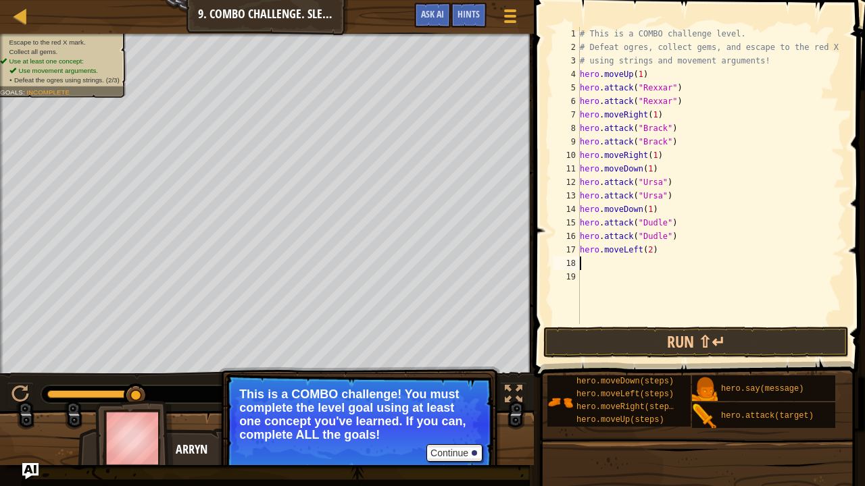
scroll to position [6, 0]
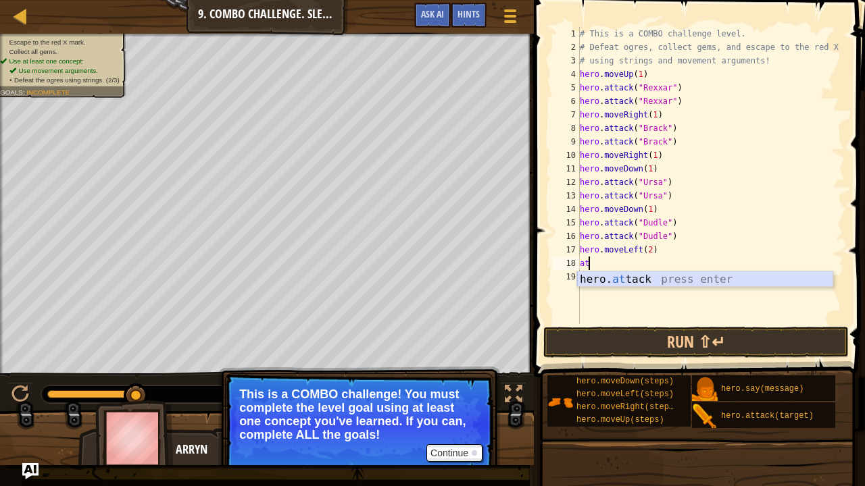
click at [632, 281] on div "hero. at tack press enter" at bounding box center [705, 296] width 256 height 49
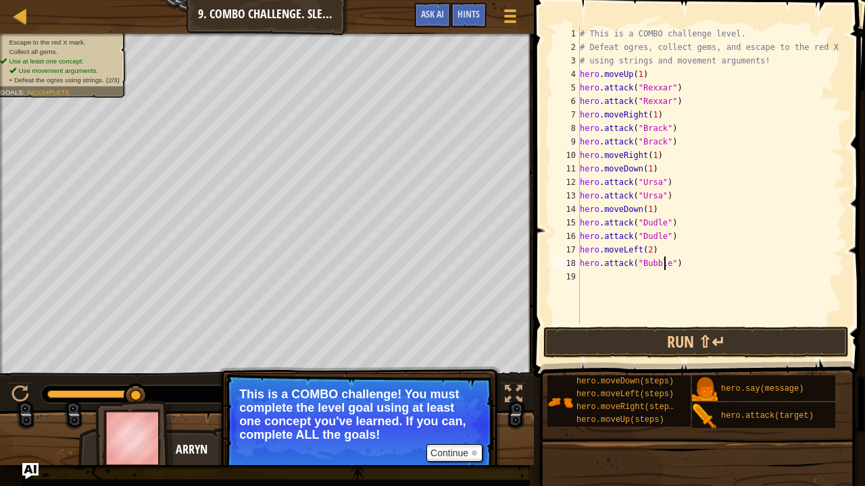
scroll to position [6, 7]
click at [650, 261] on div "# This is a COMBO challenge level. # Defeat [PERSON_NAME], collect gems, and es…" at bounding box center [710, 189] width 267 height 324
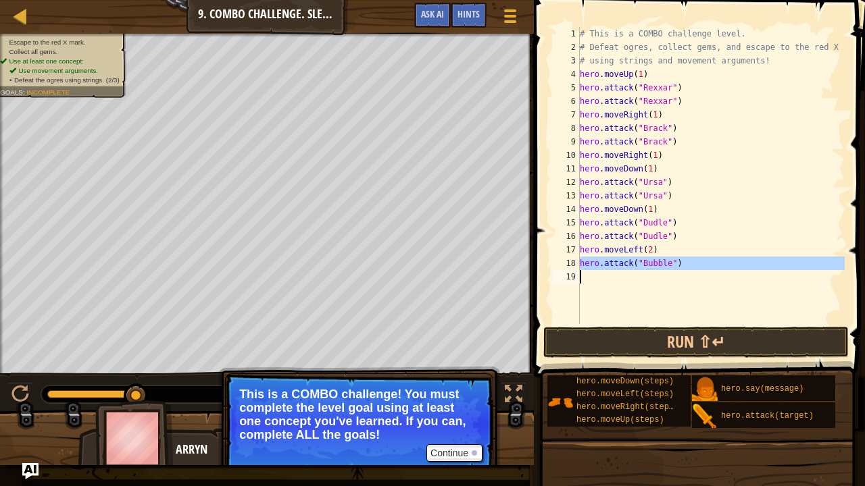
type textarea "hero.attack("Bubble")"
click at [620, 272] on div "# This is a COMBO challenge level. # Defeat [PERSON_NAME], collect gems, and es…" at bounding box center [710, 175] width 267 height 297
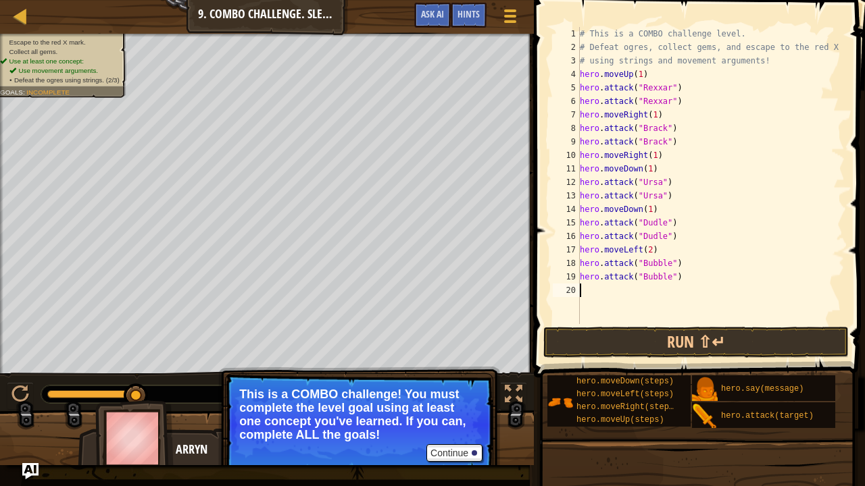
click at [630, 294] on div "# This is a COMBO challenge level. # Defeat [PERSON_NAME], collect gems, and es…" at bounding box center [710, 189] width 267 height 324
type textarea "up"
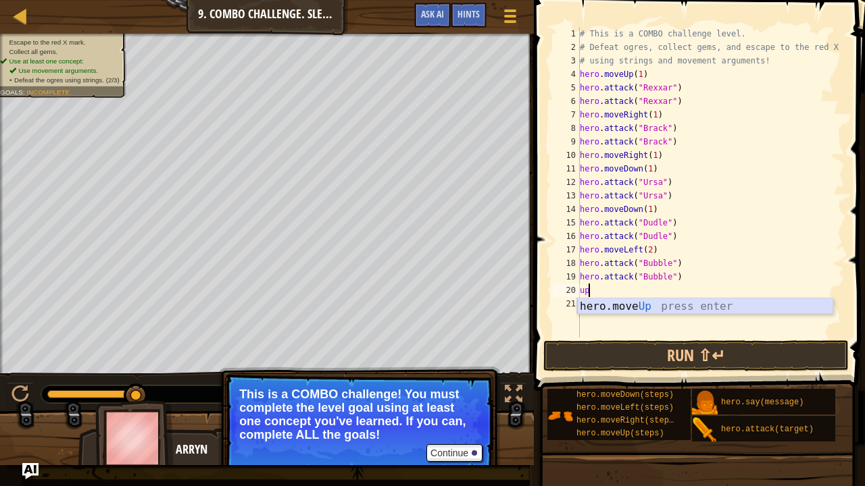
click at [621, 306] on div "hero.move Up press enter" at bounding box center [705, 323] width 256 height 49
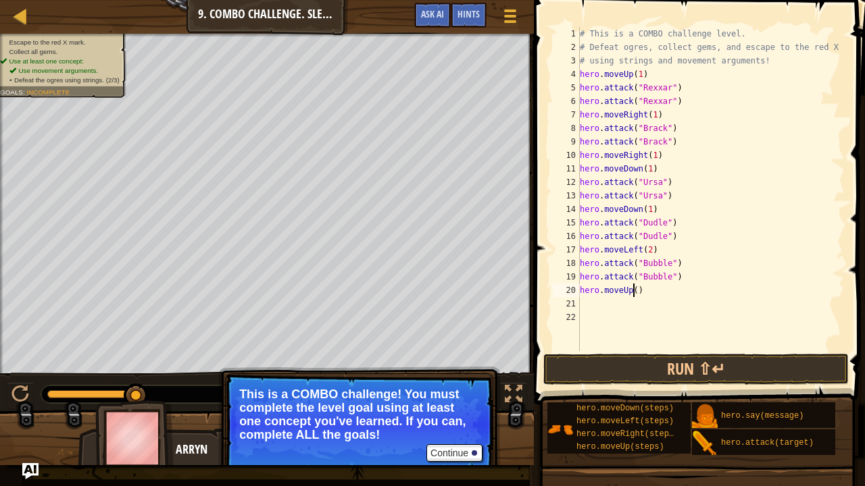
click at [634, 290] on div "# This is a COMBO challenge level. # Defeat [PERSON_NAME], collect gems, and es…" at bounding box center [710, 202] width 267 height 351
type textarea "hero.moveUp(1)"
click at [613, 300] on div "# This is a COMBO challenge level. # Defeat [PERSON_NAME], collect gems, and es…" at bounding box center [710, 202] width 267 height 351
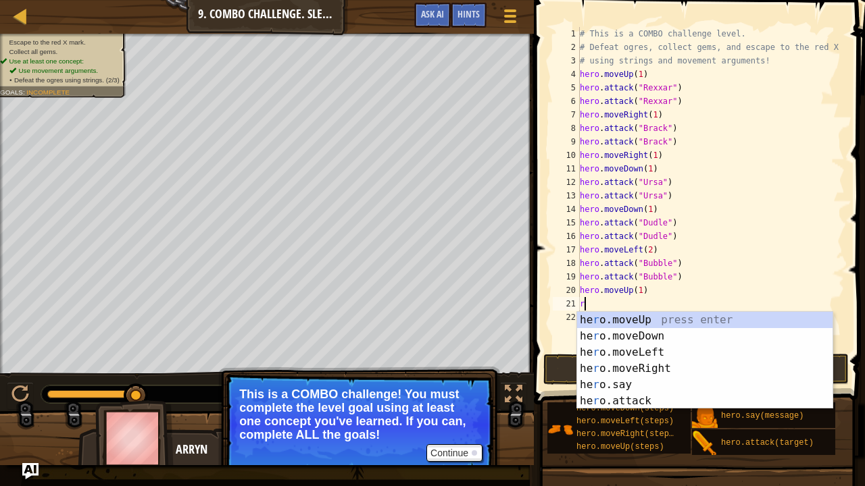
type textarea "ri"
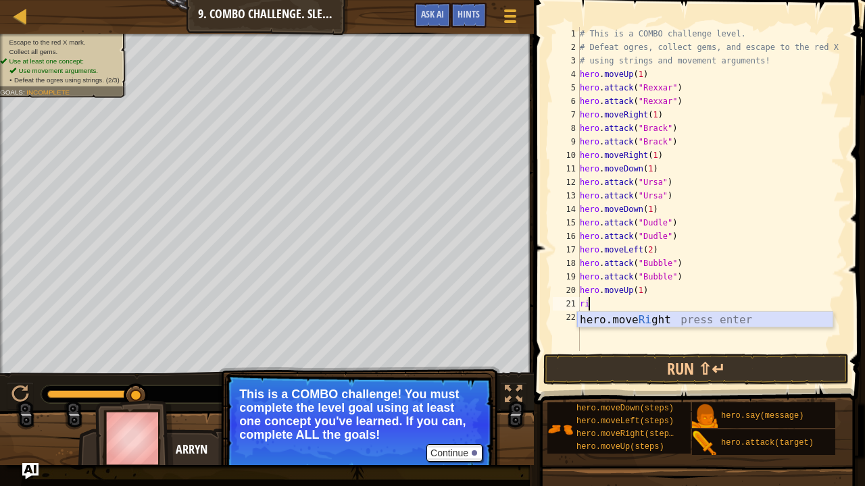
click at [640, 321] on div "hero.move Ri ght press enter" at bounding box center [705, 336] width 256 height 49
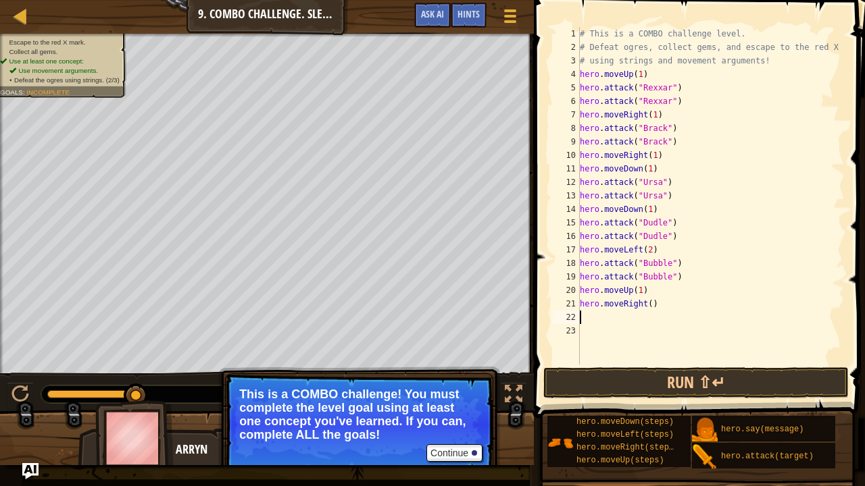
click at [646, 305] on div "# This is a COMBO challenge level. # Defeat [PERSON_NAME], collect gems, and es…" at bounding box center [710, 209] width 267 height 365
type textarea "hero.moveRight(2)"
click at [652, 315] on div "# This is a COMBO challenge level. # Defeat [PERSON_NAME], collect gems, and es…" at bounding box center [710, 209] width 267 height 365
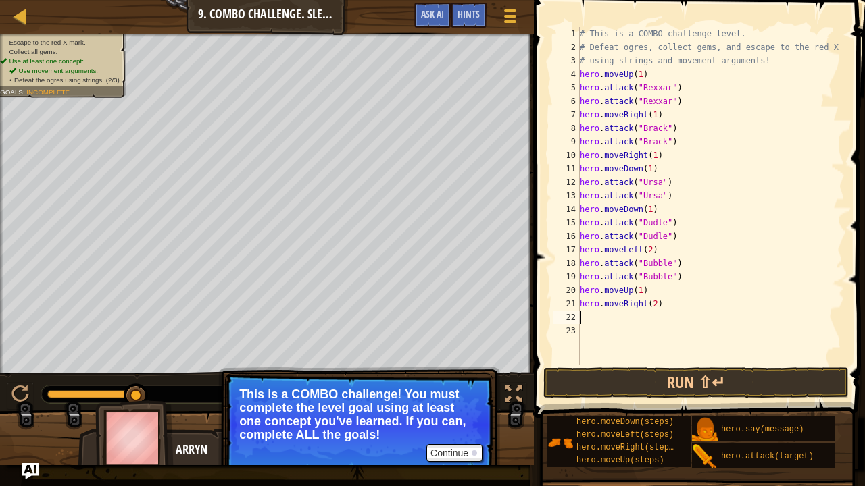
type textarea "up"
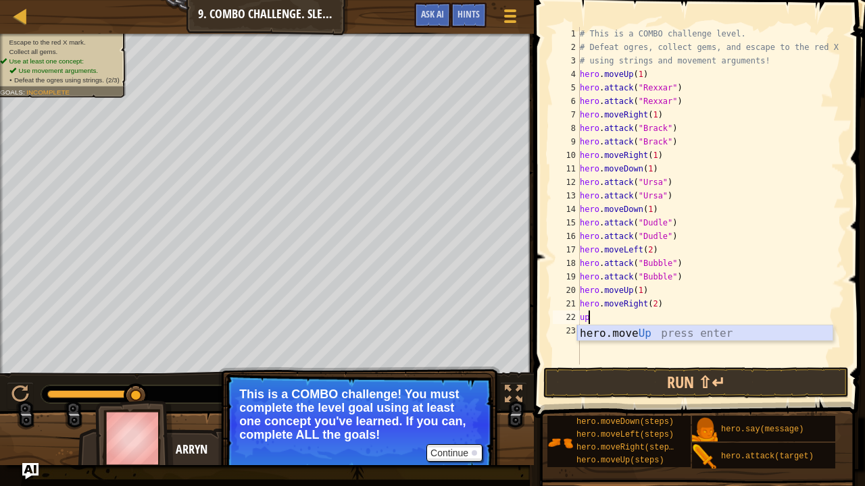
click at [671, 328] on div "hero.move Up press enter" at bounding box center [705, 350] width 256 height 49
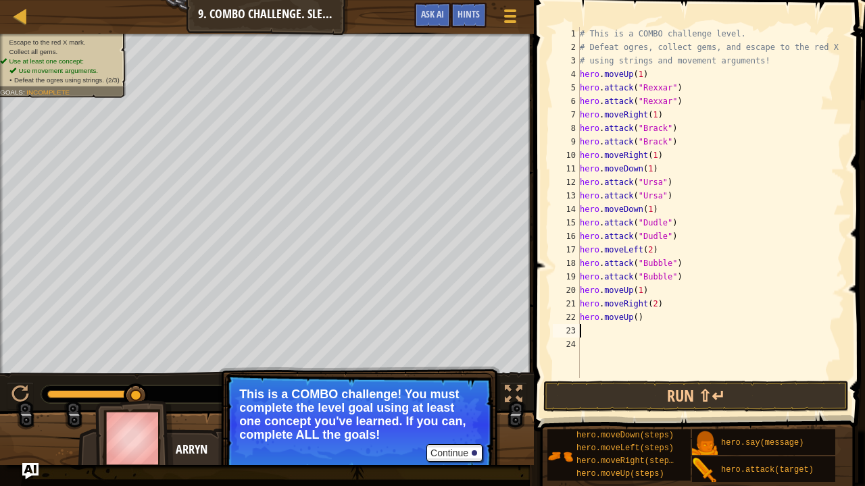
click at [634, 318] on div "# This is a COMBO challenge level. # Defeat [PERSON_NAME], collect gems, and es…" at bounding box center [710, 216] width 267 height 378
type textarea "hero.moveUp(1)"
click at [600, 330] on div "# This is a COMBO challenge level. # Defeat [PERSON_NAME], collect gems, and es…" at bounding box center [710, 216] width 267 height 378
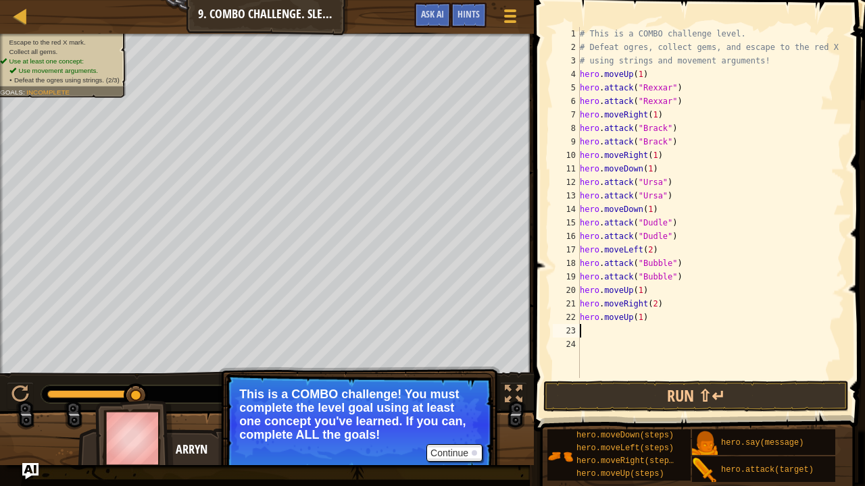
type textarea "ri"
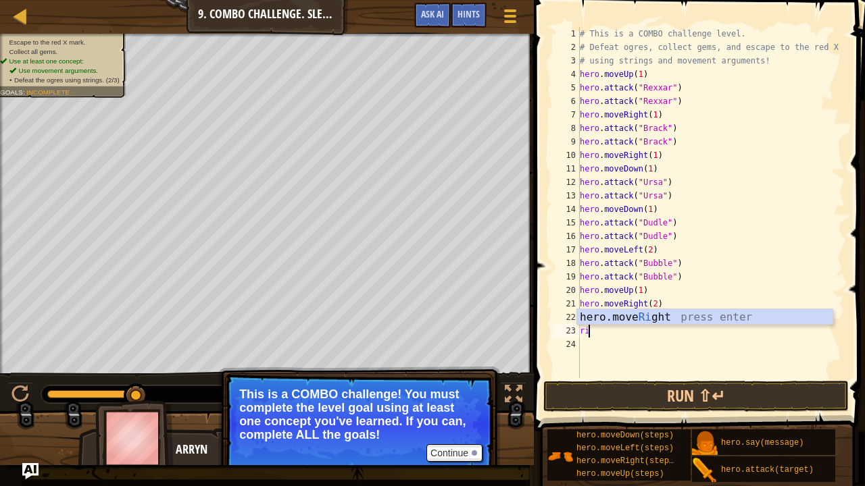
click at [611, 324] on div "hero.move Ri ght press enter" at bounding box center [705, 333] width 256 height 49
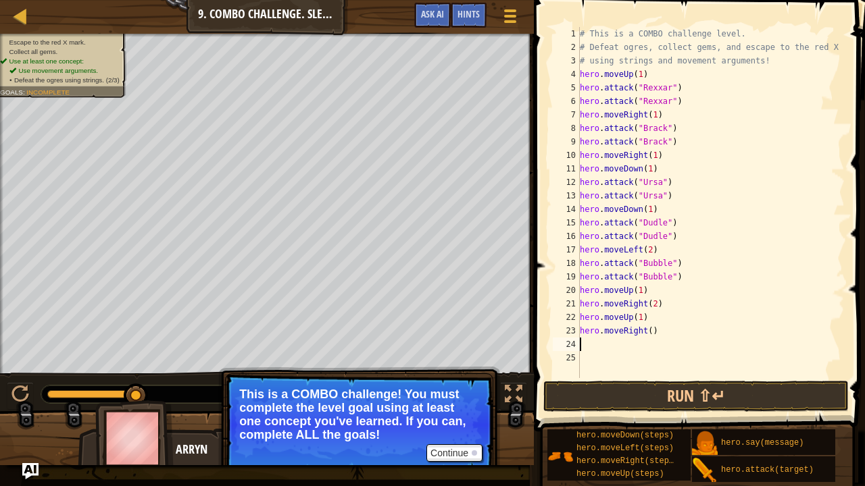
click at [646, 330] on div "# This is a COMBO challenge level. # Defeat [PERSON_NAME], collect gems, and es…" at bounding box center [710, 216] width 267 height 378
click at [678, 371] on button "Run ⇧↵" at bounding box center [695, 396] width 305 height 31
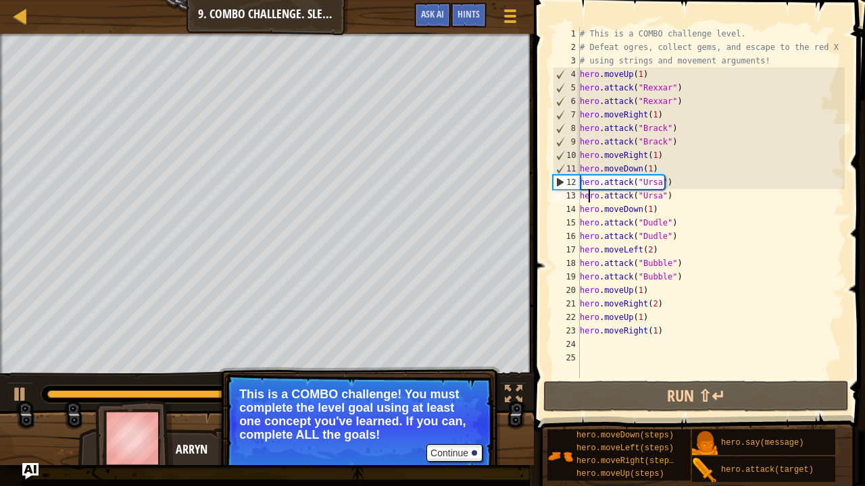
click at [588, 189] on div "# This is a COMBO challenge level. # Defeat [PERSON_NAME], collect gems, and es…" at bounding box center [710, 216] width 267 height 378
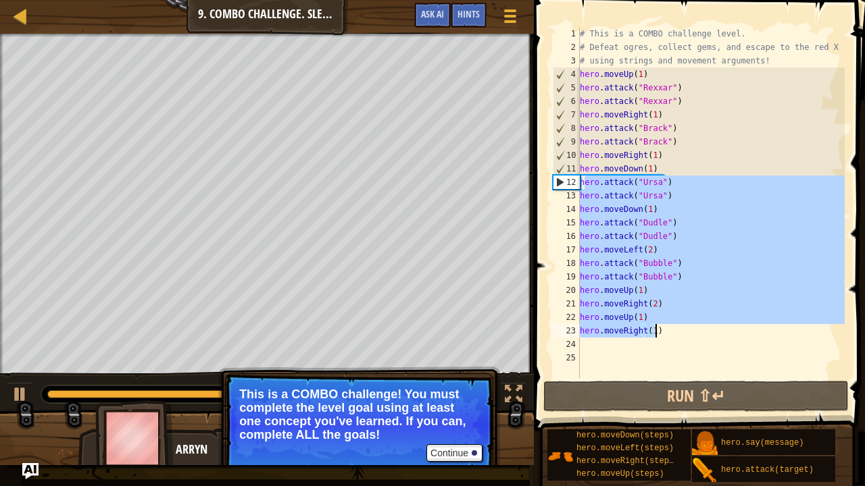
drag, startPoint x: 582, startPoint y: 178, endPoint x: 697, endPoint y: 338, distance: 196.5
click at [697, 338] on div "# This is a COMBO challenge level. # Defeat [PERSON_NAME], collect gems, and es…" at bounding box center [710, 216] width 267 height 378
type textarea "h"
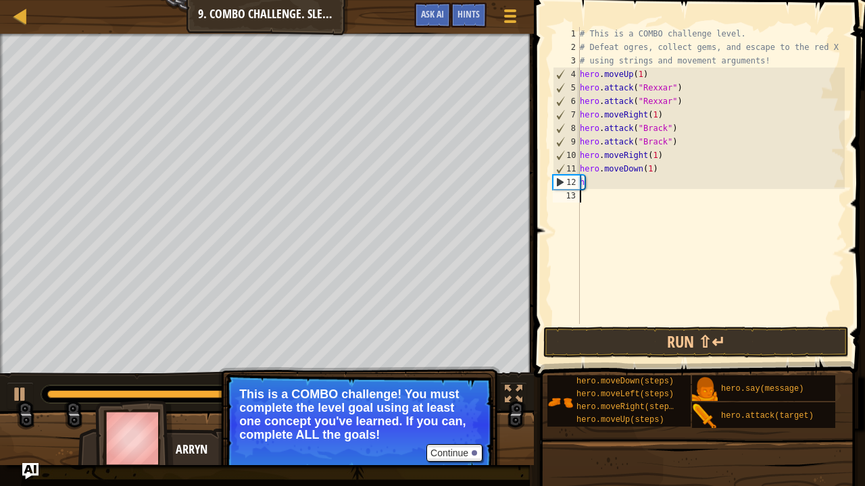
type textarea "h"
type textarea "hero.moveDown(1)"
click at [598, 179] on div "# This is a COMBO challenge level. # Defeat [PERSON_NAME], collect gems, and es…" at bounding box center [710, 189] width 267 height 324
click at [603, 179] on div "# This is a COMBO challenge level. # Defeat [PERSON_NAME], collect gems, and es…" at bounding box center [710, 189] width 267 height 324
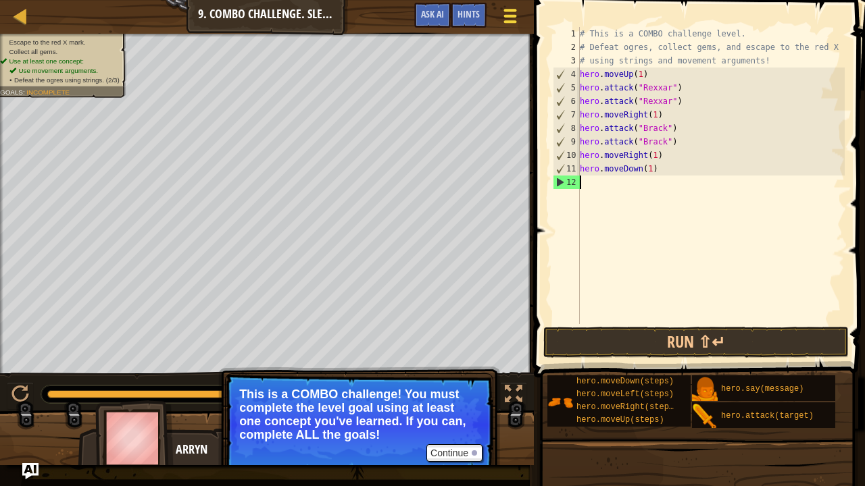
click at [509, 20] on span at bounding box center [510, 21] width 13 height 3
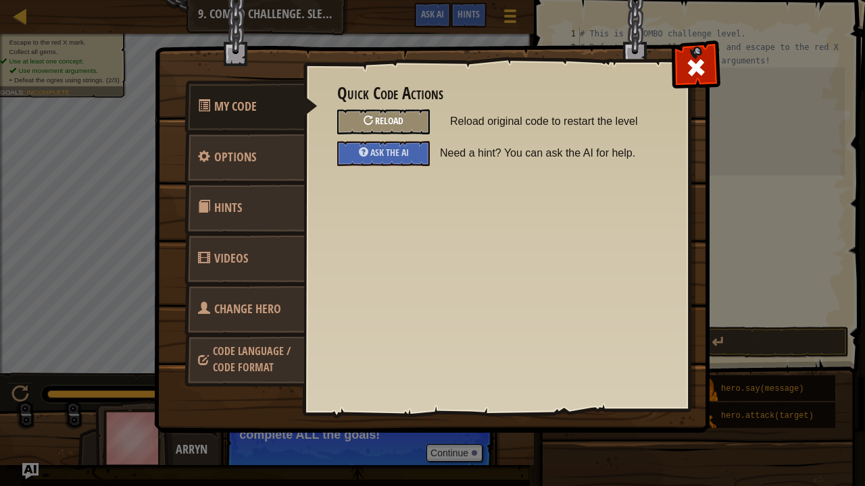
click at [411, 120] on div "Reload" at bounding box center [383, 121] width 93 height 25
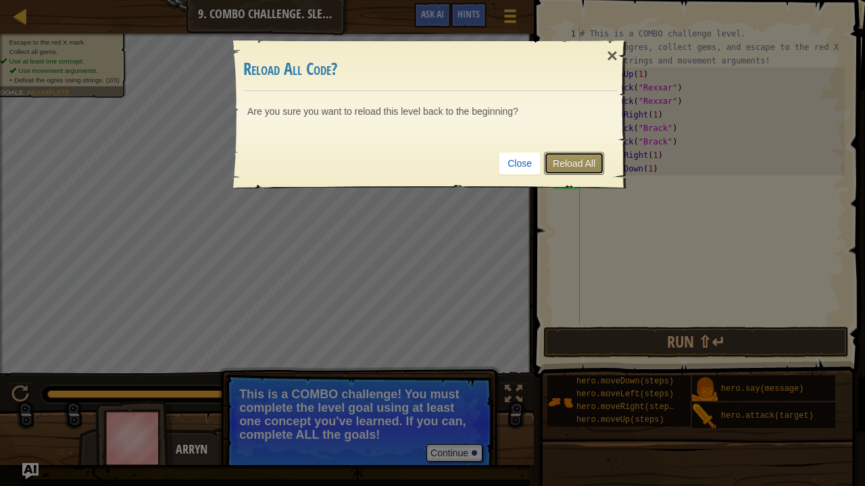
click at [581, 160] on link "Reload All" at bounding box center [574, 163] width 60 height 23
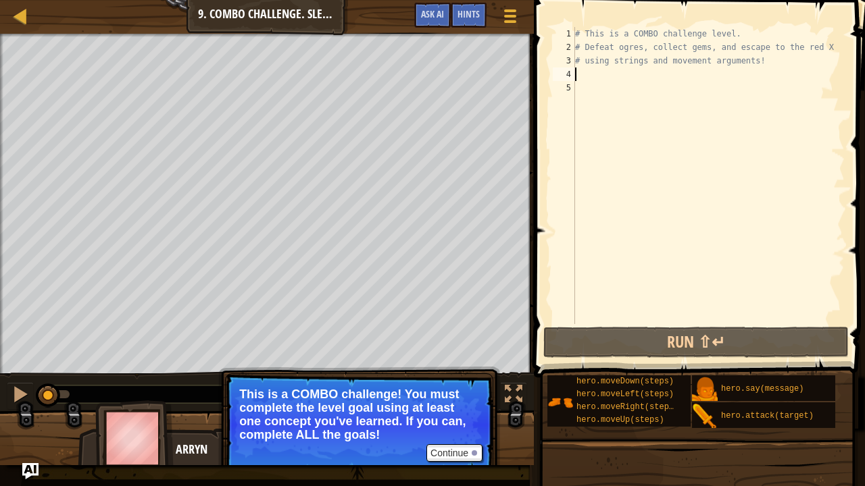
click at [598, 74] on div "# This is a COMBO challenge level. # Defeat [PERSON_NAME], collect gems, and es…" at bounding box center [708, 189] width 272 height 324
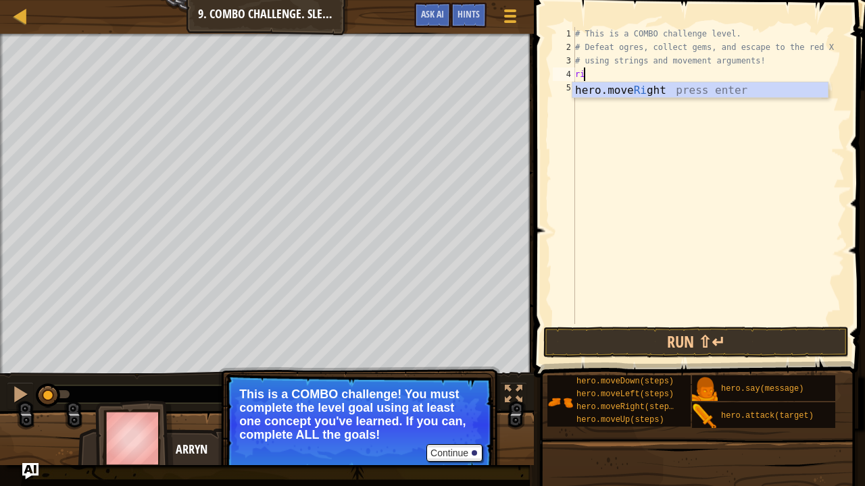
type textarea "rig"
click at [617, 88] on div "hero.move Rig ht press enter" at bounding box center [700, 106] width 256 height 49
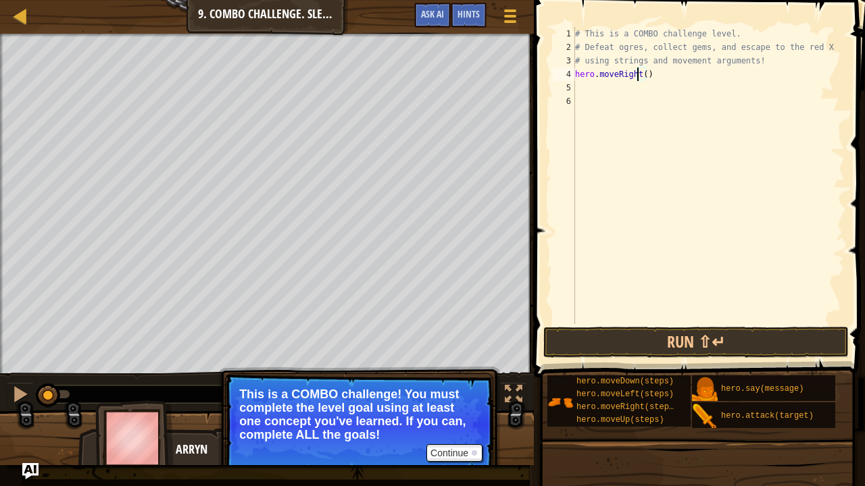
click at [636, 73] on div "# This is a COMBO challenge level. # Defeat [PERSON_NAME], collect gems, and es…" at bounding box center [708, 189] width 272 height 324
click at [640, 74] on div "# This is a COMBO challenge level. # Defeat [PERSON_NAME], collect gems, and es…" at bounding box center [708, 189] width 272 height 324
type textarea "hero.moveRight(2)"
click at [630, 91] on div "# This is a COMBO challenge level. # Defeat [PERSON_NAME], collect gems, and es…" at bounding box center [708, 189] width 272 height 324
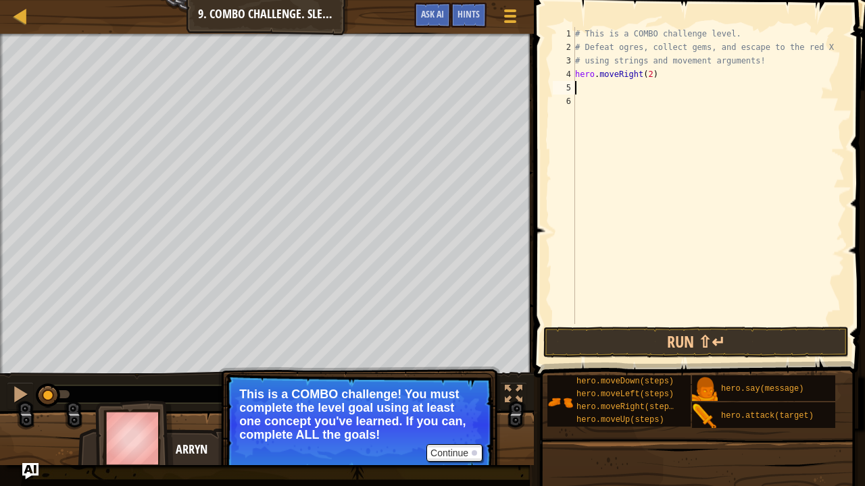
scroll to position [6, 0]
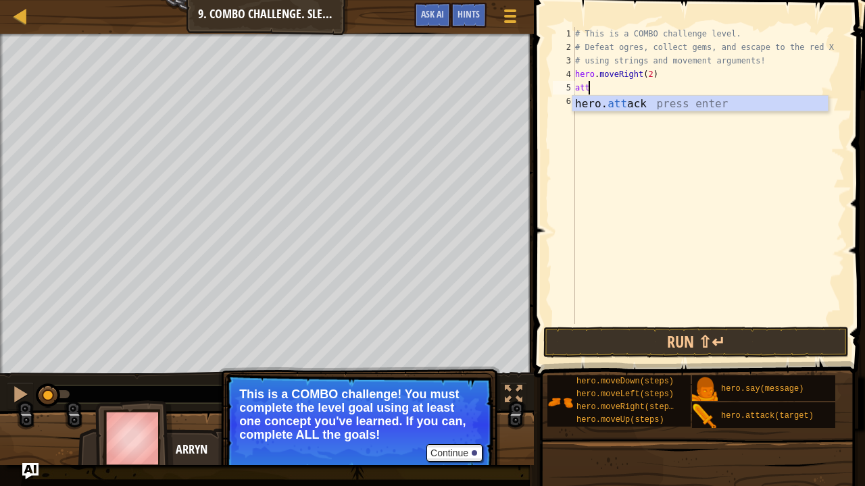
click at [624, 104] on div "hero. att ack press enter" at bounding box center [700, 120] width 256 height 49
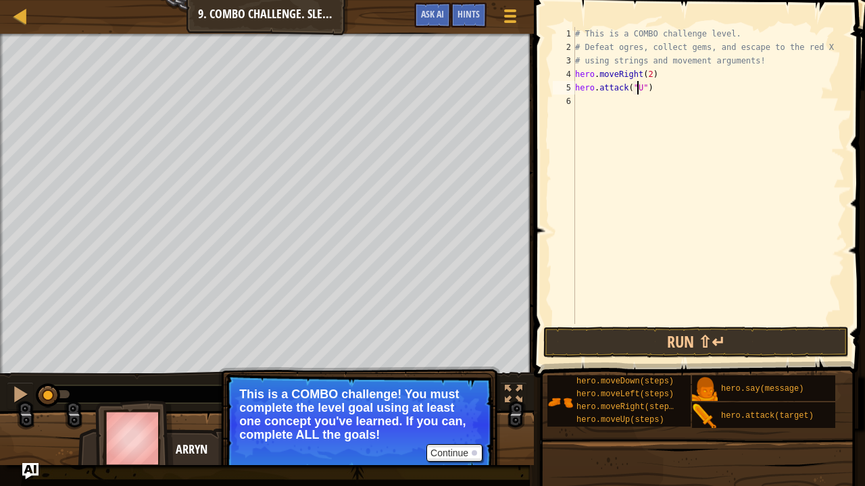
scroll to position [6, 5]
click at [655, 92] on div "# This is a COMBO challenge level. # Defeat [PERSON_NAME], collect gems, and es…" at bounding box center [708, 189] width 272 height 324
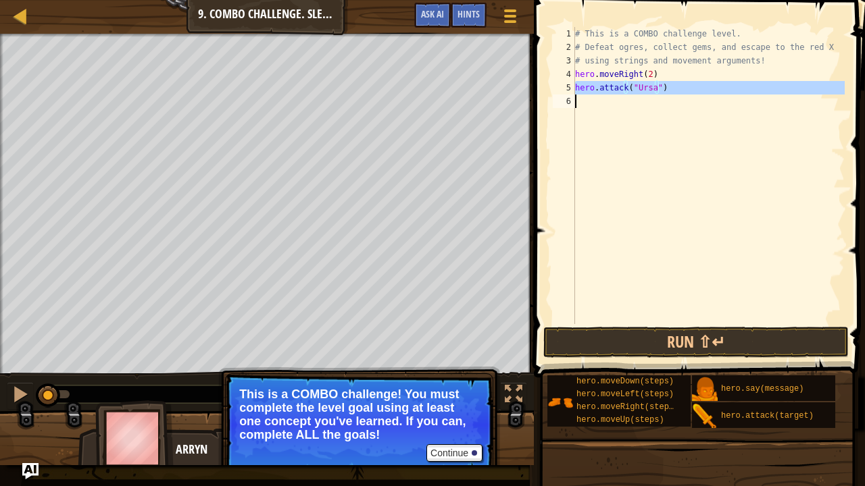
click at [655, 92] on div "# This is a COMBO challenge level. # Defeat [PERSON_NAME], collect gems, and es…" at bounding box center [708, 189] width 272 height 324
type textarea "hero.attack("Ursa")"
click at [627, 104] on div "# This is a COMBO challenge level. # Defeat [PERSON_NAME], collect gems, and es…" at bounding box center [708, 175] width 272 height 297
paste textarea "d"
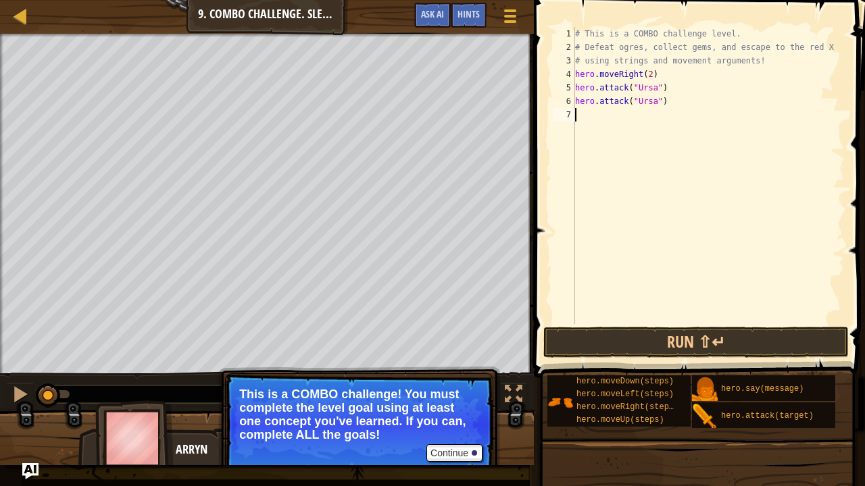
click at [607, 121] on div "# This is a COMBO challenge level. # Defeat [PERSON_NAME], collect gems, and es…" at bounding box center [708, 189] width 272 height 324
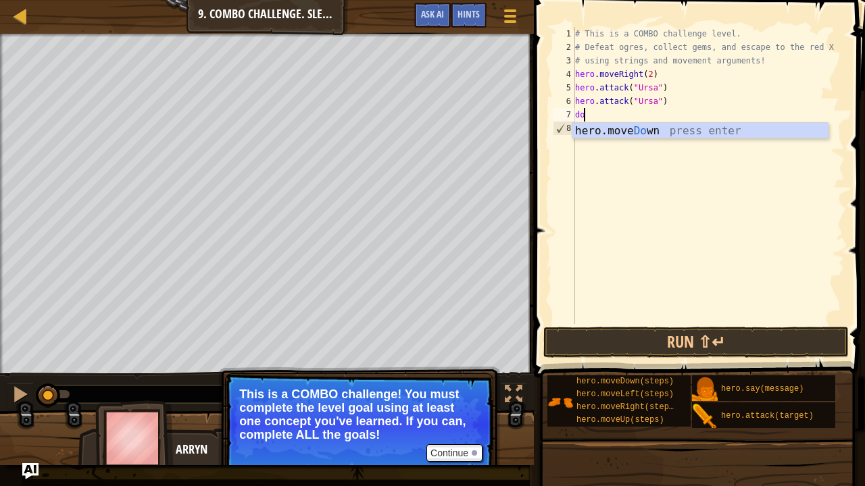
type textarea "dow"
click at [628, 134] on div "hero.move Dow n press enter" at bounding box center [700, 147] width 256 height 49
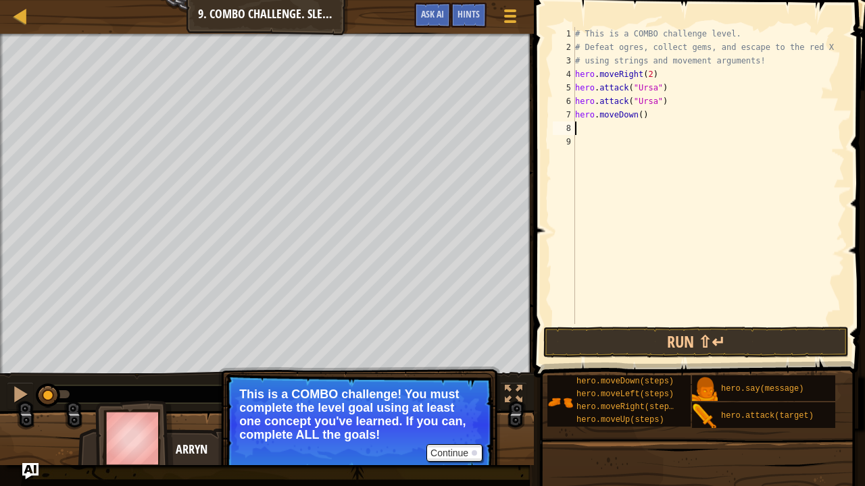
click at [636, 120] on div "# This is a COMBO challenge level. # Defeat [PERSON_NAME], collect gems, and es…" at bounding box center [708, 189] width 272 height 324
type textarea "hero.moveDown(1)"
click at [647, 132] on div "# This is a COMBO challenge level. # Defeat [PERSON_NAME], collect gems, and es…" at bounding box center [708, 189] width 272 height 324
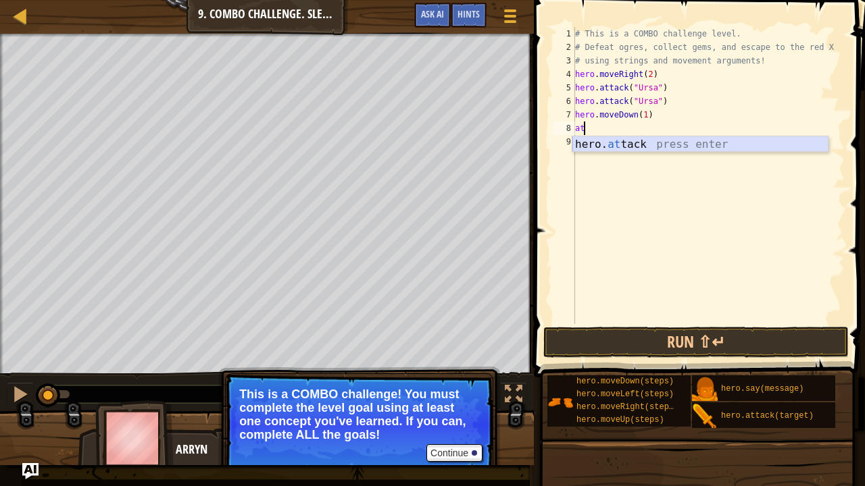
click at [661, 146] on div "hero. at tack press enter" at bounding box center [700, 160] width 256 height 49
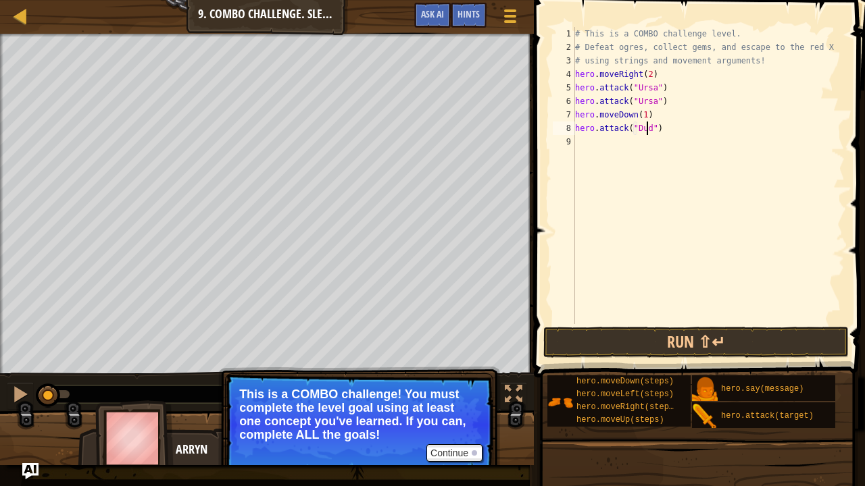
scroll to position [6, 7]
click at [655, 132] on div "# This is a COMBO challenge level. # Defeat [PERSON_NAME], collect gems, and es…" at bounding box center [708, 189] width 272 height 324
click at [635, 128] on div "# This is a COMBO challenge level. # Defeat [PERSON_NAME], collect gems, and es…" at bounding box center [708, 189] width 272 height 324
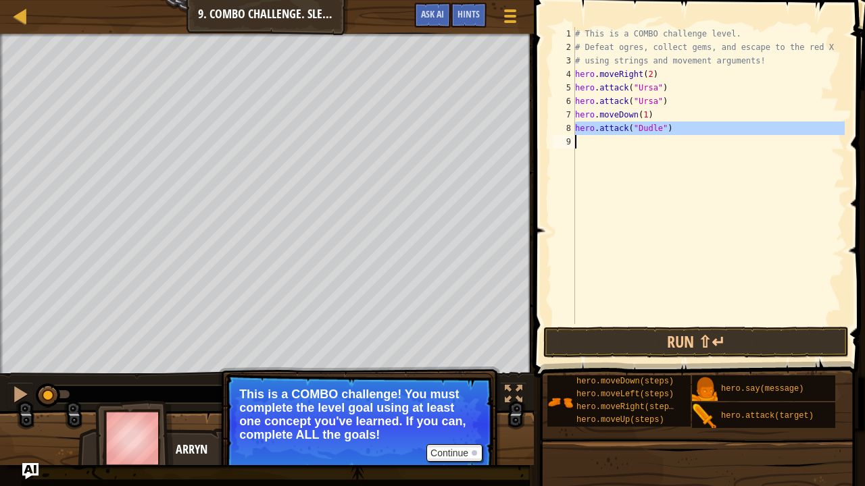
type textarea "hero.attack("Dudle")"
click at [608, 144] on div "# This is a COMBO challenge level. # Defeat [PERSON_NAME], collect gems, and es…" at bounding box center [708, 175] width 272 height 297
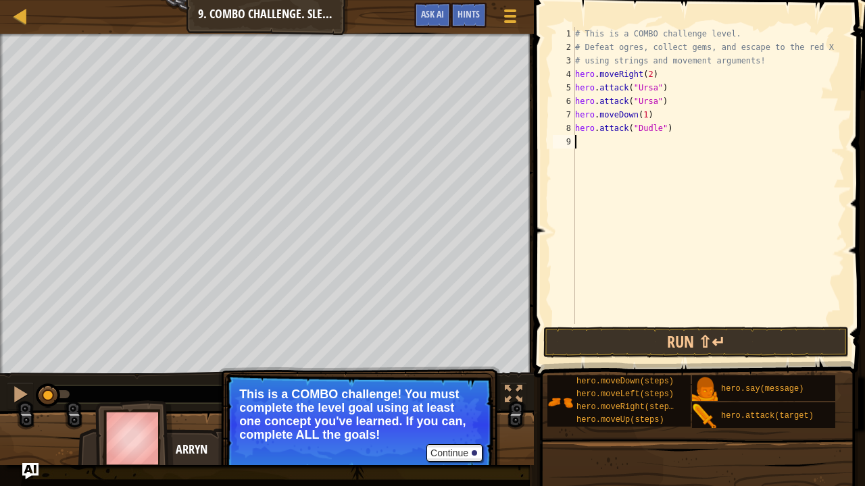
paste textarea "l"
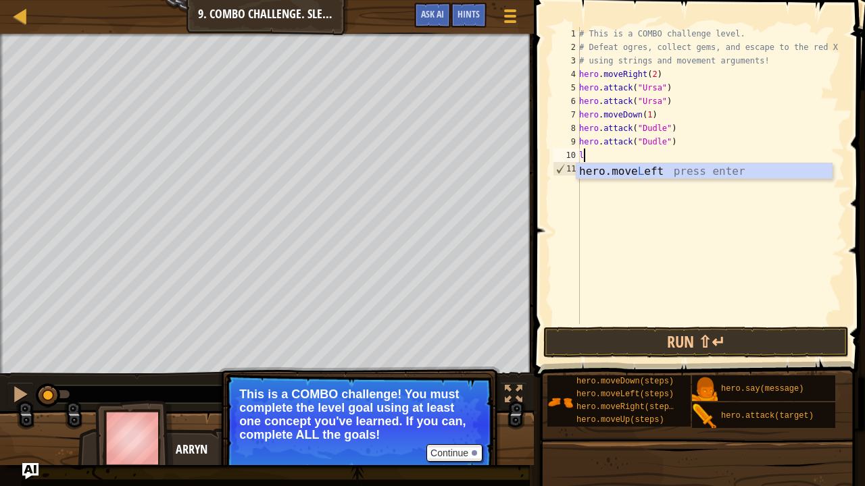
type textarea "lef"
click at [593, 164] on div "hero.move Lef t press enter" at bounding box center [704, 187] width 256 height 49
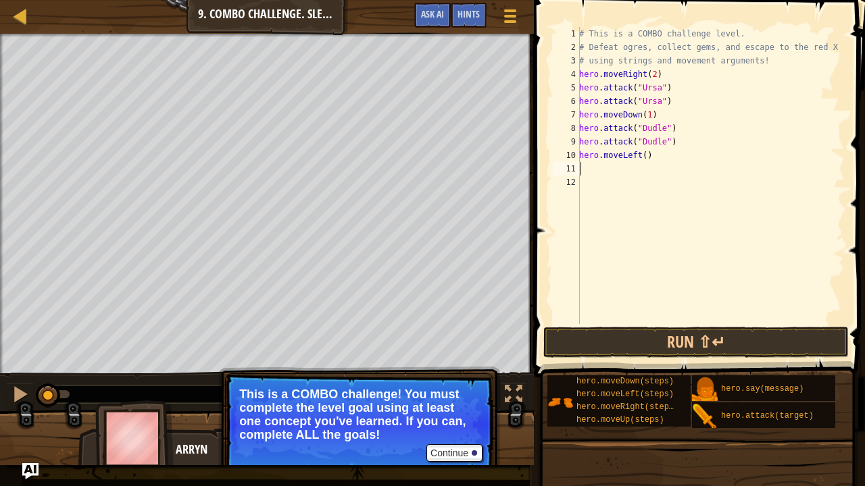
click at [640, 158] on div "# This is a COMBO challenge level. # Defeat [PERSON_NAME], collect gems, and es…" at bounding box center [710, 189] width 268 height 324
type textarea "hero.moveLeft(2)"
click at [586, 164] on div "# This is a COMBO challenge level. # Defeat [PERSON_NAME], collect gems, and es…" at bounding box center [710, 189] width 268 height 324
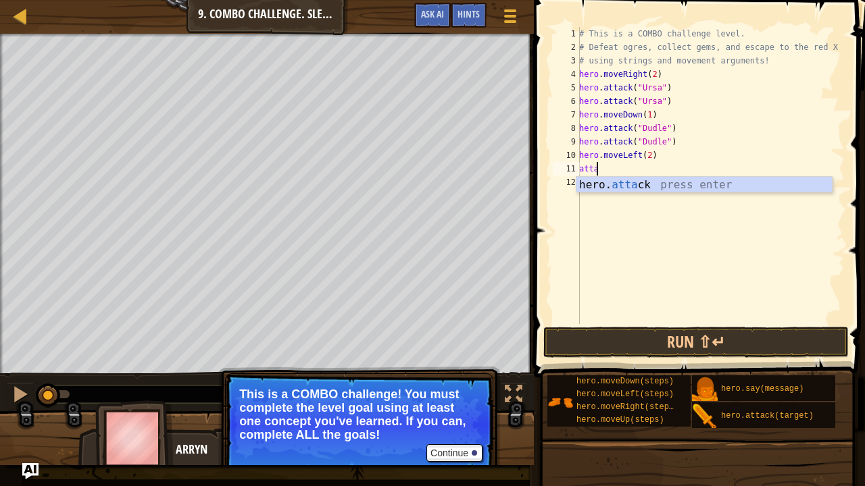
scroll to position [6, 1]
click at [611, 180] on div "hero. [PERSON_NAME] press enter" at bounding box center [704, 201] width 256 height 49
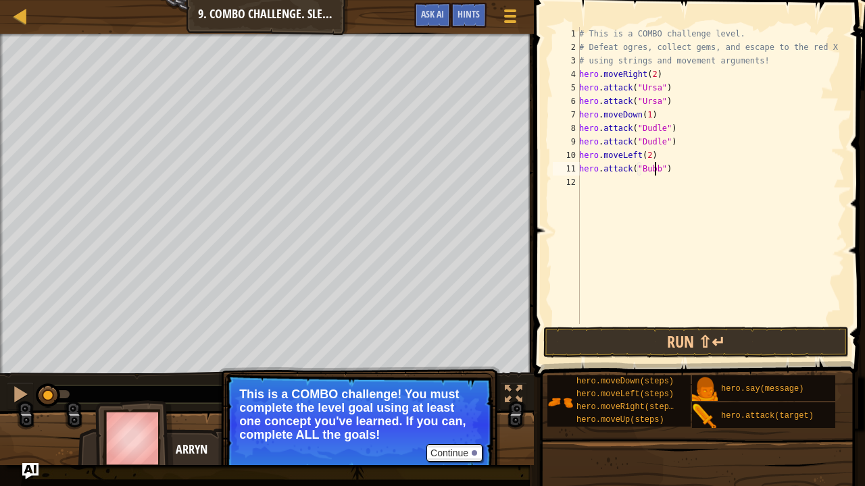
scroll to position [6, 7]
type textarea "hero.attack("Bubble")"
click at [659, 176] on div "# This is a COMBO challenge level. # Defeat [PERSON_NAME], collect gems, and es…" at bounding box center [710, 189] width 268 height 324
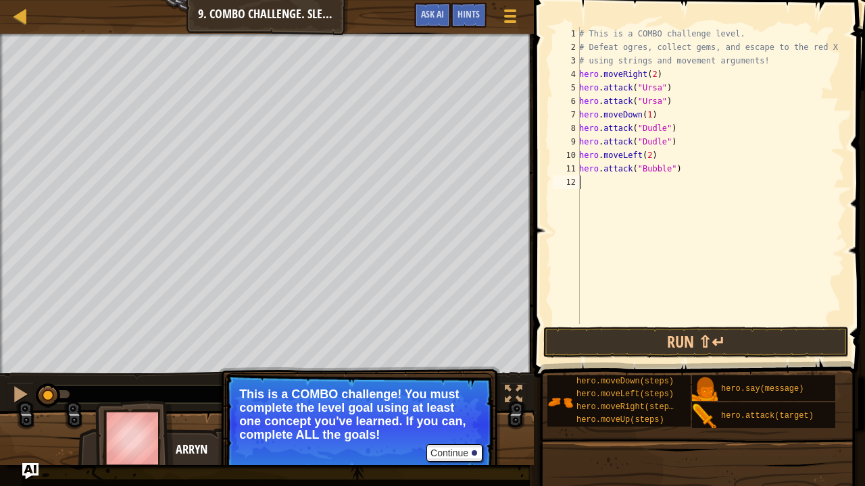
click at [650, 172] on div "# This is a COMBO challenge level. # Defeat [PERSON_NAME], collect gems, and es…" at bounding box center [710, 189] width 268 height 324
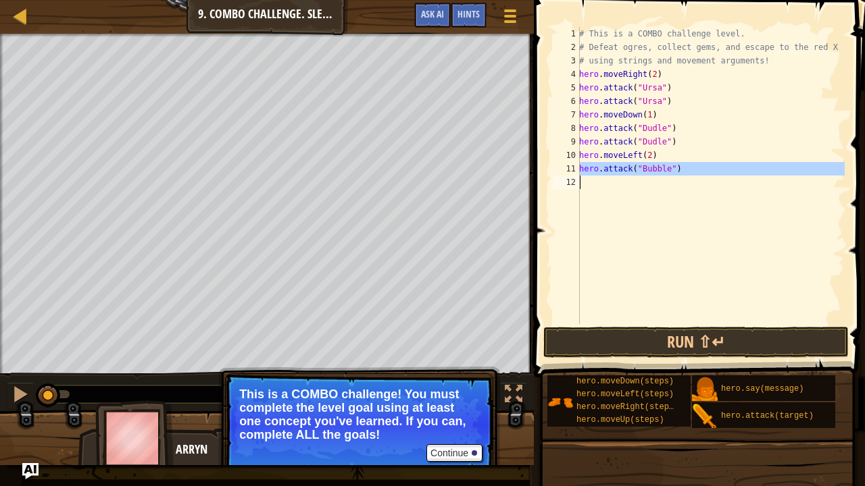
type textarea "hero.attack("Bubble")"
click at [611, 184] on div "# This is a COMBO challenge level. # Defeat [PERSON_NAME], collect gems, and es…" at bounding box center [710, 175] width 268 height 297
paste textarea "u"
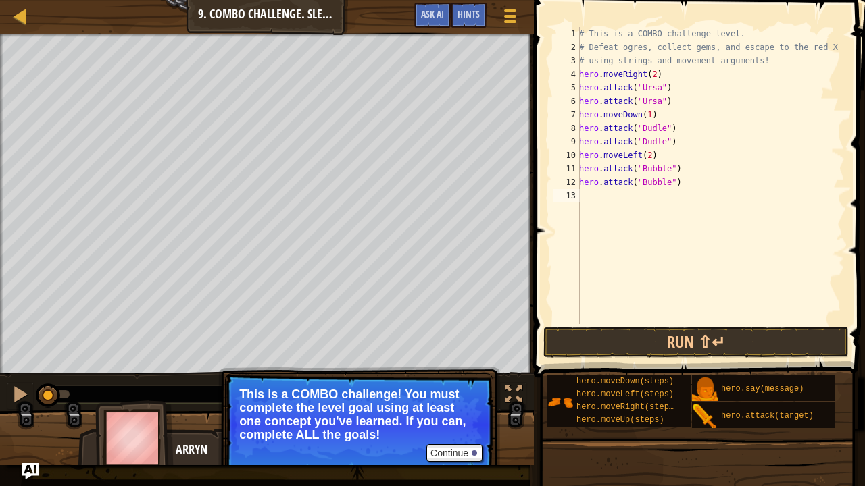
type textarea "up"
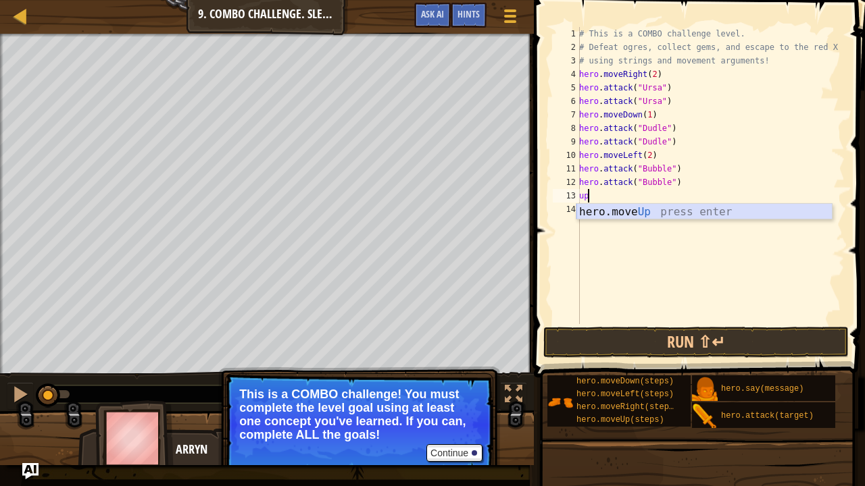
click at [648, 209] on div "hero.move Up press enter" at bounding box center [704, 228] width 256 height 49
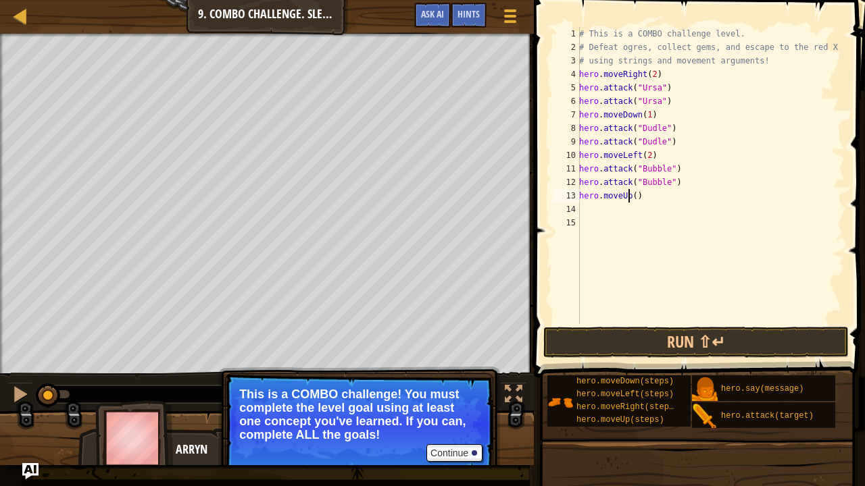
click at [630, 197] on div "# This is a COMBO challenge level. # Defeat [PERSON_NAME], collect gems, and es…" at bounding box center [710, 189] width 268 height 324
click at [633, 199] on div "# This is a COMBO challenge level. # Defeat [PERSON_NAME], collect gems, and es…" at bounding box center [710, 189] width 268 height 324
type textarea "hero.moveUp(2)"
click at [611, 211] on div "# This is a COMBO challenge level. # Defeat [PERSON_NAME], collect gems, and es…" at bounding box center [710, 189] width 268 height 324
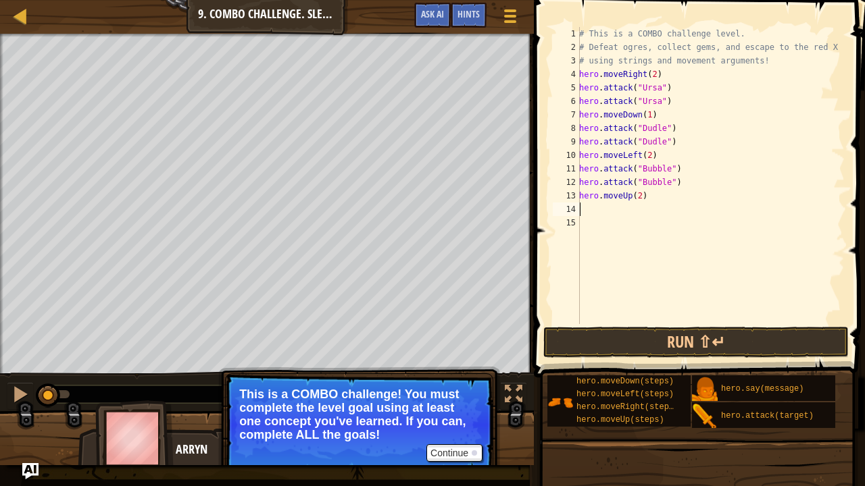
scroll to position [6, 0]
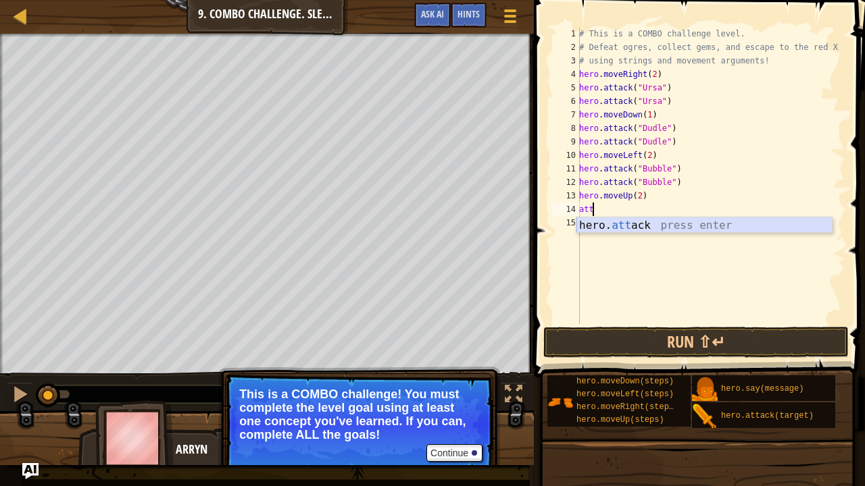
click at [636, 232] on div "hero. att ack press enter" at bounding box center [704, 241] width 256 height 49
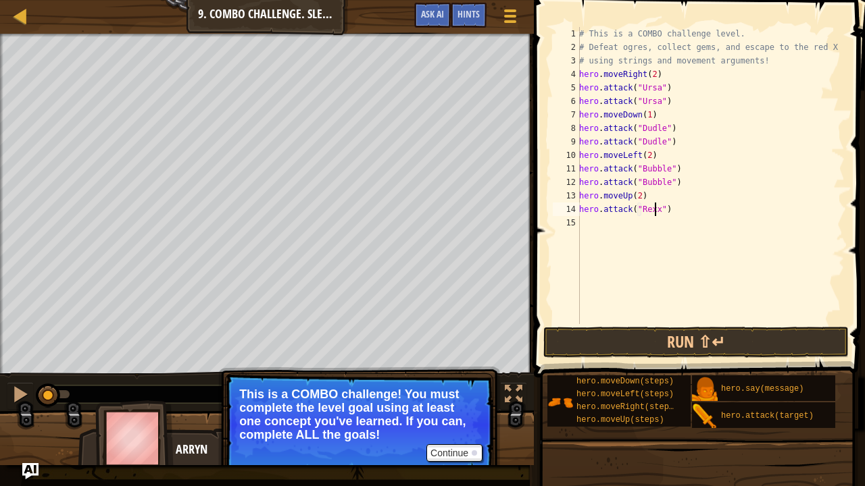
scroll to position [6, 7]
click at [671, 215] on div "# This is a COMBO challenge level. # Defeat [PERSON_NAME], collect gems, and es…" at bounding box center [710, 189] width 268 height 324
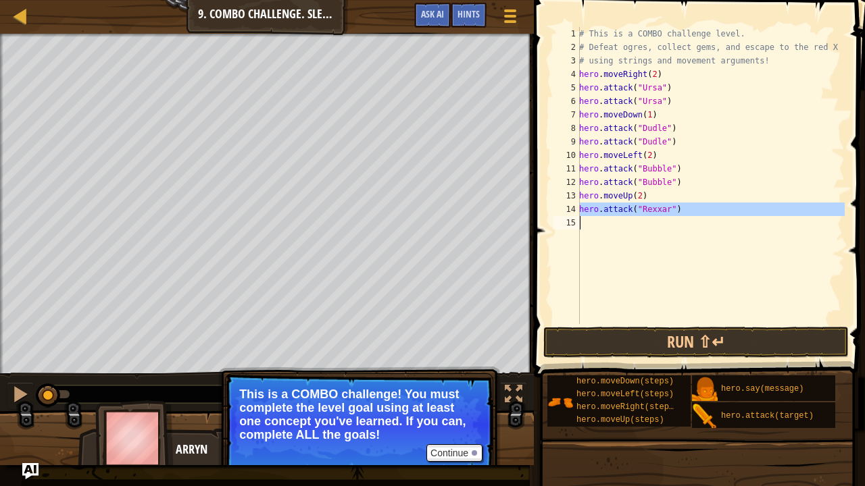
type textarea "hero.attack("Rexxar")"
click at [613, 222] on div "# This is a COMBO challenge level. # Defeat [PERSON_NAME], collect gems, and es…" at bounding box center [710, 175] width 268 height 297
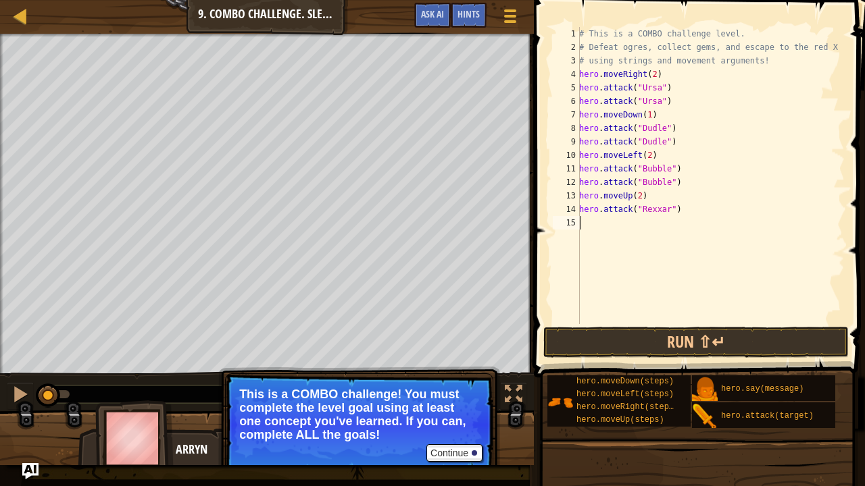
paste textarea "r"
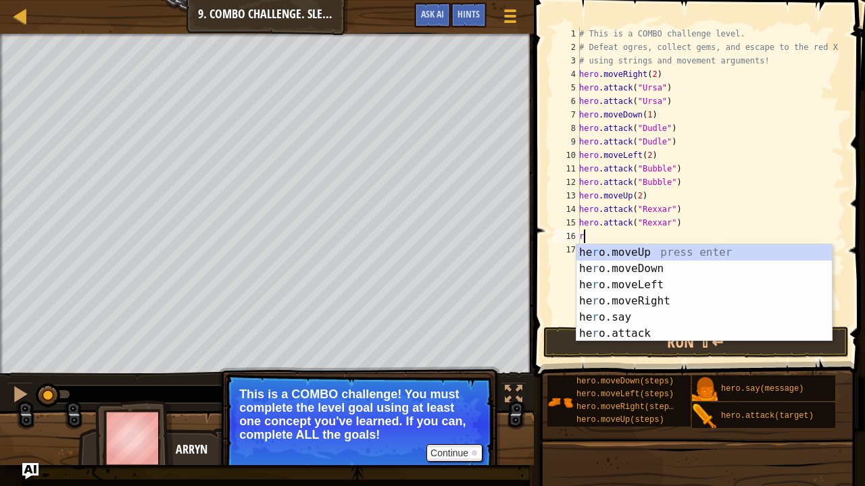
type textarea "righ"
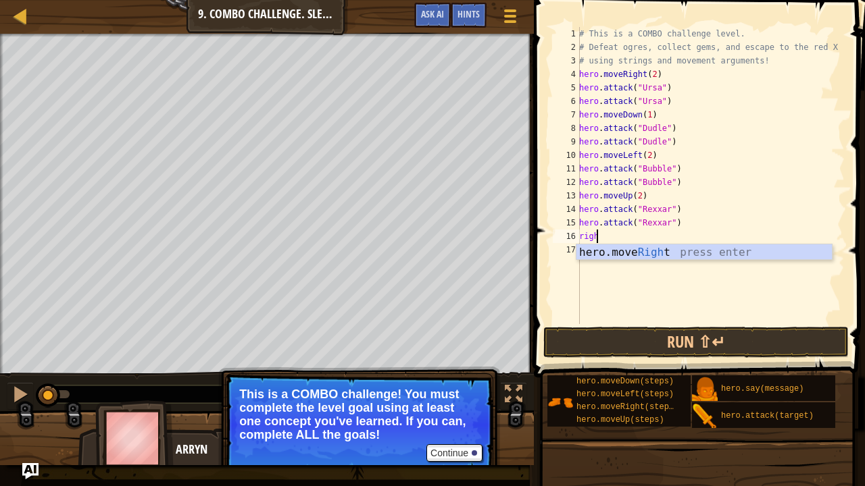
scroll to position [6, 1]
click at [632, 257] on div "hero.move Righ t press enter" at bounding box center [704, 269] width 256 height 49
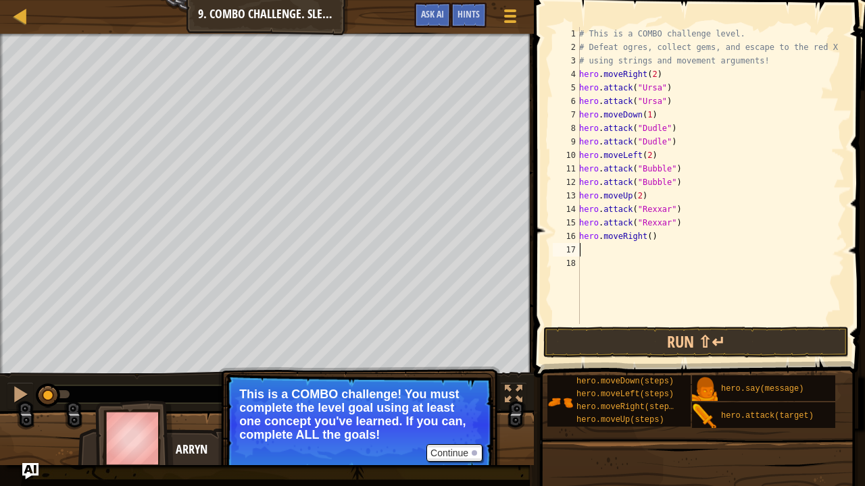
scroll to position [6, 0]
click at [643, 239] on div "# This is a COMBO challenge level. # Defeat [PERSON_NAME], collect gems, and es…" at bounding box center [710, 189] width 268 height 324
click at [646, 230] on div "# This is a COMBO challenge level. # Defeat [PERSON_NAME], collect gems, and es…" at bounding box center [710, 189] width 268 height 324
type textarea "hero.moveRight(1)"
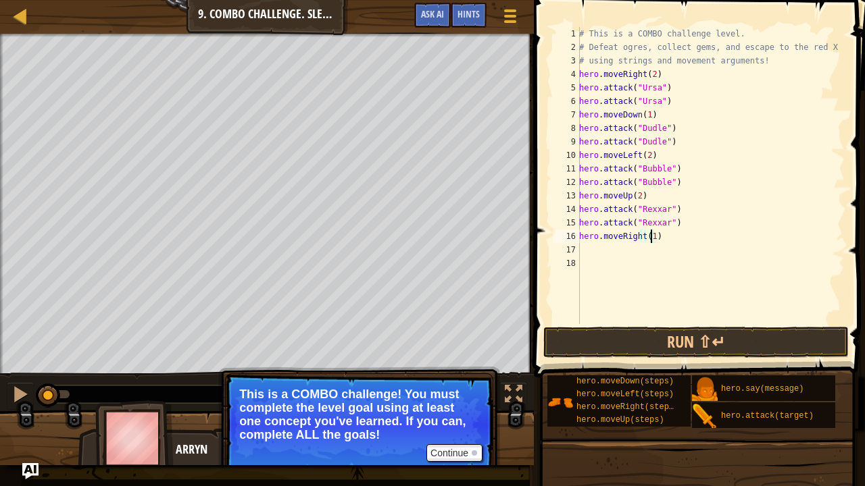
click at [624, 247] on div "# This is a COMBO challenge level. # Defeat [PERSON_NAME], collect gems, and es…" at bounding box center [710, 189] width 268 height 324
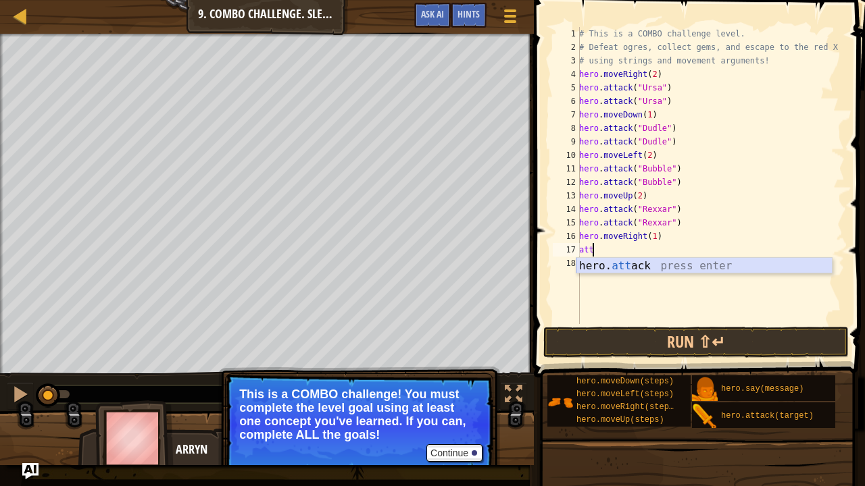
click at [642, 263] on div "hero. att ack press enter" at bounding box center [704, 282] width 256 height 49
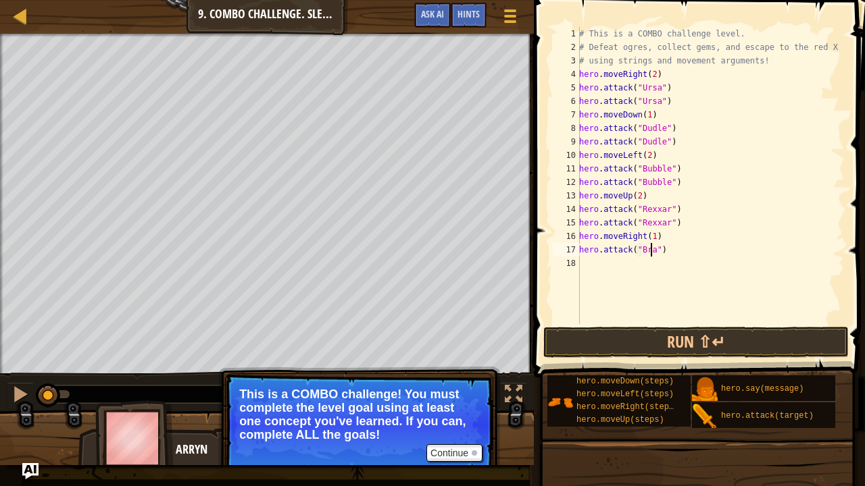
scroll to position [6, 7]
click at [646, 253] on div "# This is a COMBO challenge level. # Defeat [PERSON_NAME], collect gems, and es…" at bounding box center [710, 189] width 268 height 324
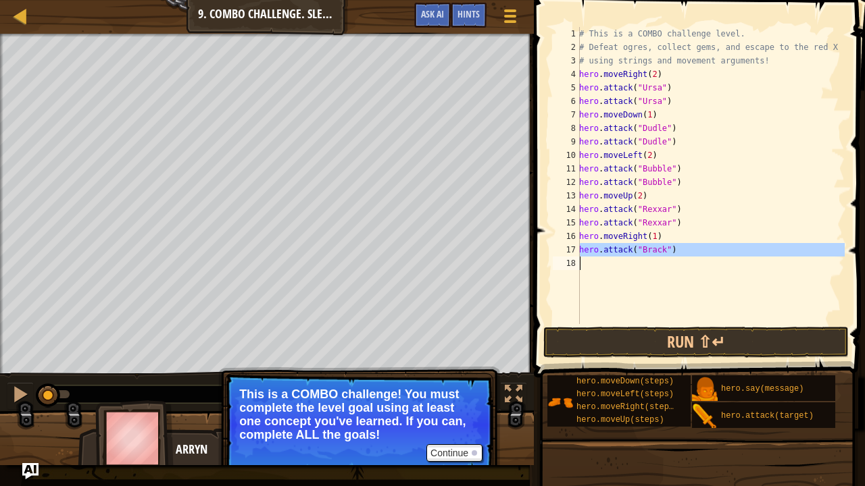
type textarea "hero.attack("Brack")"
click at [621, 261] on div "# This is a COMBO challenge level. # Defeat [PERSON_NAME], collect gems, and es…" at bounding box center [710, 175] width 268 height 297
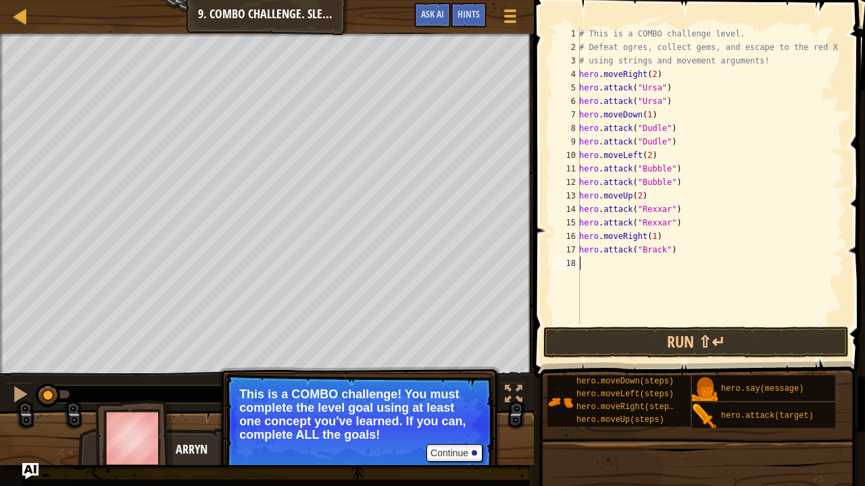
scroll to position [6, 0]
paste textarea "r"
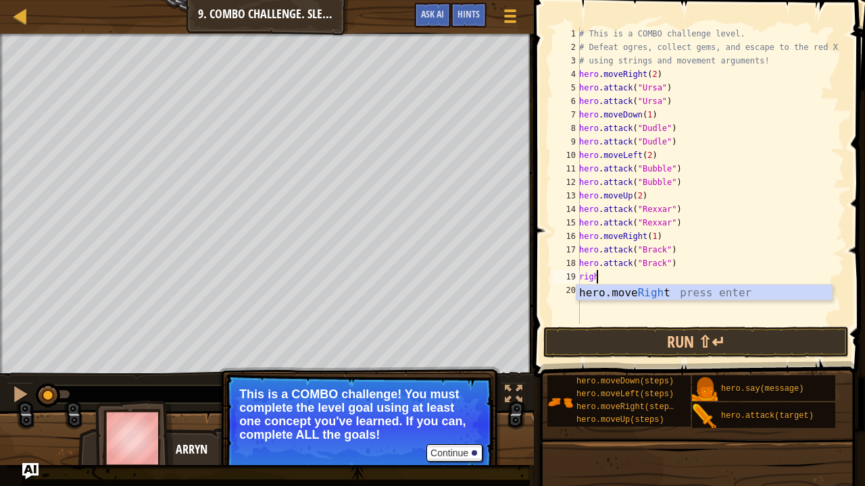
scroll to position [6, 1]
type textarea "right"
click at [635, 287] on div "hero.move Right press enter" at bounding box center [704, 309] width 256 height 49
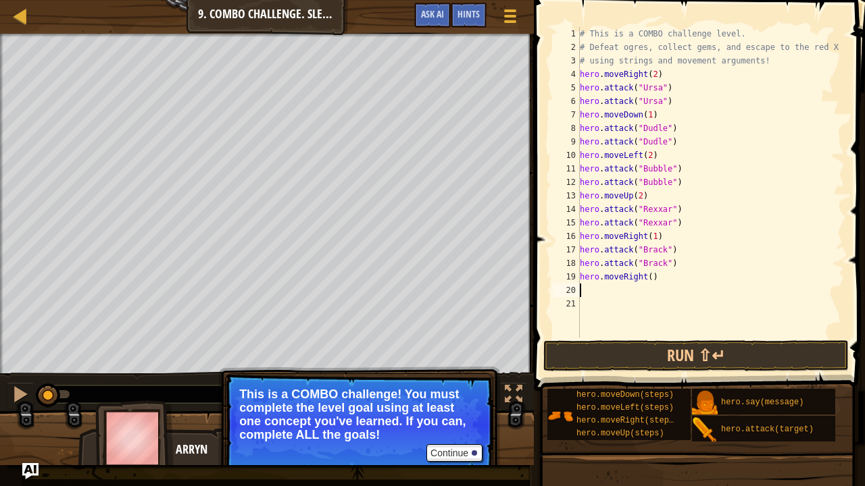
scroll to position [6, 0]
click at [649, 278] on div "# This is a COMBO challenge level. # Defeat [PERSON_NAME], collect gems, and es…" at bounding box center [711, 196] width 268 height 338
click at [646, 278] on div "# This is a COMBO challenge level. # Defeat [PERSON_NAME], collect gems, and es…" at bounding box center [710, 196] width 267 height 338
click at [659, 358] on button "Run ⇧↵" at bounding box center [695, 355] width 305 height 31
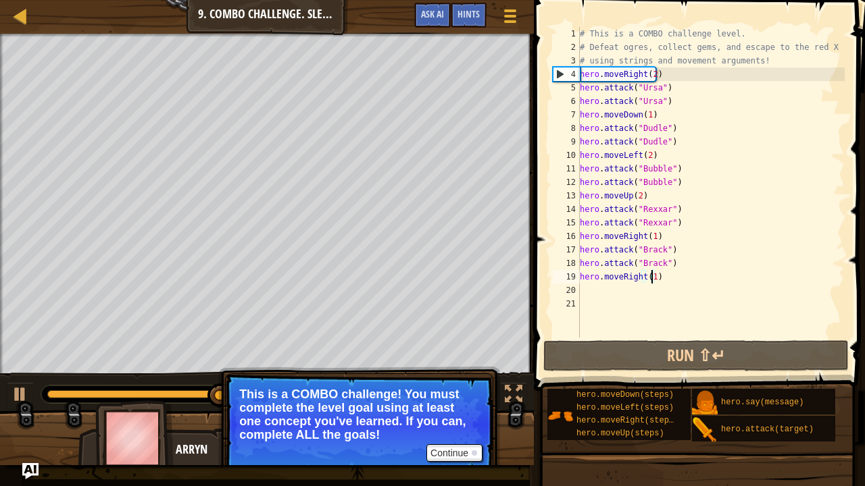
click at [645, 142] on div "# This is a COMBO challenge level. # Defeat [PERSON_NAME], collect gems, and es…" at bounding box center [710, 196] width 267 height 338
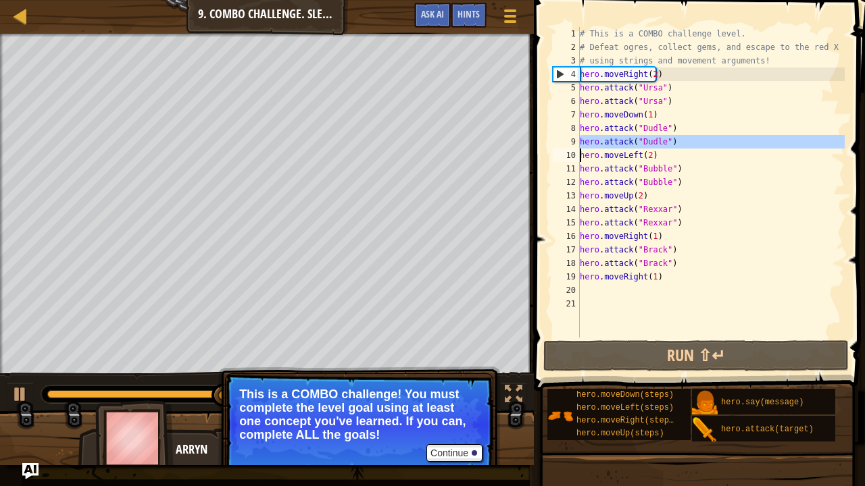
click at [645, 142] on div "# This is a COMBO challenge level. # Defeat [PERSON_NAME], collect gems, and es…" at bounding box center [710, 196] width 267 height 338
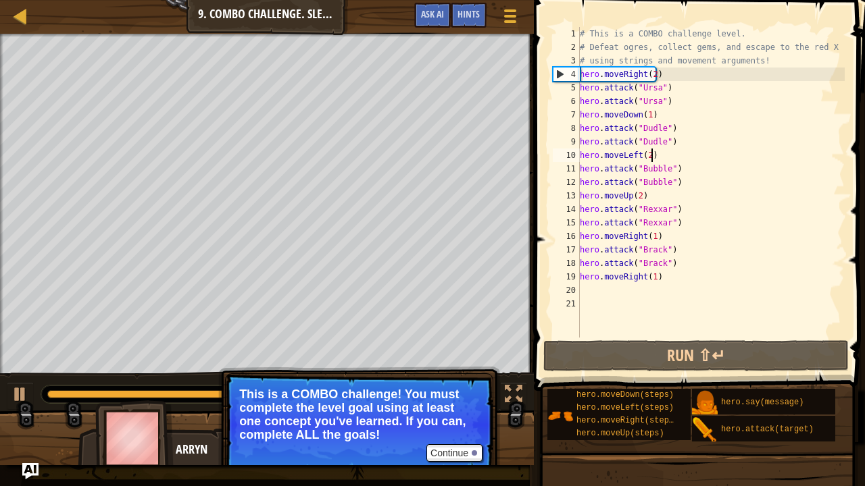
click at [657, 150] on div "# This is a COMBO challenge level. # Defeat [PERSON_NAME], collect gems, and es…" at bounding box center [710, 196] width 267 height 338
click at [676, 143] on div "# This is a COMBO challenge level. # Defeat [PERSON_NAME], collect gems, and es…" at bounding box center [710, 196] width 267 height 338
type textarea "hero.attack("Dudle")"
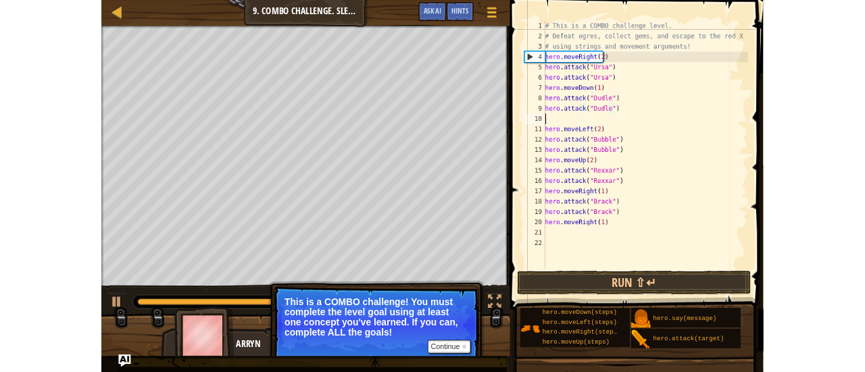
scroll to position [6, 0]
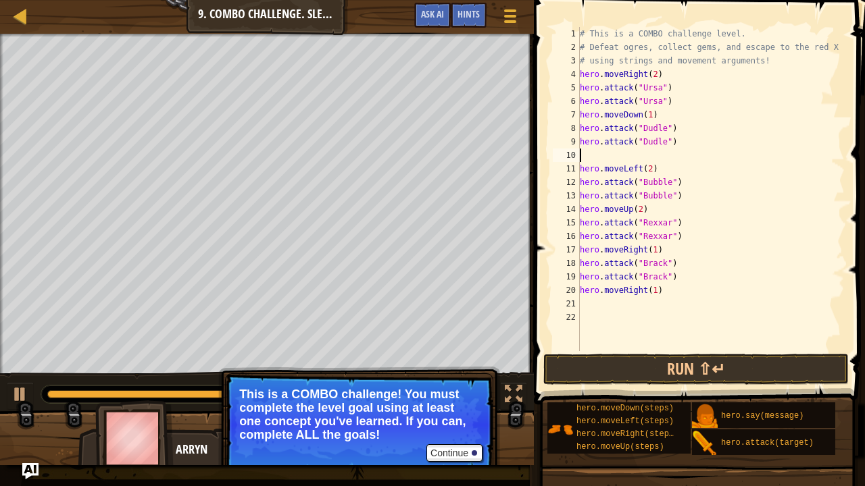
paste textarea "hero.attack("Dudle")"
click at [634, 190] on div "# This is a COMBO challenge level. # Defeat [PERSON_NAME], collect gems, and es…" at bounding box center [710, 202] width 267 height 351
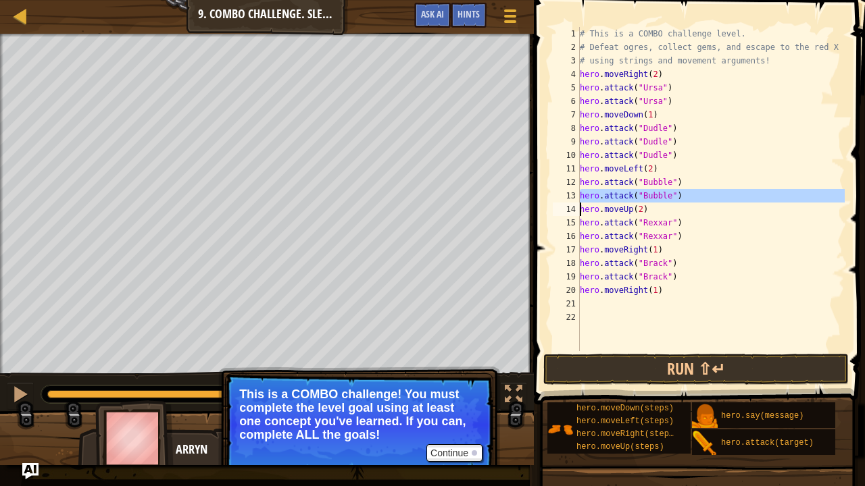
paste textarea
click at [684, 197] on div "# This is a COMBO challenge level. # Defeat [PERSON_NAME], collect gems, and es…" at bounding box center [710, 189] width 267 height 324
type textarea "hero.attack("Bubble")"
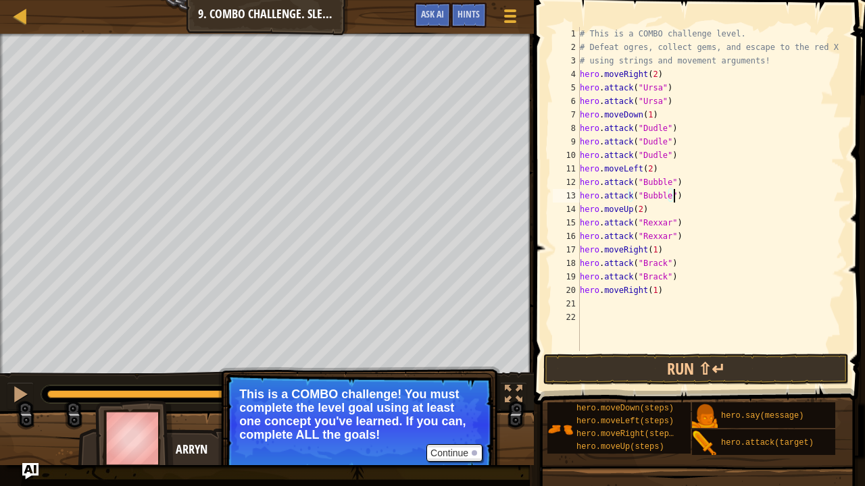
click at [684, 197] on div "# This is a COMBO challenge level. # Defeat [PERSON_NAME], collect gems, and es…" at bounding box center [710, 202] width 267 height 351
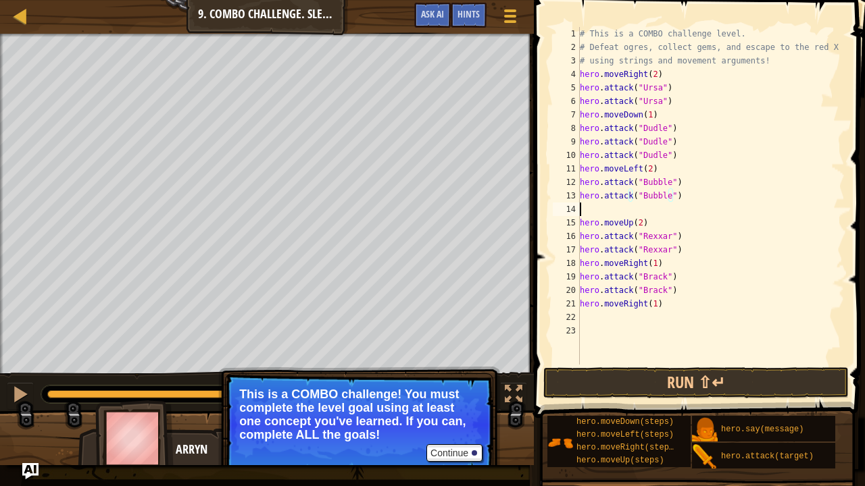
paste textarea "hero.attack("Bubble")"
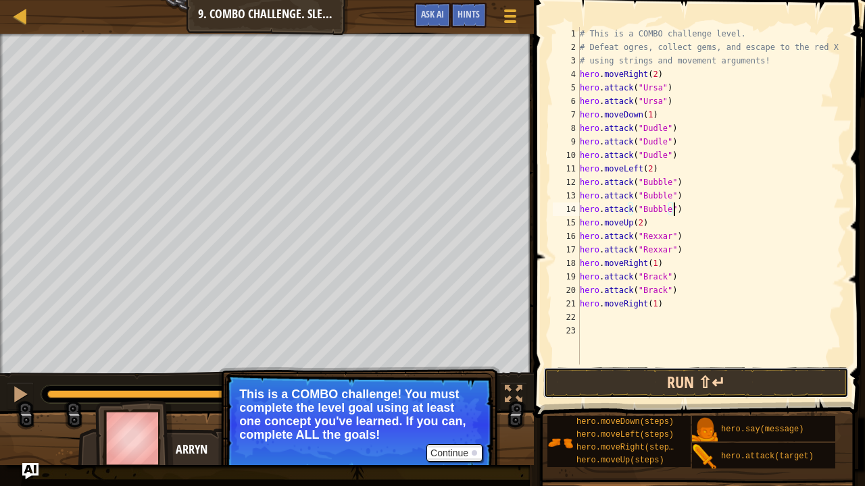
click at [714, 371] on button "Run ⇧↵" at bounding box center [695, 382] width 305 height 31
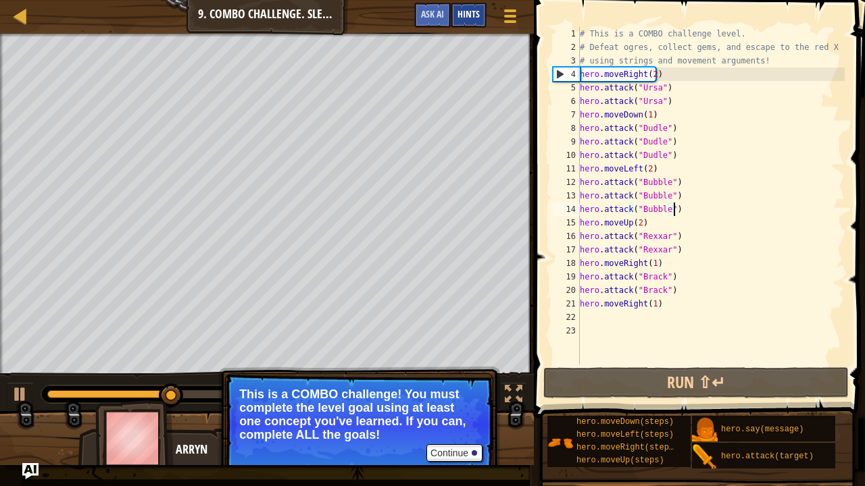
click at [467, 19] on span "Hints" at bounding box center [468, 13] width 22 height 13
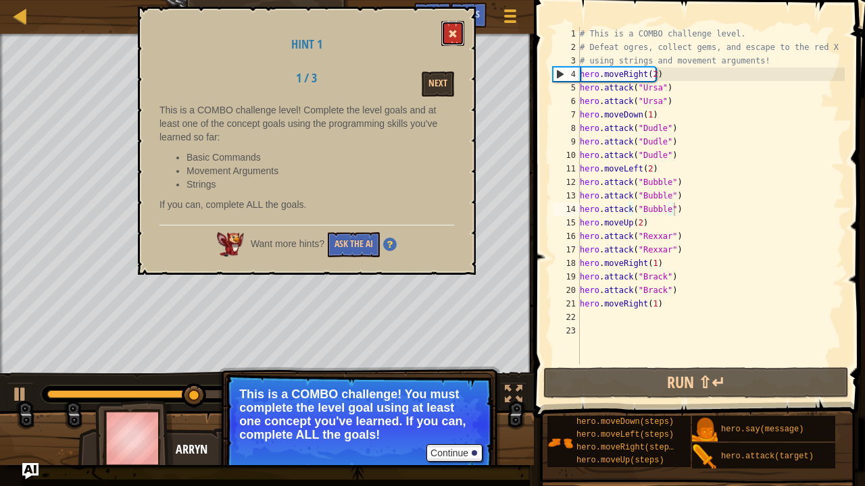
click at [451, 33] on span at bounding box center [452, 33] width 9 height 9
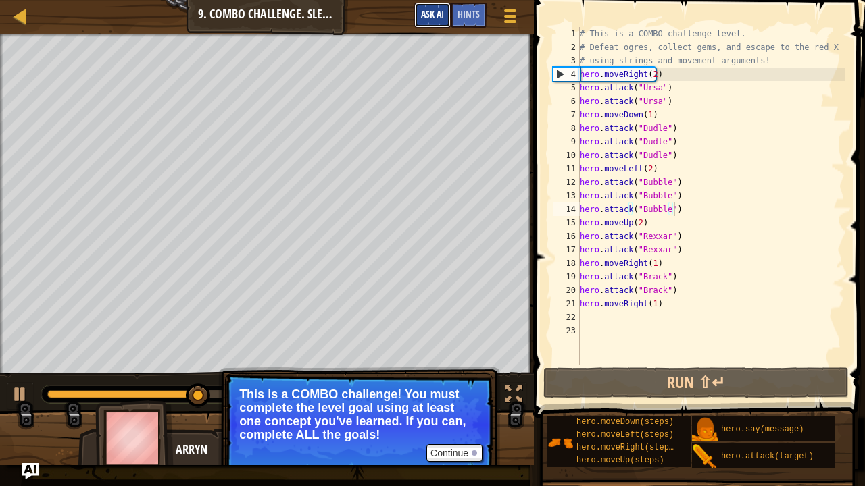
click at [434, 20] on button "Ask AI" at bounding box center [432, 15] width 36 height 25
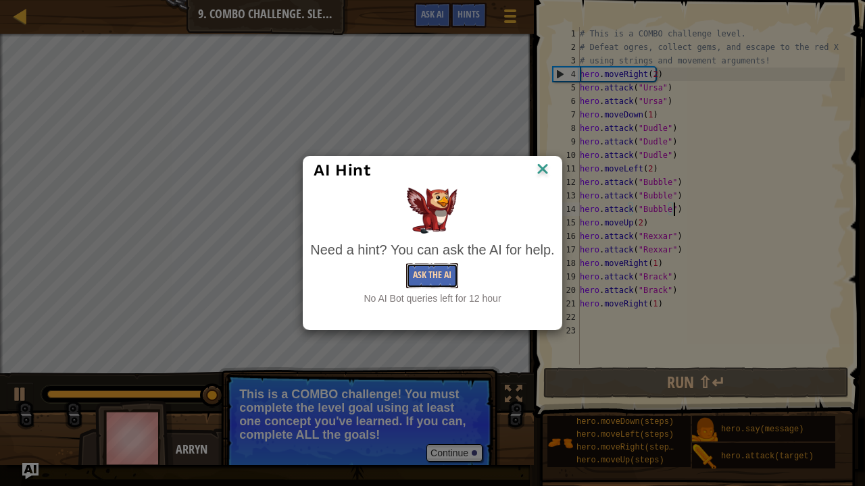
click at [428, 276] on button "Ask the AI" at bounding box center [432, 275] width 52 height 25
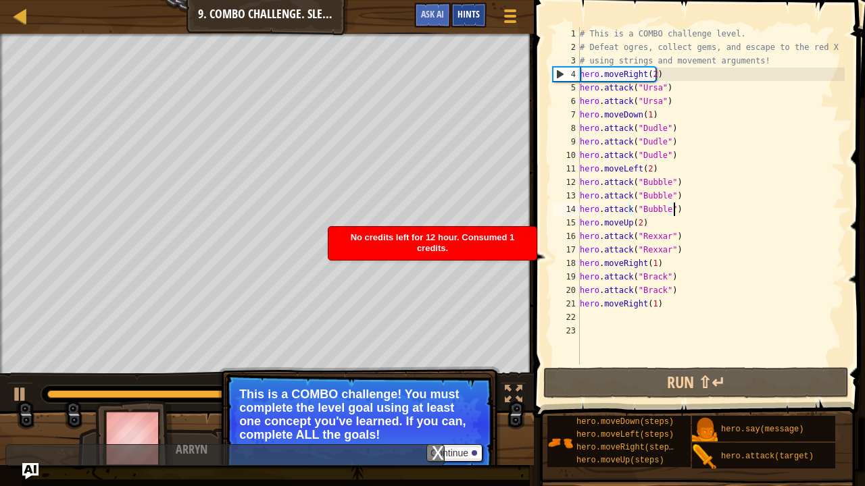
click at [466, 20] on span "Hints" at bounding box center [468, 13] width 22 height 13
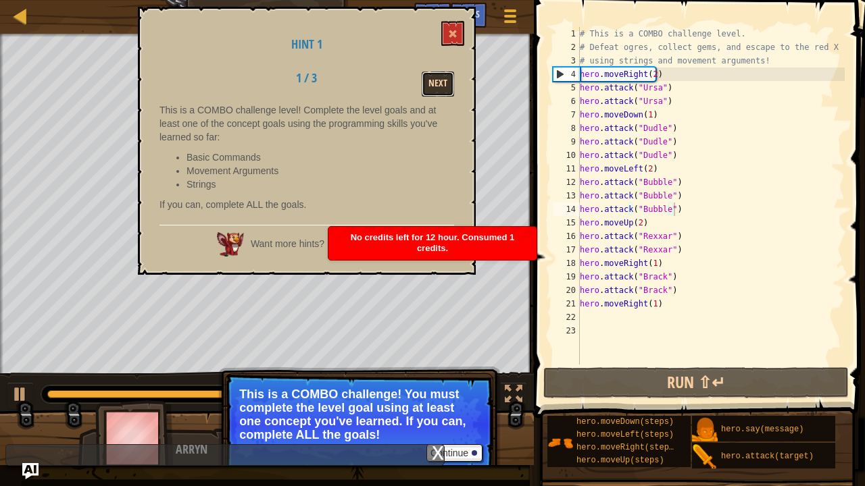
click at [448, 89] on button "Next" at bounding box center [437, 84] width 32 height 25
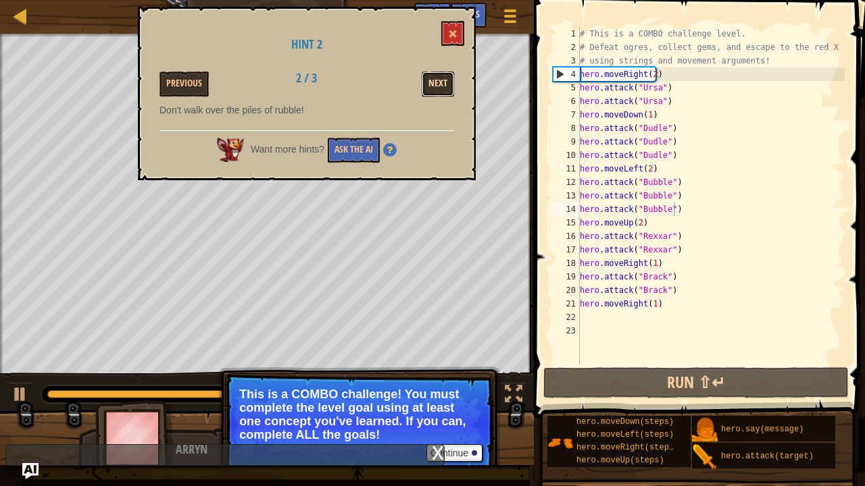
click at [439, 73] on button "Next" at bounding box center [437, 84] width 32 height 25
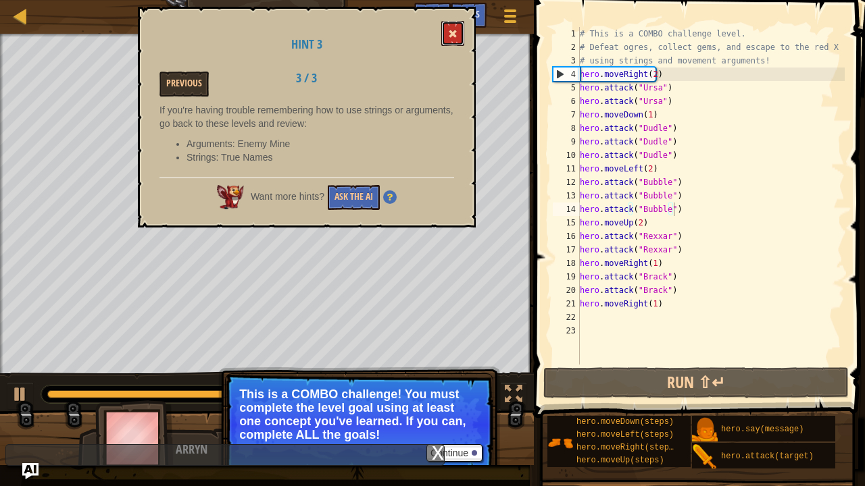
click at [459, 28] on button at bounding box center [452, 33] width 23 height 25
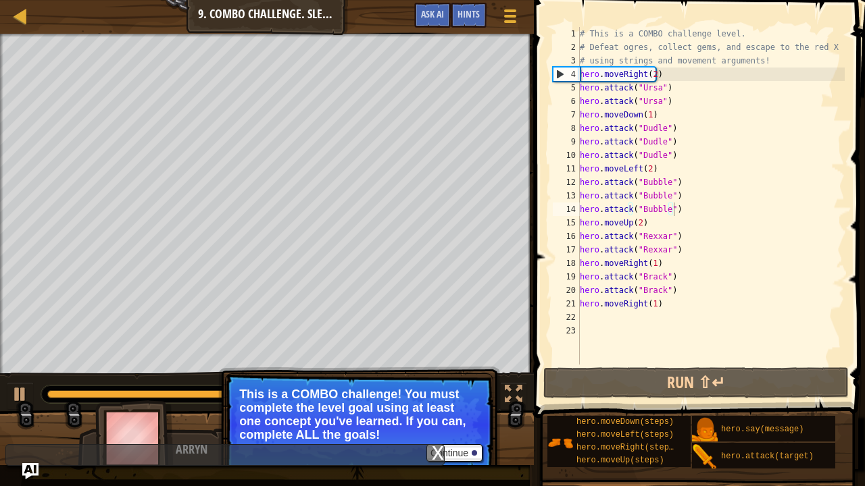
click at [661, 140] on div "# This is a COMBO challenge level. # Defeat [PERSON_NAME], collect gems, and es…" at bounding box center [710, 209] width 267 height 365
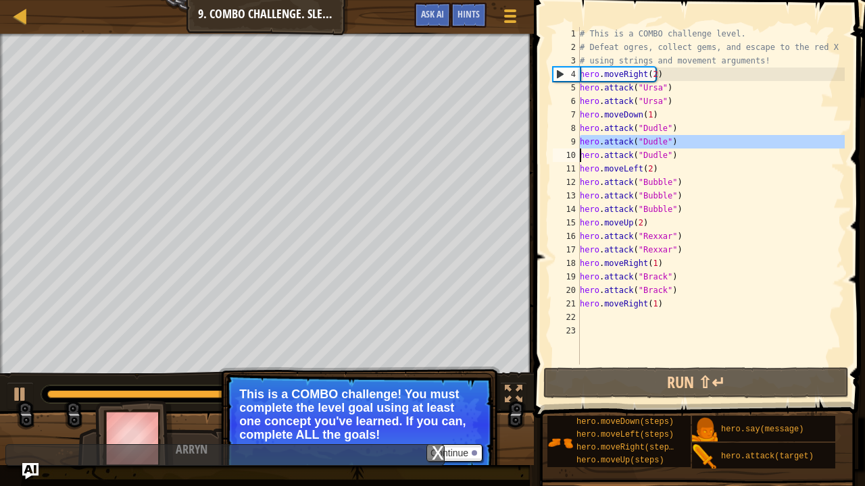
click at [661, 140] on div "# This is a COMBO challenge level. # Defeat [PERSON_NAME], collect gems, and es…" at bounding box center [710, 209] width 267 height 365
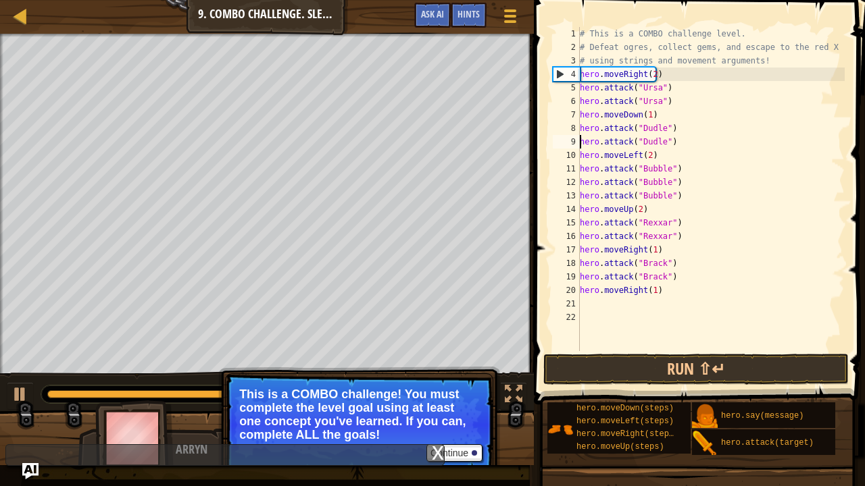
click at [661, 140] on div "# This is a COMBO challenge level. # Defeat [PERSON_NAME], collect gems, and es…" at bounding box center [710, 202] width 267 height 351
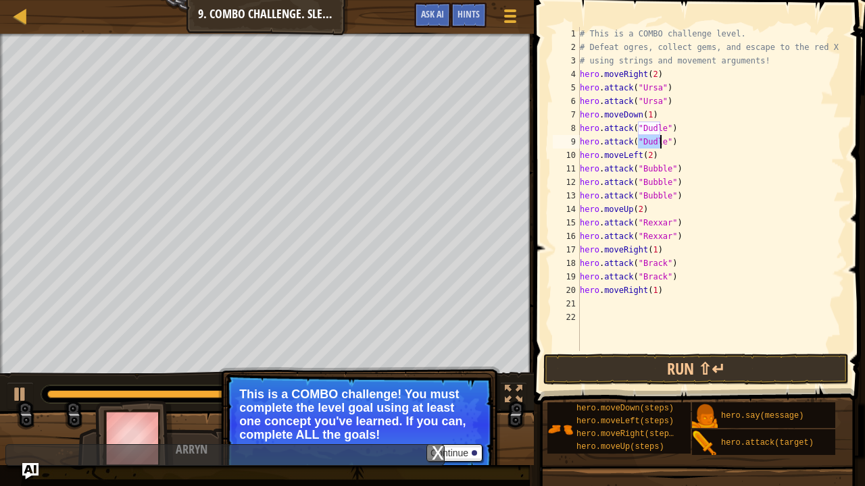
click at [661, 140] on div "# This is a COMBO challenge level. # Defeat [PERSON_NAME], collect gems, and es…" at bounding box center [710, 189] width 267 height 324
click at [661, 140] on div "# This is a COMBO challenge level. # Defeat [PERSON_NAME], collect gems, and es…" at bounding box center [710, 202] width 267 height 351
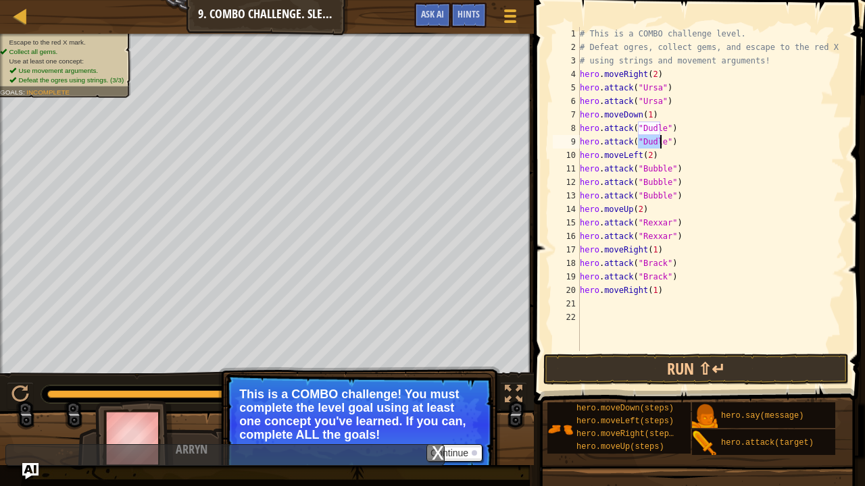
click at [661, 140] on div "# This is a COMBO challenge level. # Defeat [PERSON_NAME], collect gems, and es…" at bounding box center [710, 202] width 267 height 351
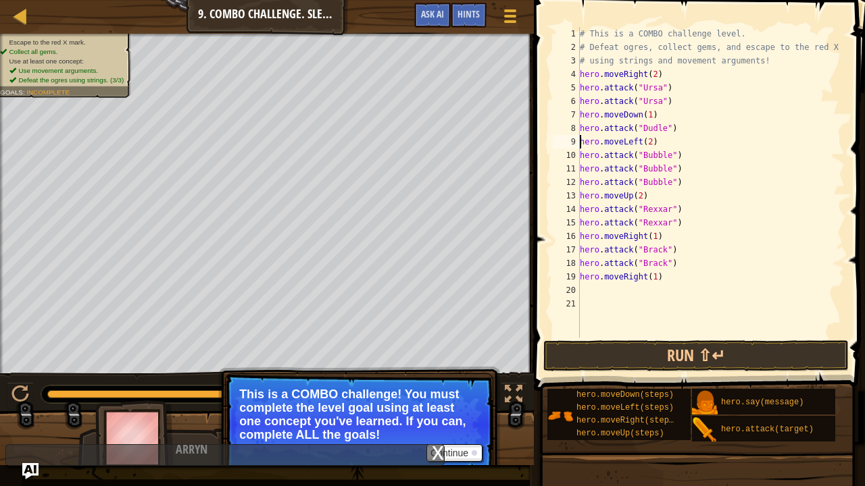
click at [654, 174] on div "# This is a COMBO challenge level. # Defeat [PERSON_NAME], collect gems, and es…" at bounding box center [710, 196] width 267 height 338
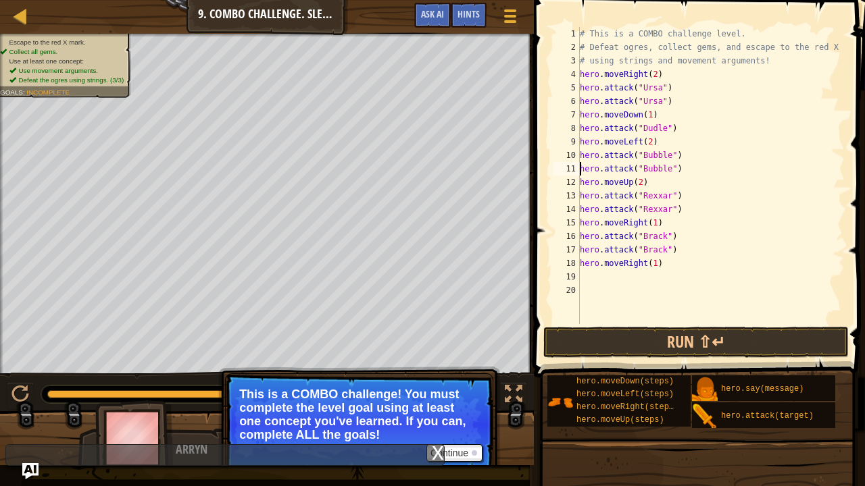
click at [654, 174] on div "# This is a COMBO challenge level. # Defeat [PERSON_NAME], collect gems, and es…" at bounding box center [710, 189] width 267 height 324
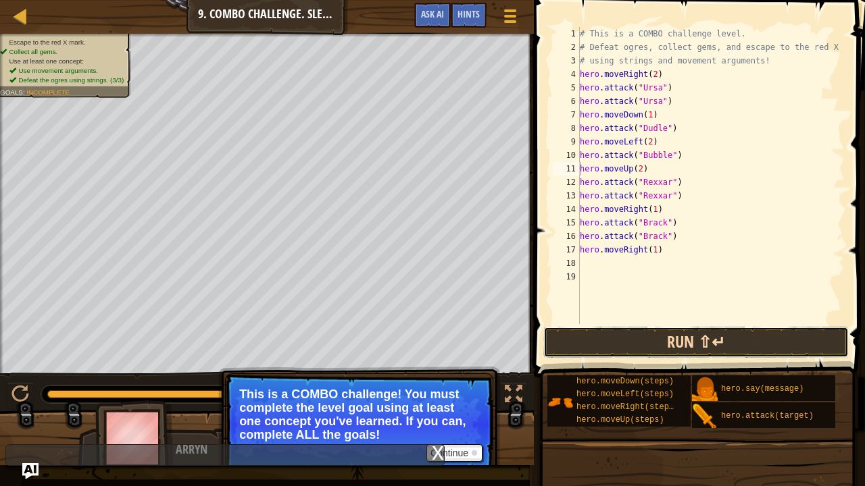
click at [721, 344] on button "Run ⇧↵" at bounding box center [695, 342] width 305 height 31
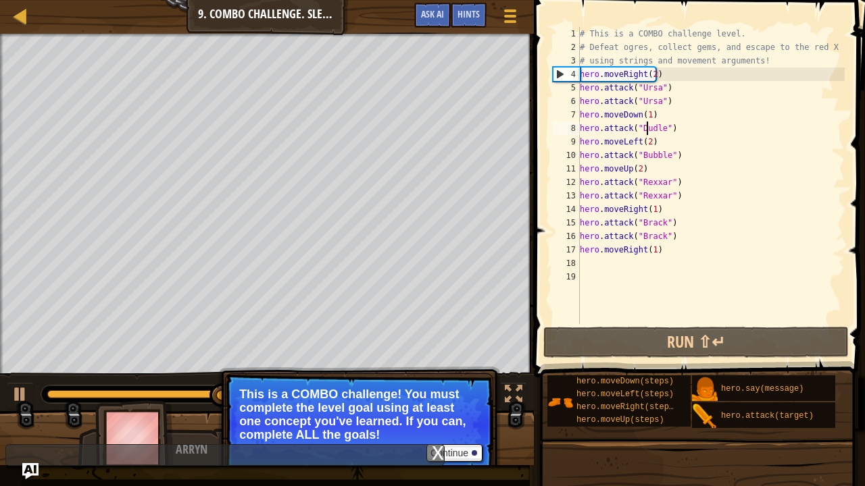
click at [646, 128] on div "# This is a COMBO challenge level. # Defeat [PERSON_NAME], collect gems, and es…" at bounding box center [710, 189] width 267 height 324
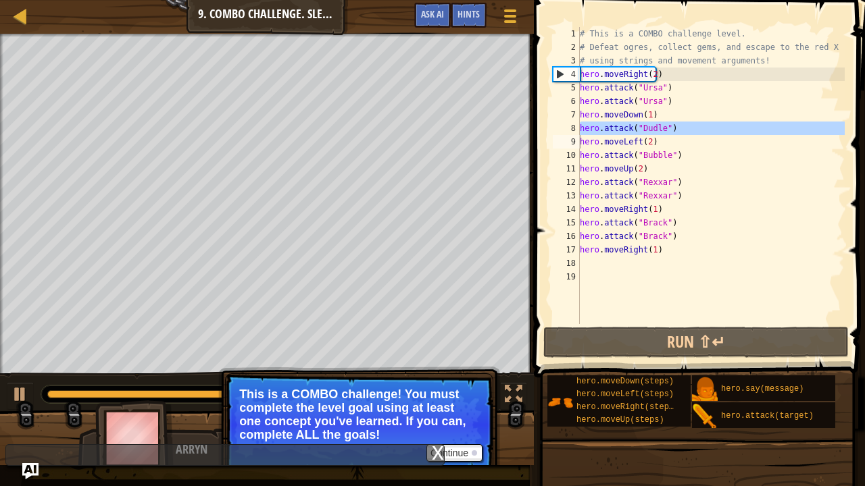
click at [686, 126] on div "# This is a COMBO challenge level. # Defeat [PERSON_NAME], collect gems, and es…" at bounding box center [710, 175] width 267 height 297
type textarea "hero.attack("Dudle")"
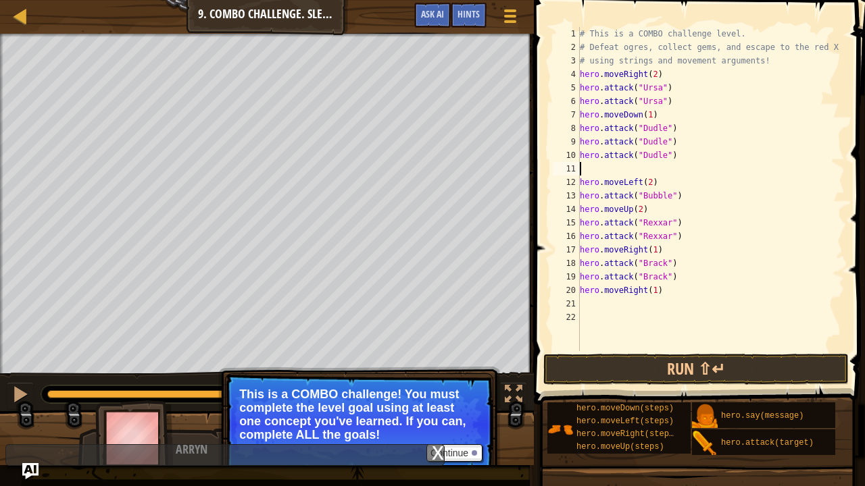
paste textarea "hero.attack("Dudle")"
click at [646, 192] on div "# This is a COMBO challenge level. # Defeat [PERSON_NAME], collect gems, and es…" at bounding box center [710, 202] width 267 height 351
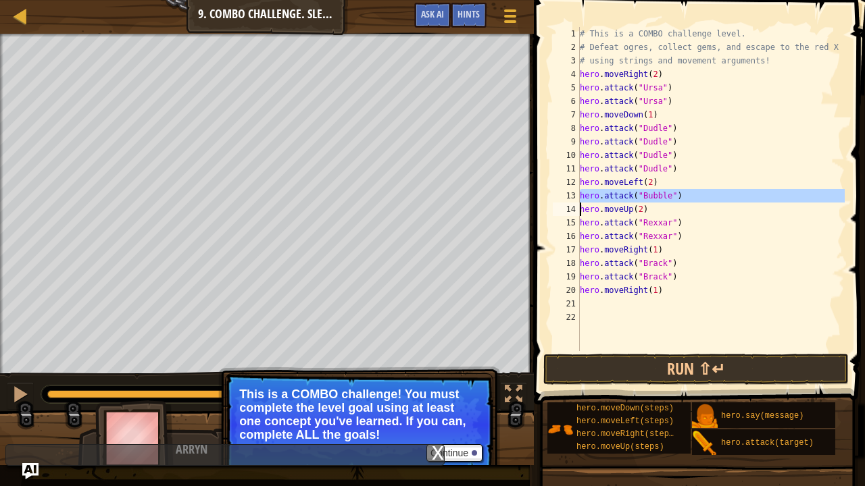
click at [695, 196] on div "# This is a COMBO challenge level. # Defeat [PERSON_NAME], collect gems, and es…" at bounding box center [710, 189] width 267 height 324
type textarea "hero.attack("Bubble")"
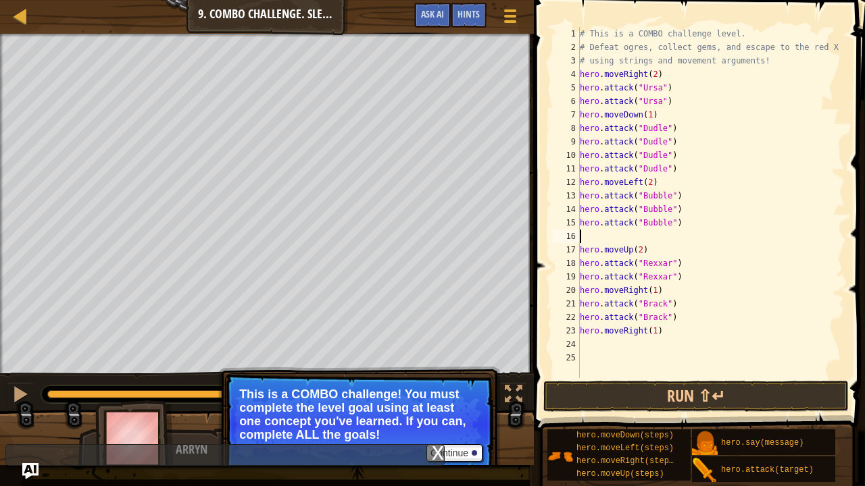
paste textarea "hero.attack("Bubble")"
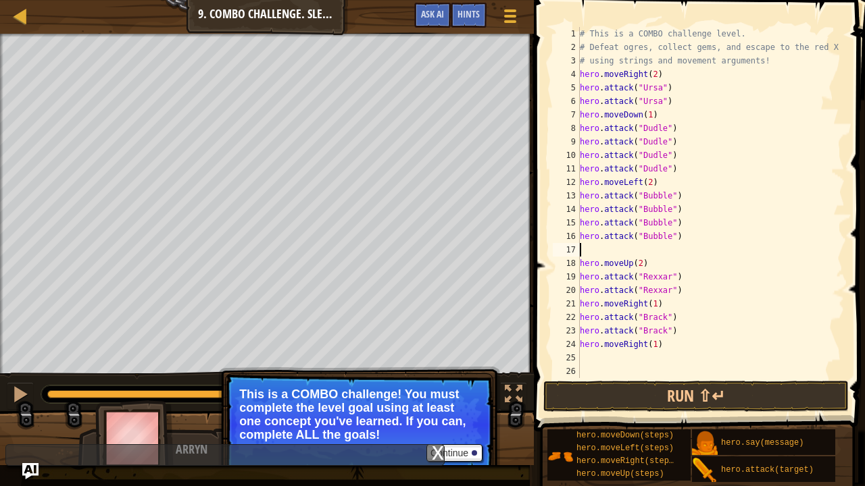
type textarea "hero.attack("Bubble")"
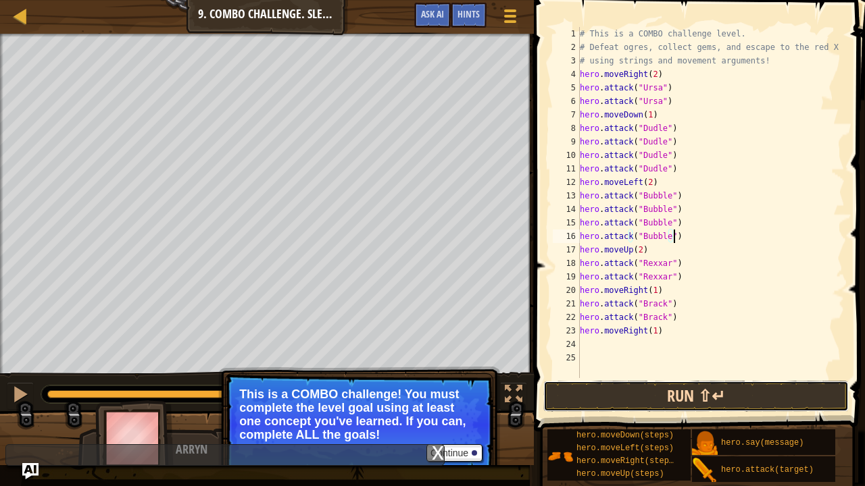
click at [693, 371] on button "Run ⇧↵" at bounding box center [695, 396] width 305 height 31
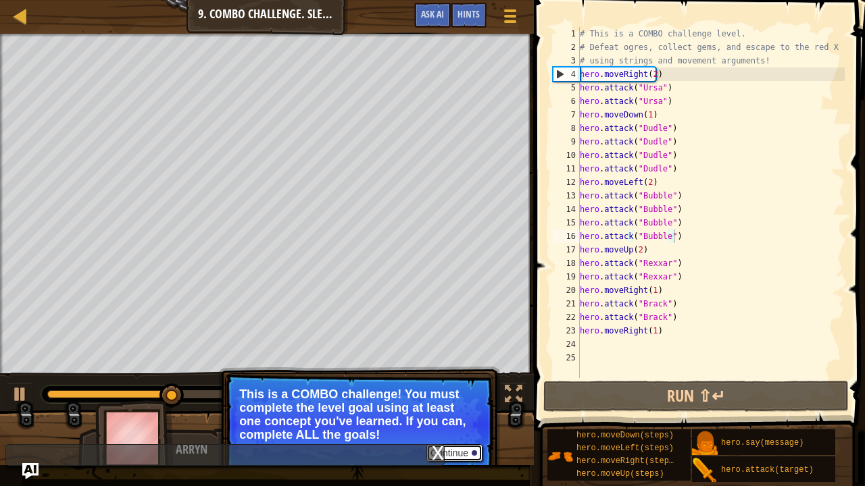
click at [462, 371] on button "Continue" at bounding box center [454, 453] width 56 height 18
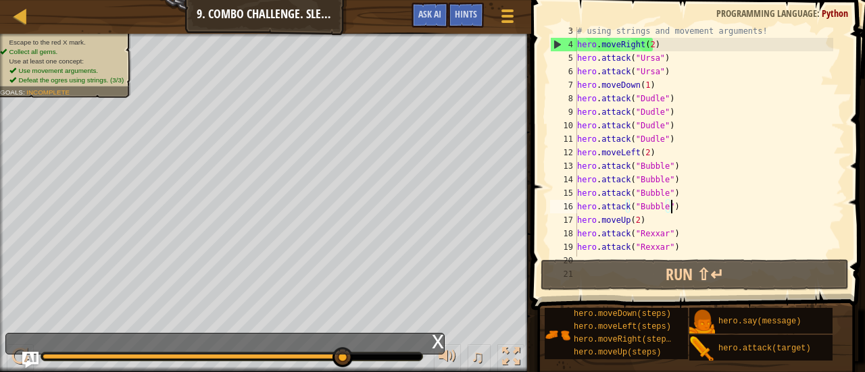
scroll to position [43, 0]
